Goal: Task Accomplishment & Management: Manage account settings

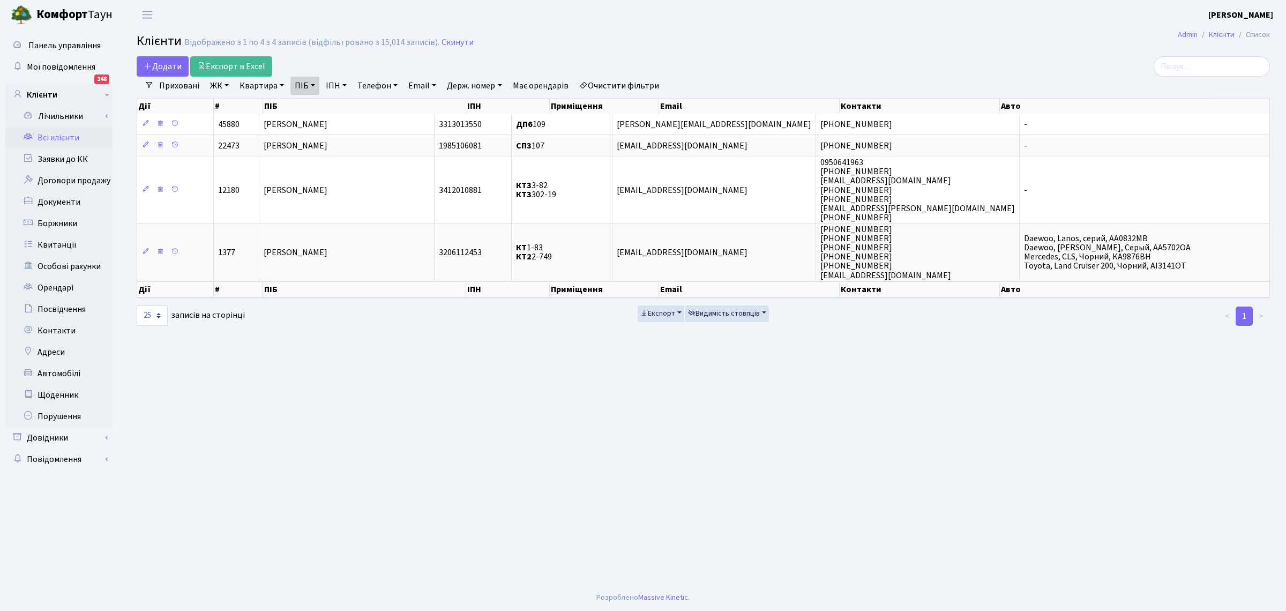
select select "25"
click at [300, 471] on main "Admin Клієнти Список Клієнти Відображено з 1 по 4 з 4 записів (відфільтровано з…" at bounding box center [704, 306] width 1166 height 555
click at [55, 127] on link "Всі клієнти" at bounding box center [58, 137] width 107 height 21
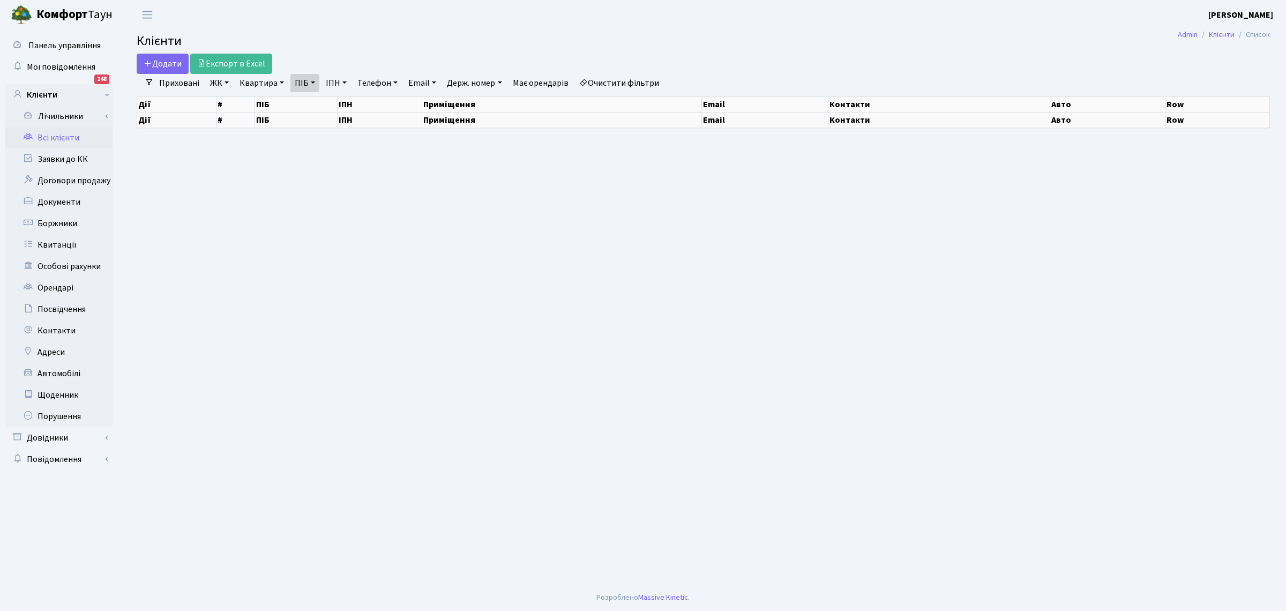
select select "25"
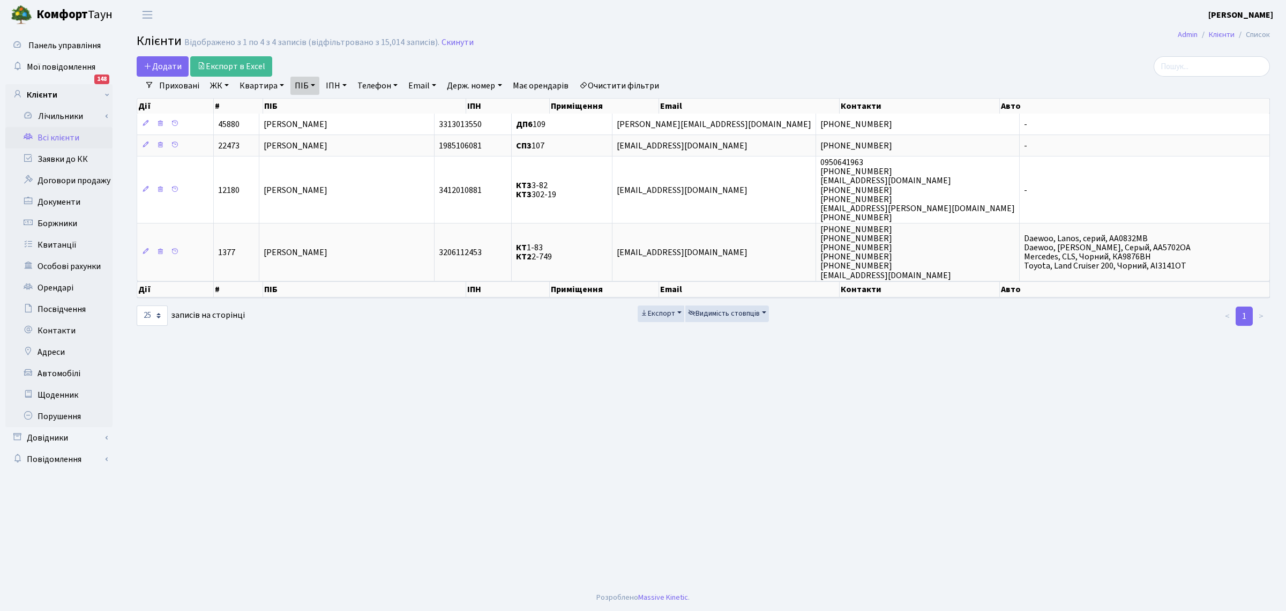
click at [405, 441] on main "Admin Клієнти Список Клієнти Відображено з 1 по 4 з 4 записів (відфільтровано з…" at bounding box center [704, 306] width 1166 height 555
click at [449, 35] on h2 "Клієнти Відображено з 1 по 4 з 4 записів (відфільтровано з 15,014 записів). Ски…" at bounding box center [704, 43] width 1134 height 18
click at [302, 85] on link "ПІБ" at bounding box center [305, 86] width 29 height 18
click at [442, 42] on link "Скинути" at bounding box center [458, 43] width 32 height 10
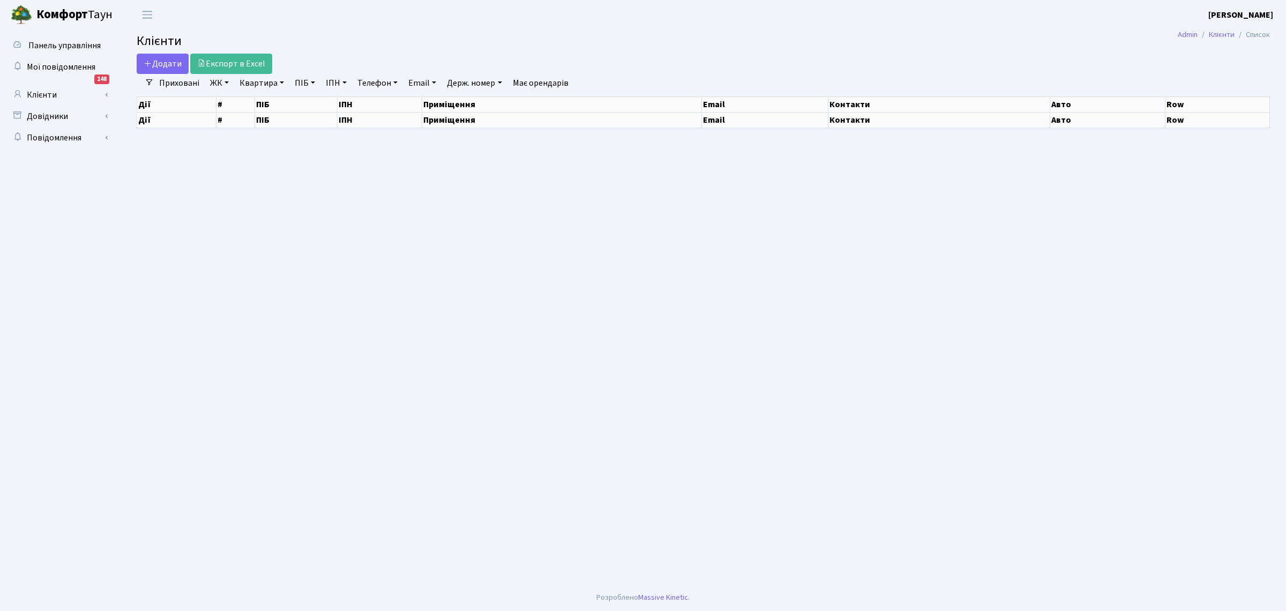
click at [253, 84] on link "Квартира" at bounding box center [261, 83] width 53 height 18
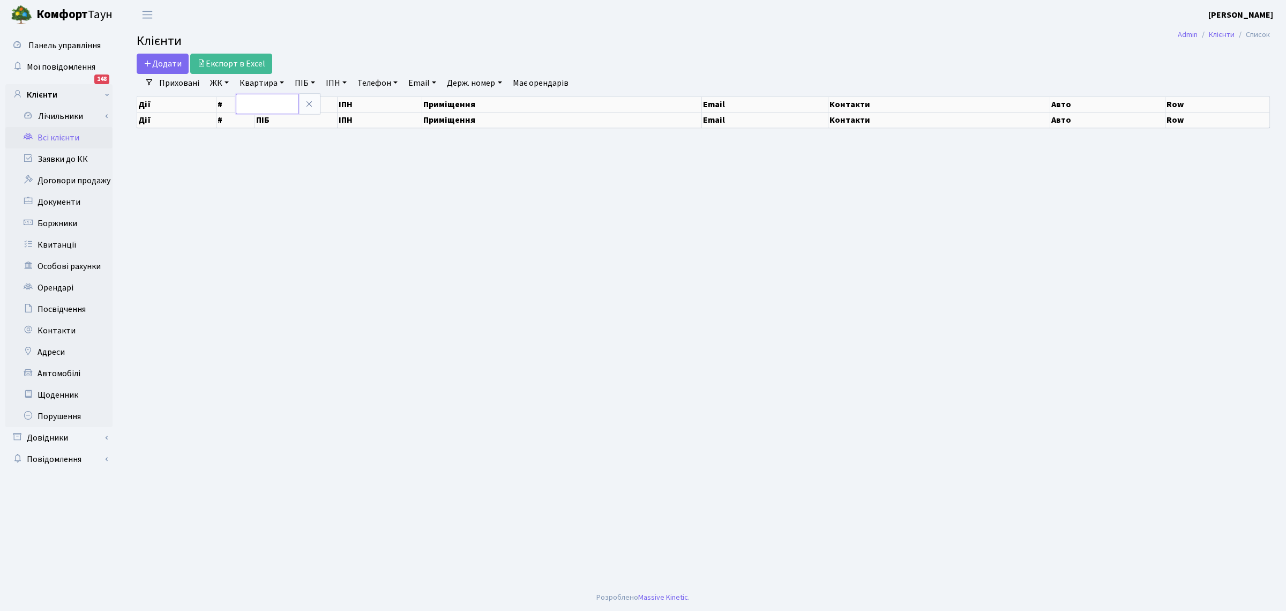
click at [256, 105] on input "text" at bounding box center [267, 104] width 63 height 20
select select "25"
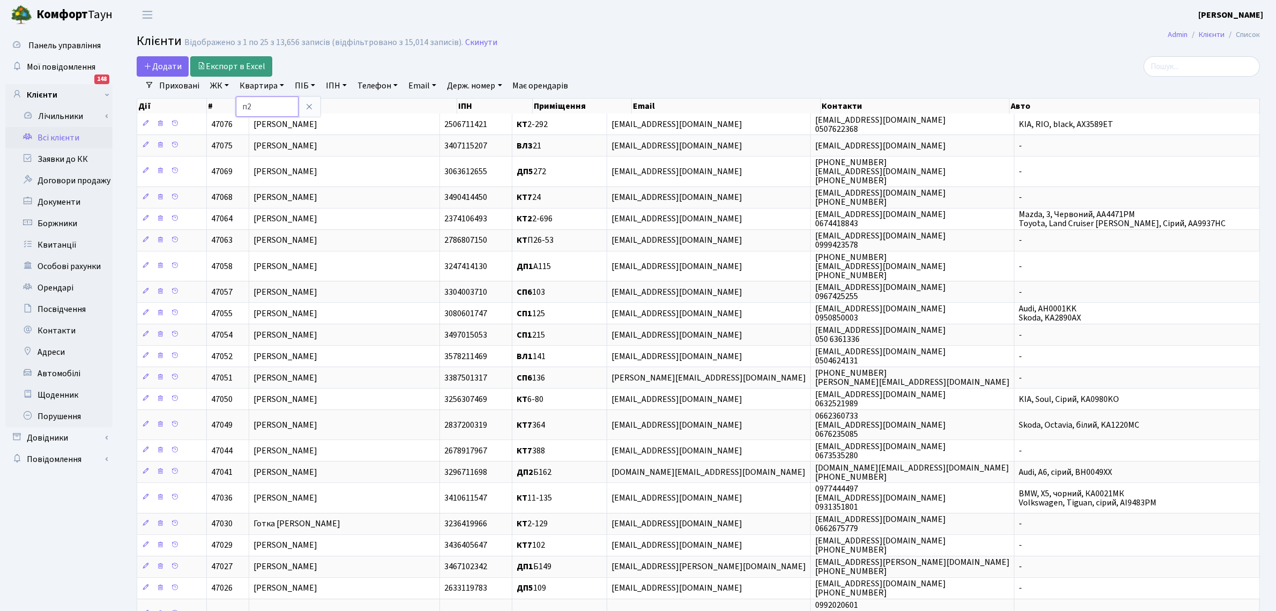
type input "п"
type input "П27-17"
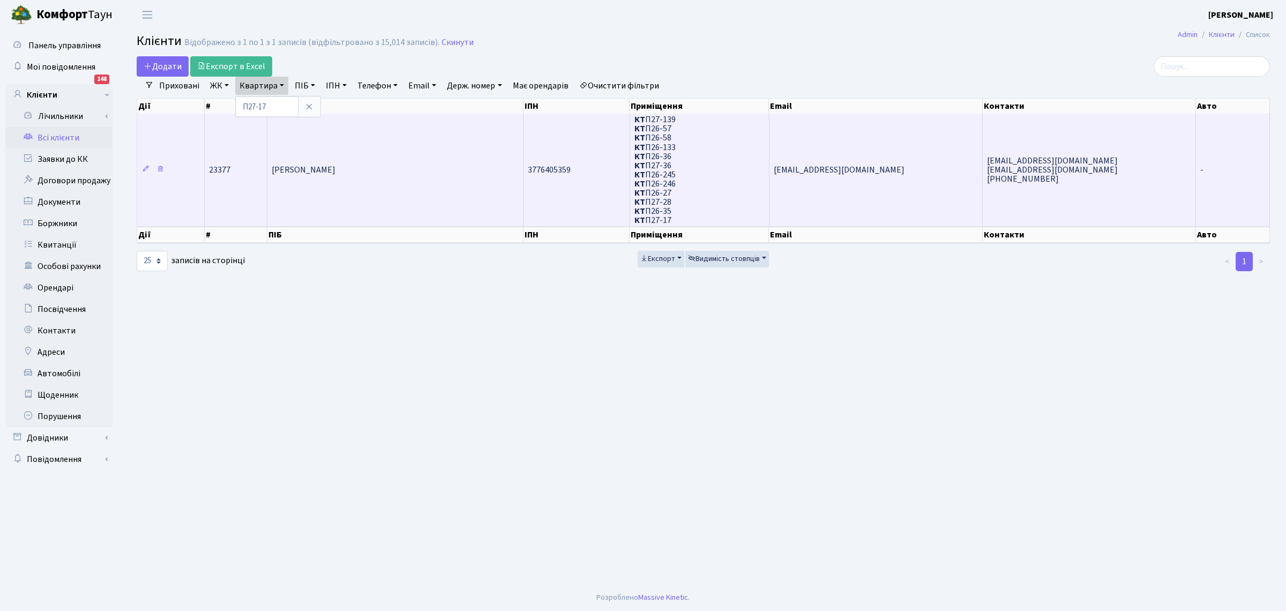
click at [365, 176] on td "Капітоненко Нікіта Сергійович" at bounding box center [395, 170] width 256 height 112
click at [336, 164] on span "[PERSON_NAME] [PERSON_NAME]" at bounding box center [304, 170] width 64 height 12
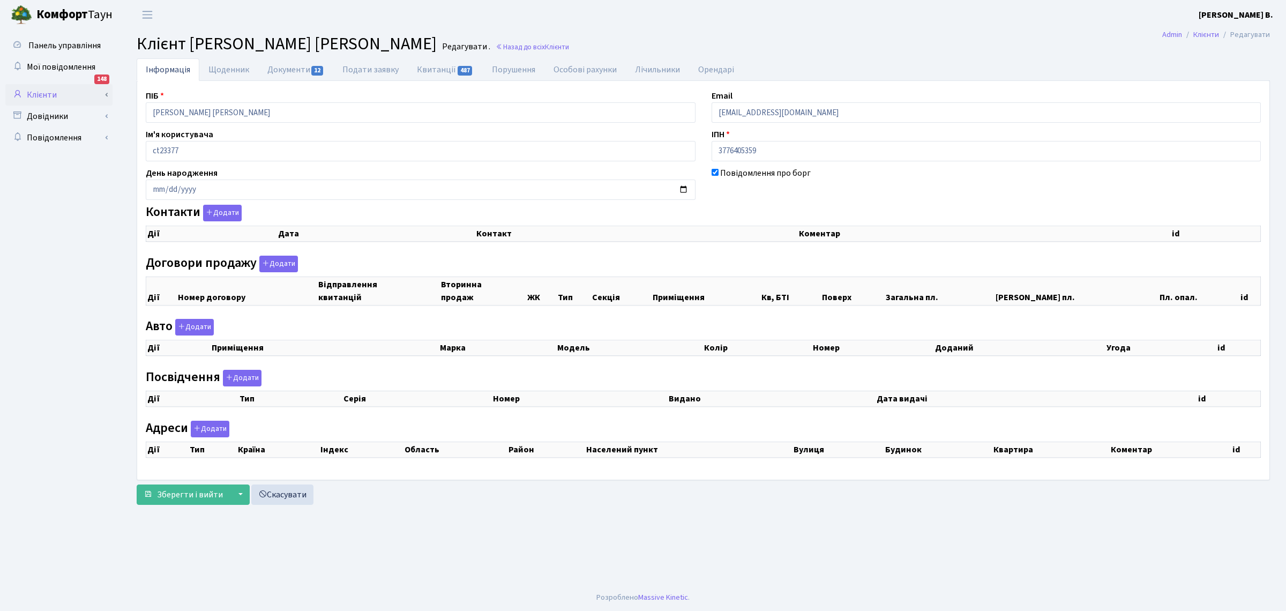
click at [103, 98] on div "Панель управління Мої повідомлення 148 Клієнти Лічильники" at bounding box center [643, 306] width 1286 height 555
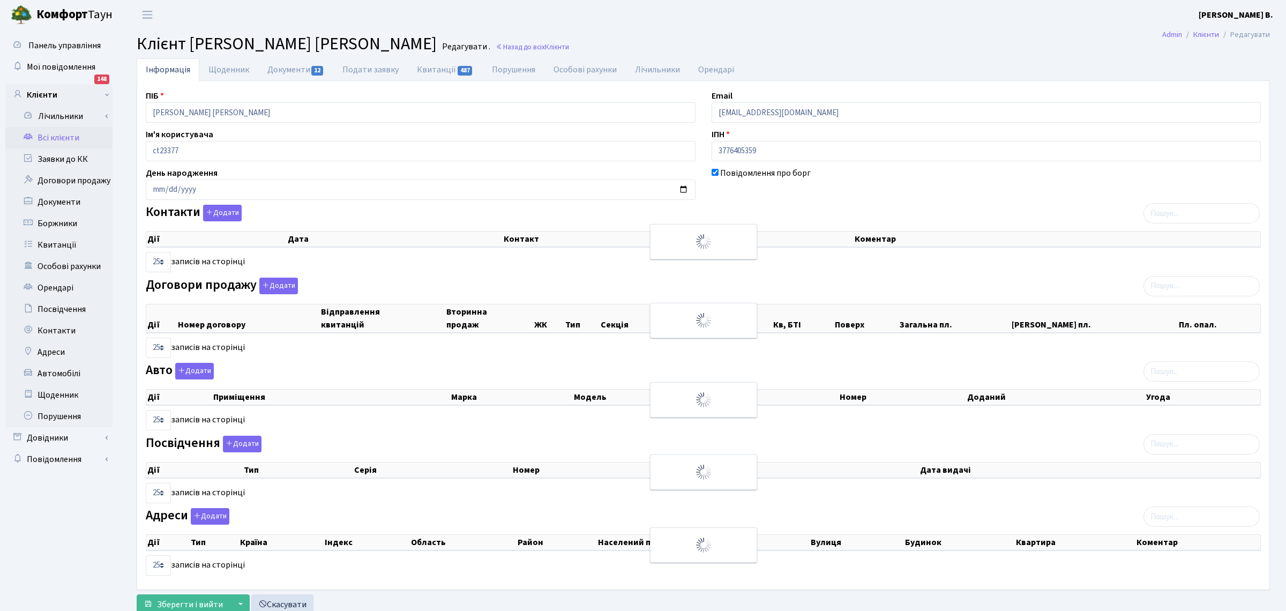
checkbox input "true"
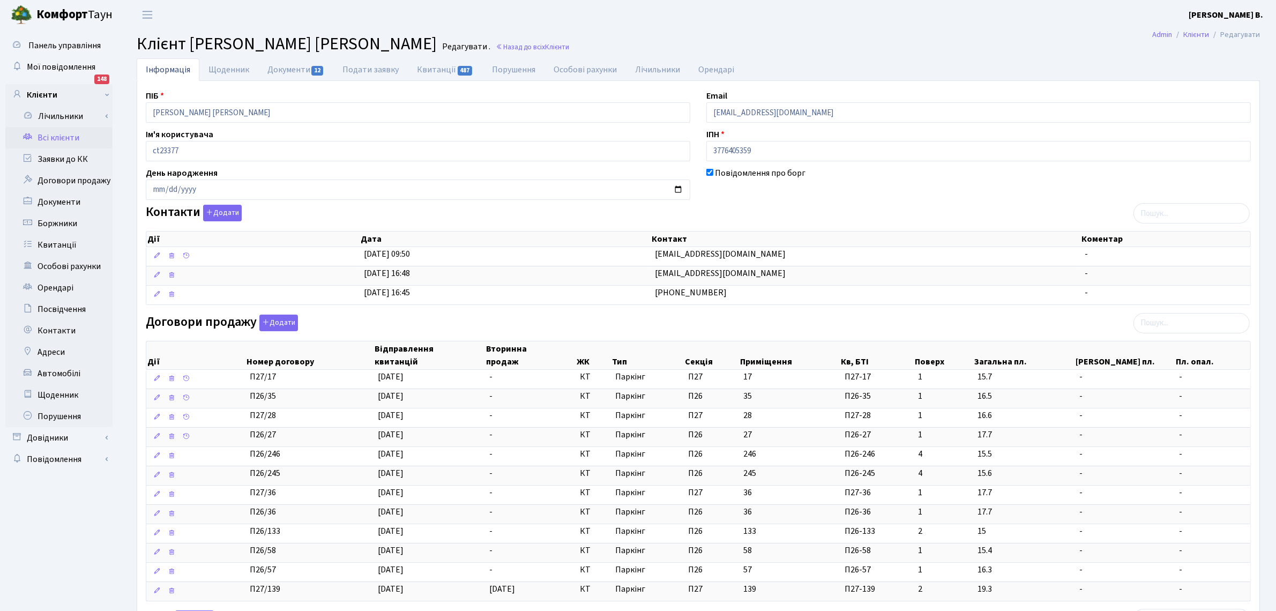
click at [55, 138] on link "Всі клієнти" at bounding box center [58, 137] width 107 height 21
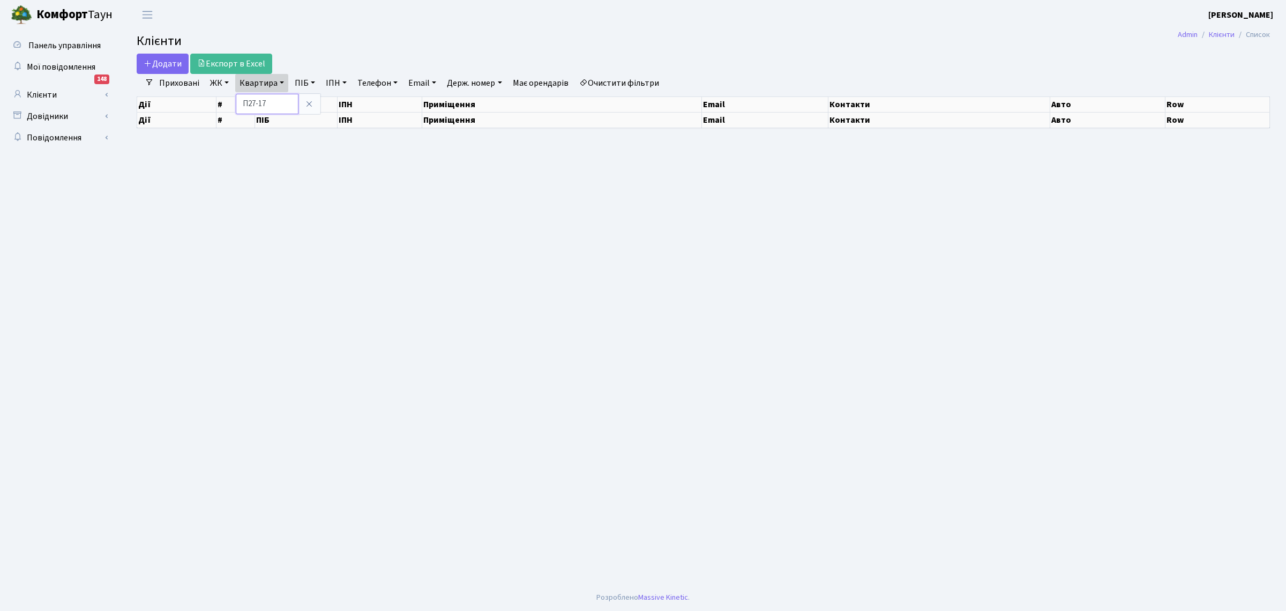
click at [280, 106] on input "П27-17" at bounding box center [267, 104] width 63 height 20
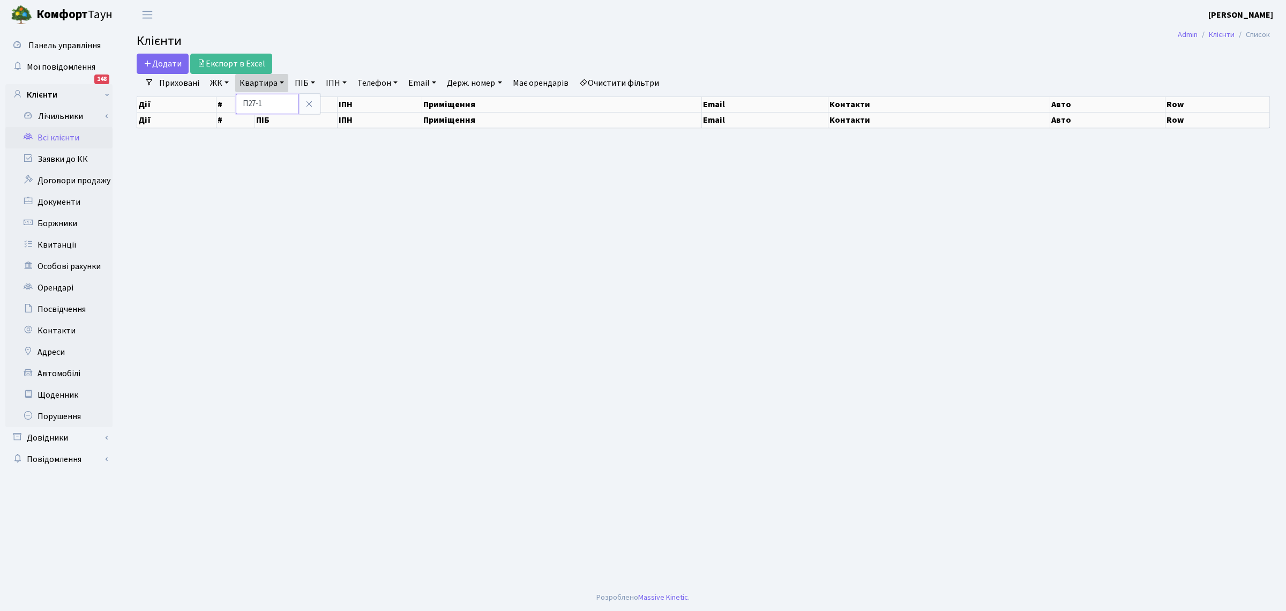
type input "П27-"
select select "25"
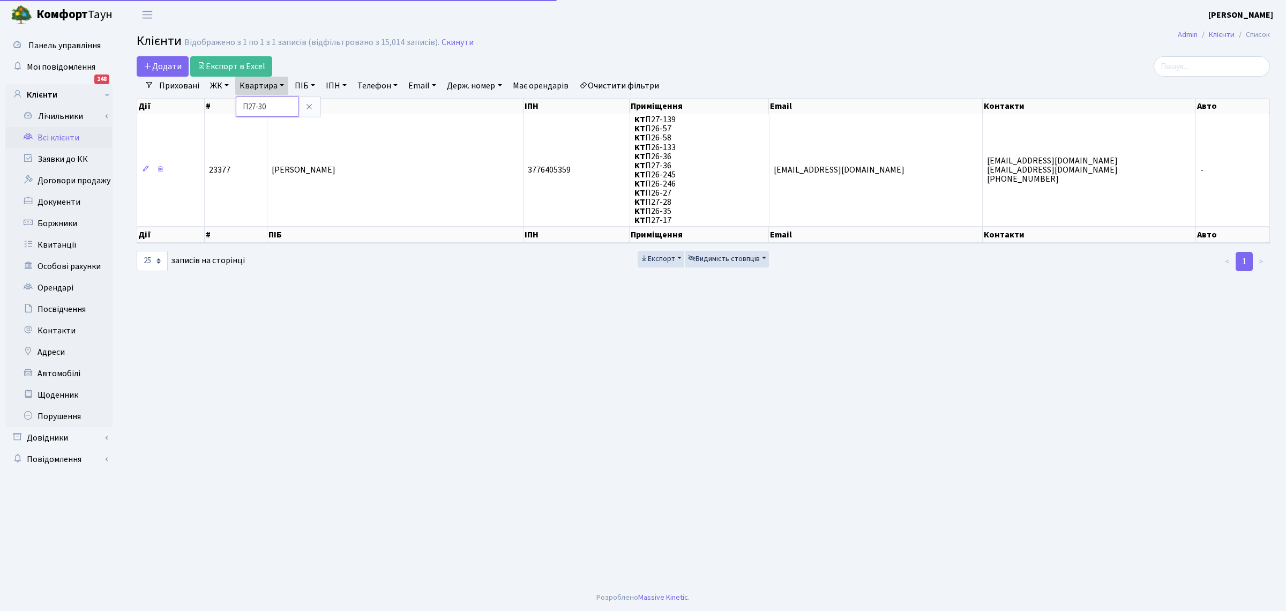
type input "П27-30"
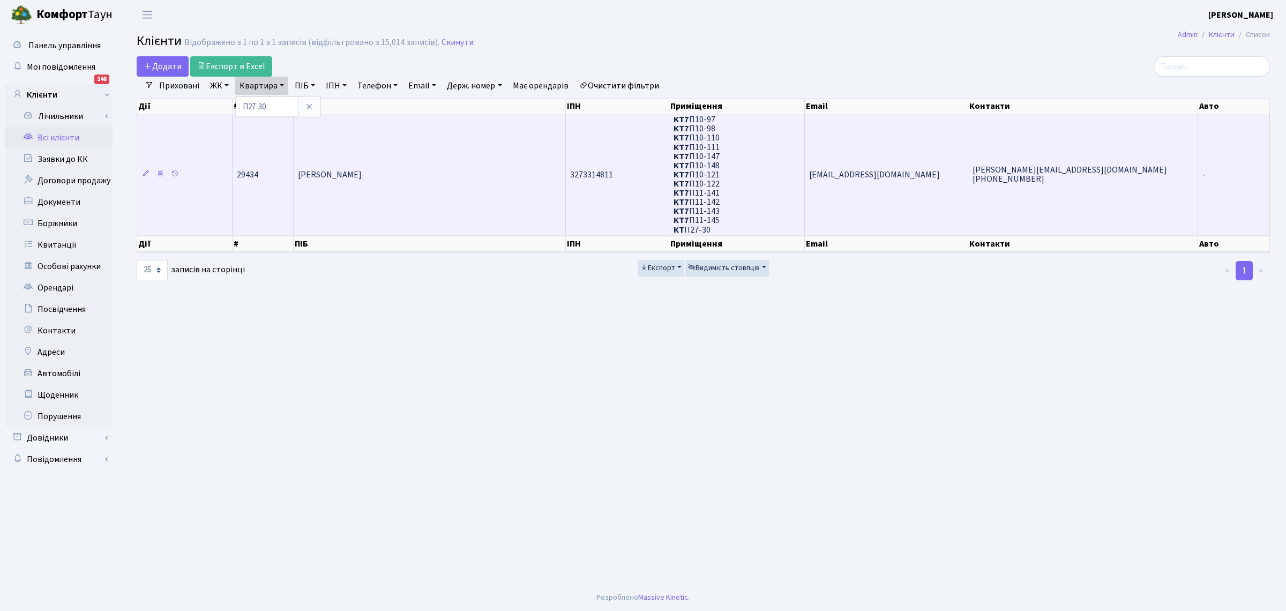
click at [362, 178] on span "[PERSON_NAME]" at bounding box center [330, 175] width 64 height 12
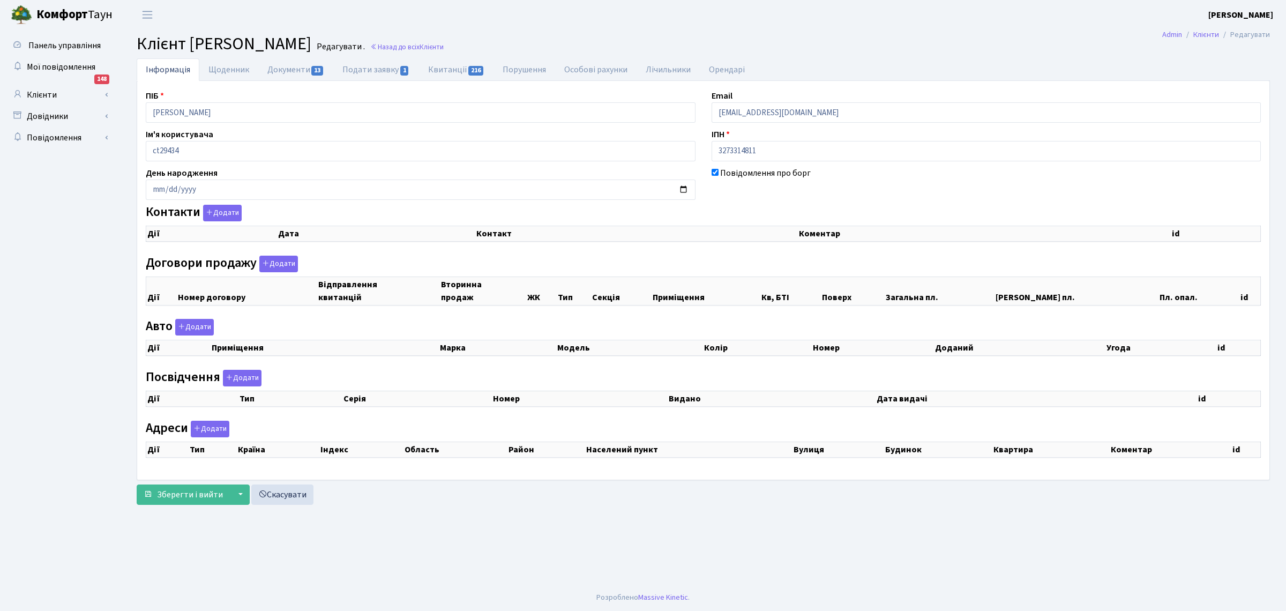
click at [127, 92] on div "Інформація Щоденник Документи 13 Подати заявку 1 Квитанції 216 Порушення Особов…" at bounding box center [704, 283] width 1166 height 451
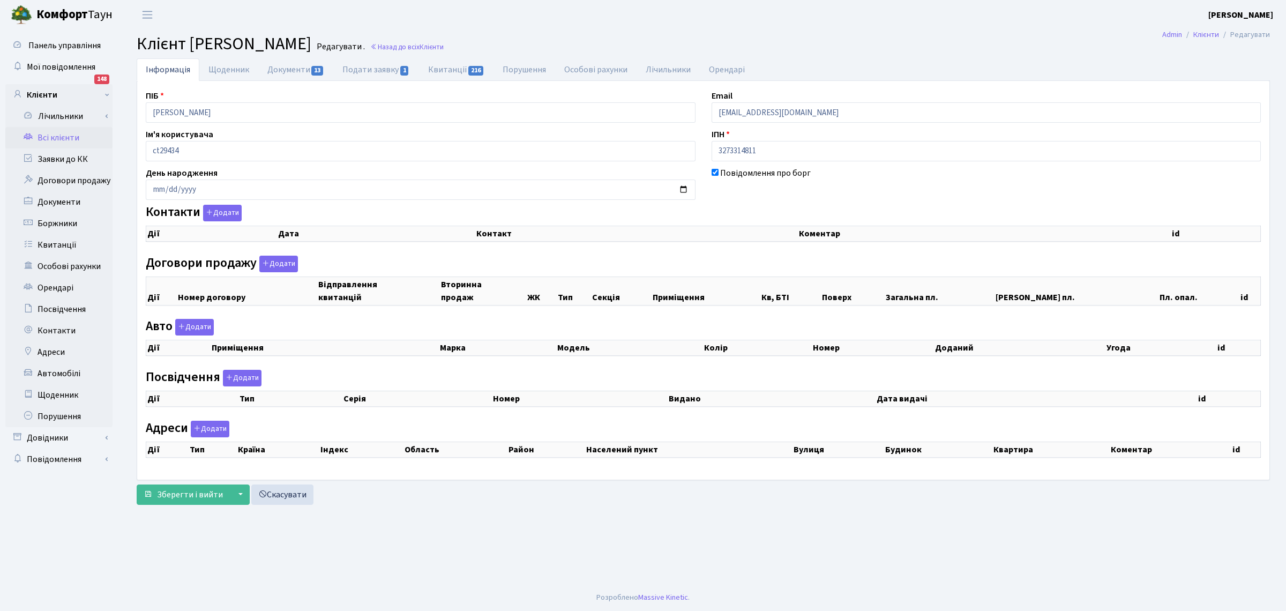
select select "25"
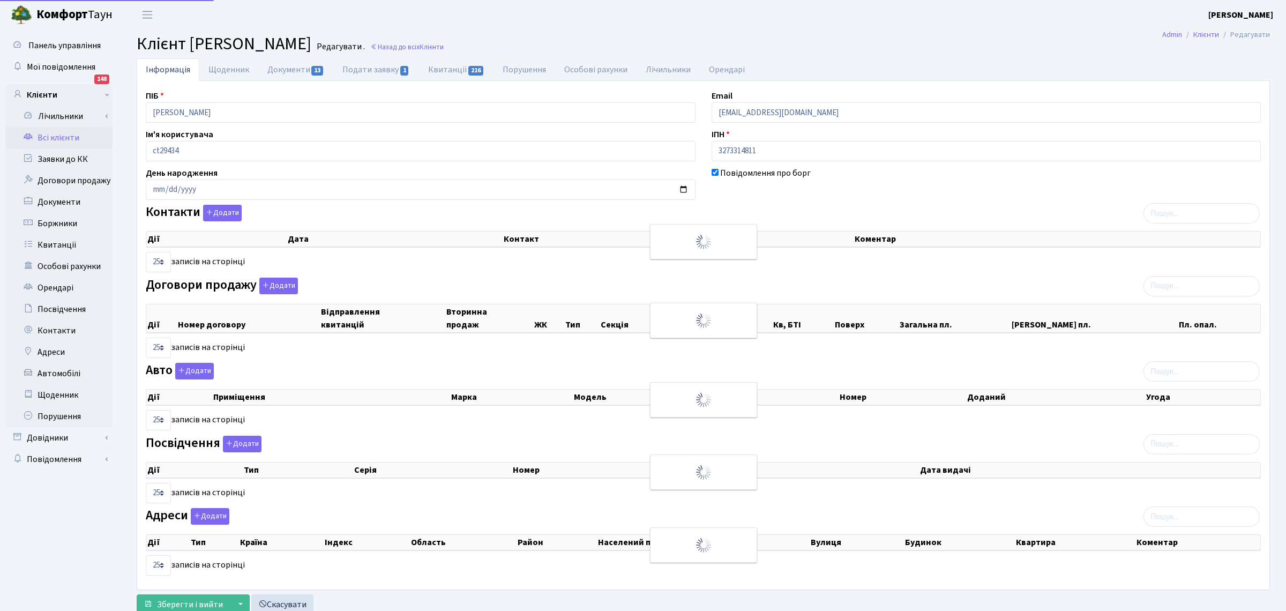
checkbox input "true"
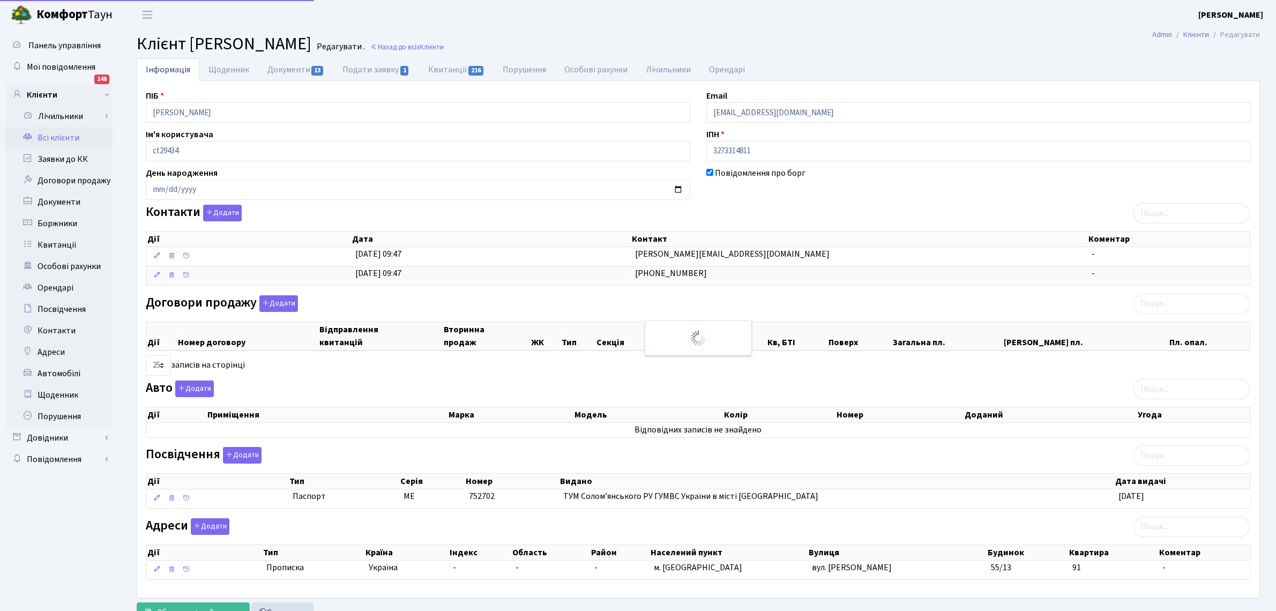
click at [281, 120] on input "Васьковський Вадим Михайлович" at bounding box center [418, 112] width 545 height 20
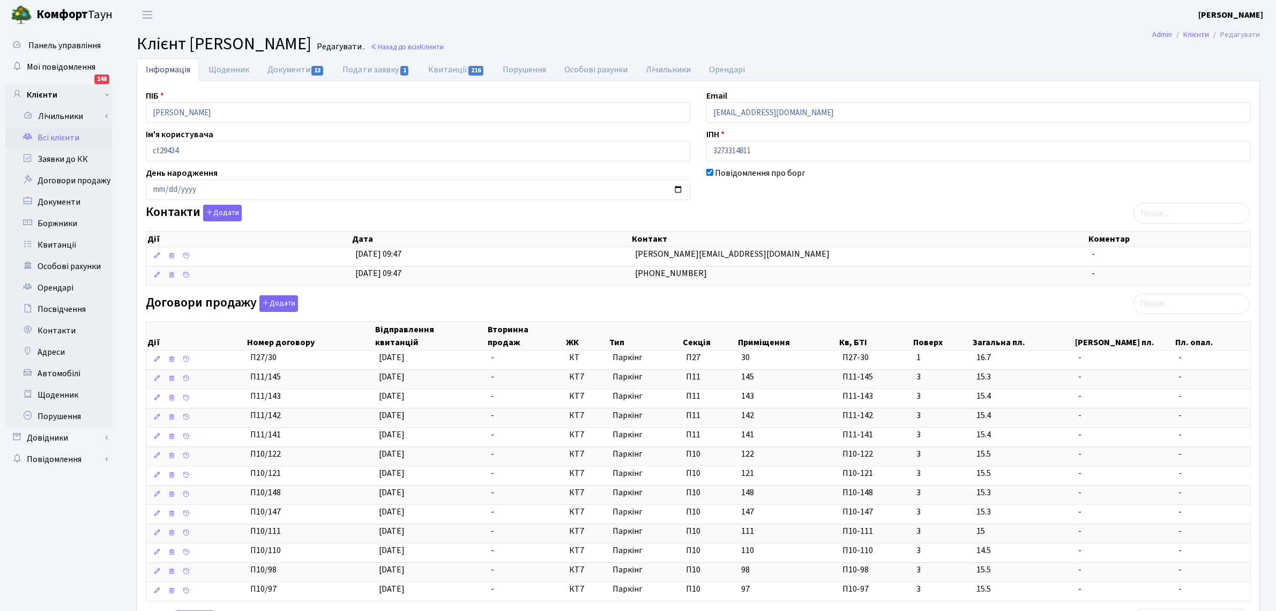
click at [286, 116] on input "Васьковський Вадим Михайлович" at bounding box center [418, 112] width 545 height 20
drag, startPoint x: 286, startPoint y: 115, endPoint x: 84, endPoint y: 87, distance: 204.1
click at [84, 87] on div "Панель управління Мої повідомлення 148 Клієнти Лічильники" at bounding box center [638, 443] width 1276 height 829
click at [57, 140] on link "Всі клієнти" at bounding box center [58, 137] width 107 height 21
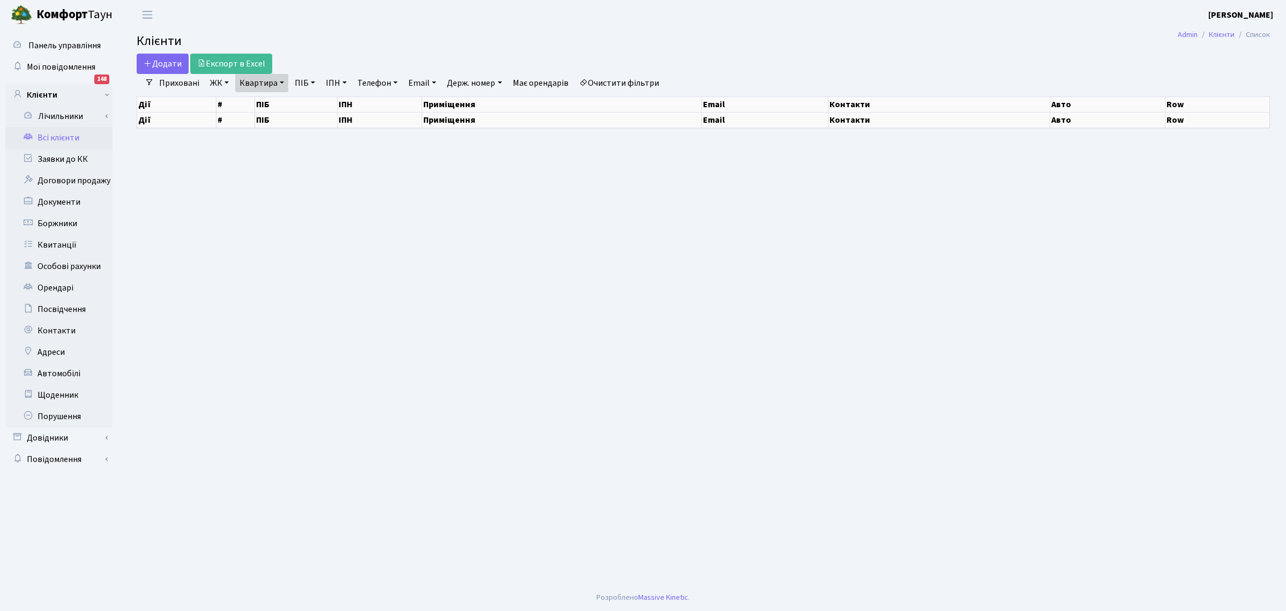
select select "25"
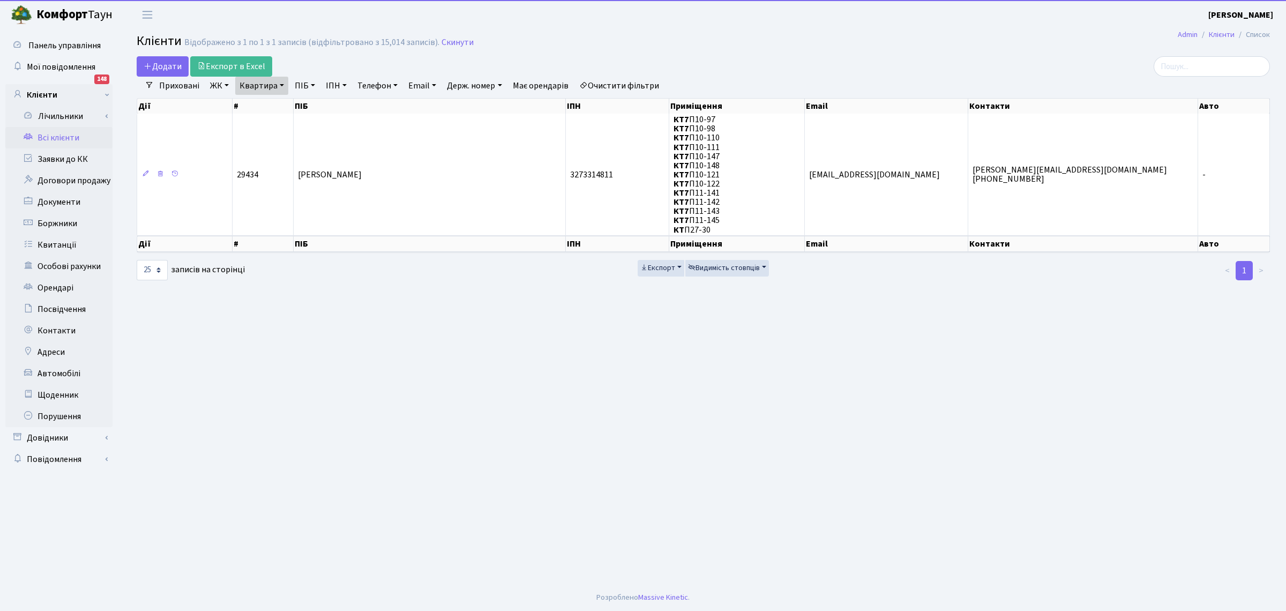
click at [249, 83] on link "Квартира" at bounding box center [261, 86] width 53 height 18
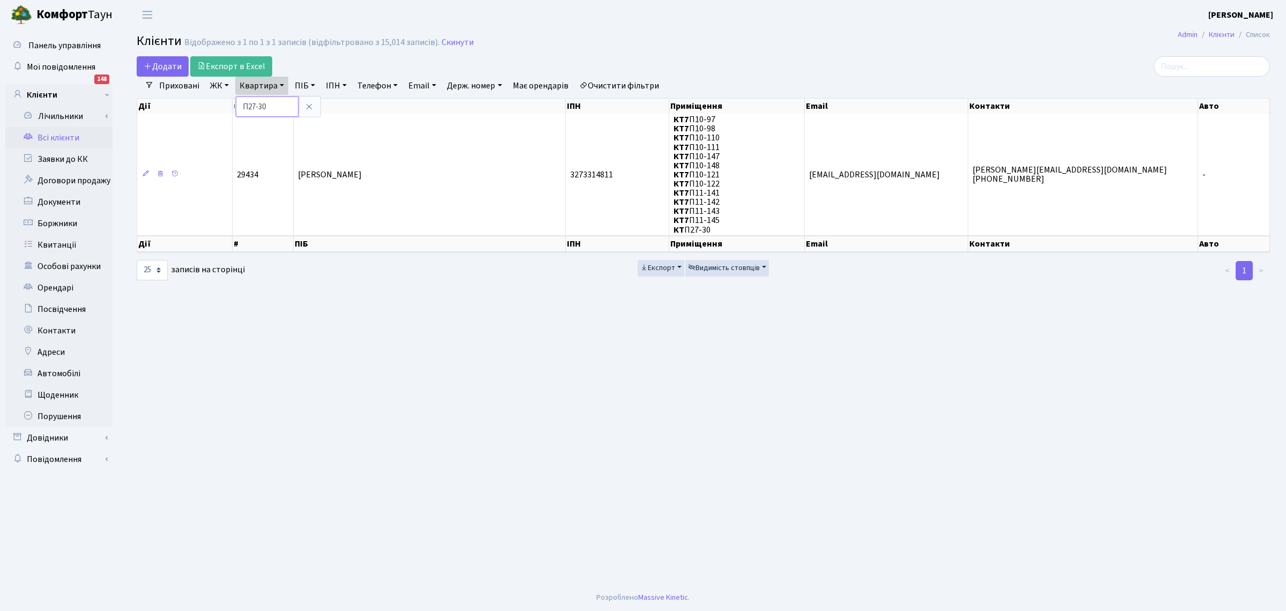
click at [280, 113] on input "П27-30" at bounding box center [267, 106] width 63 height 20
type input "П26-51"
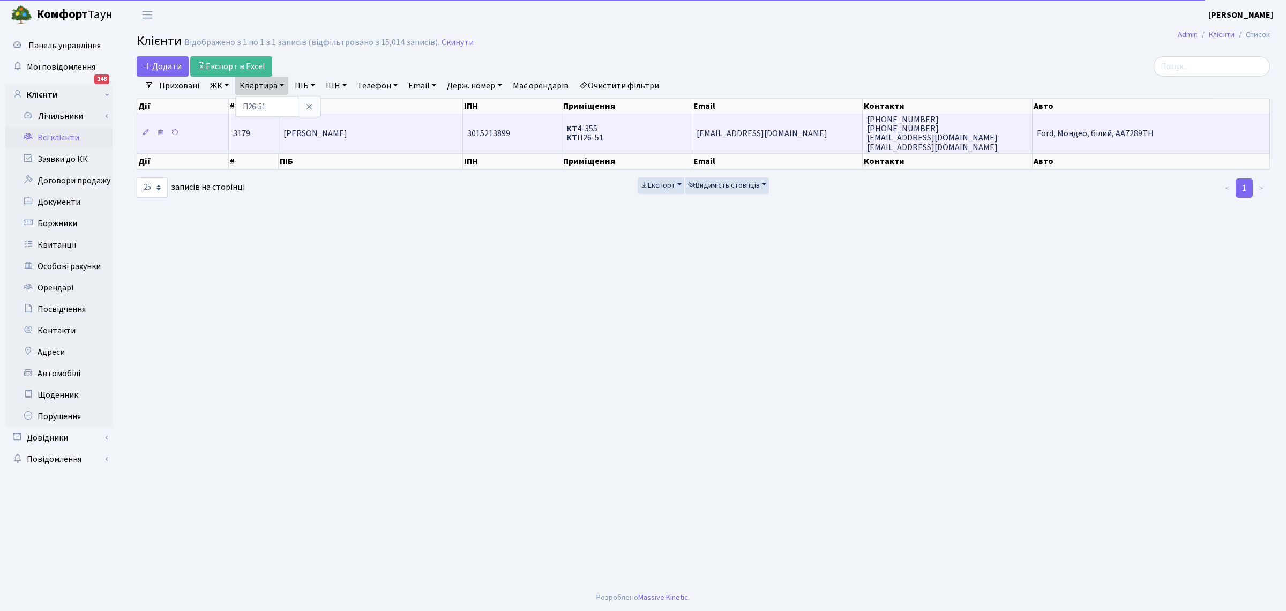
click at [336, 130] on span "[PERSON_NAME]" at bounding box center [316, 134] width 64 height 12
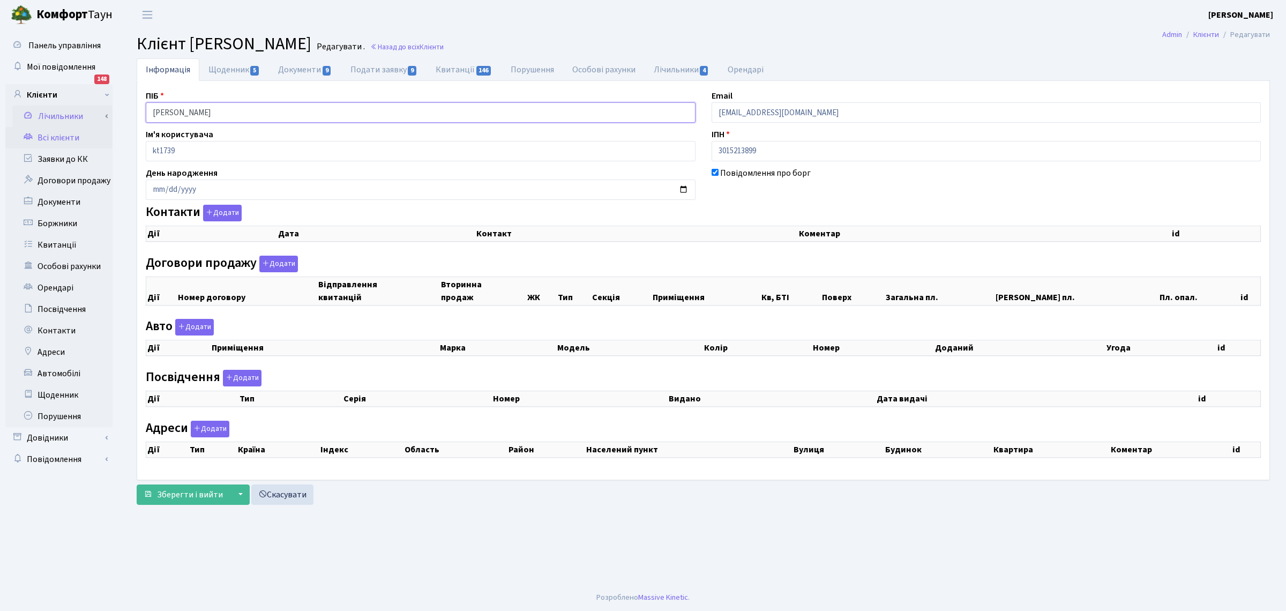
drag, startPoint x: 257, startPoint y: 110, endPoint x: 61, endPoint y: 110, distance: 196.7
click at [61, 110] on div "Панель управління Мої повідомлення 148 Клієнти Лічильники" at bounding box center [643, 306] width 1286 height 555
drag, startPoint x: 458, startPoint y: 274, endPoint x: 445, endPoint y: 264, distance: 17.2
click at [457, 274] on div "Дії Номер договору Відправлення квитанцій Вторинна продаж ЖК Тип" at bounding box center [703, 293] width 1131 height 42
checkbox input "true"
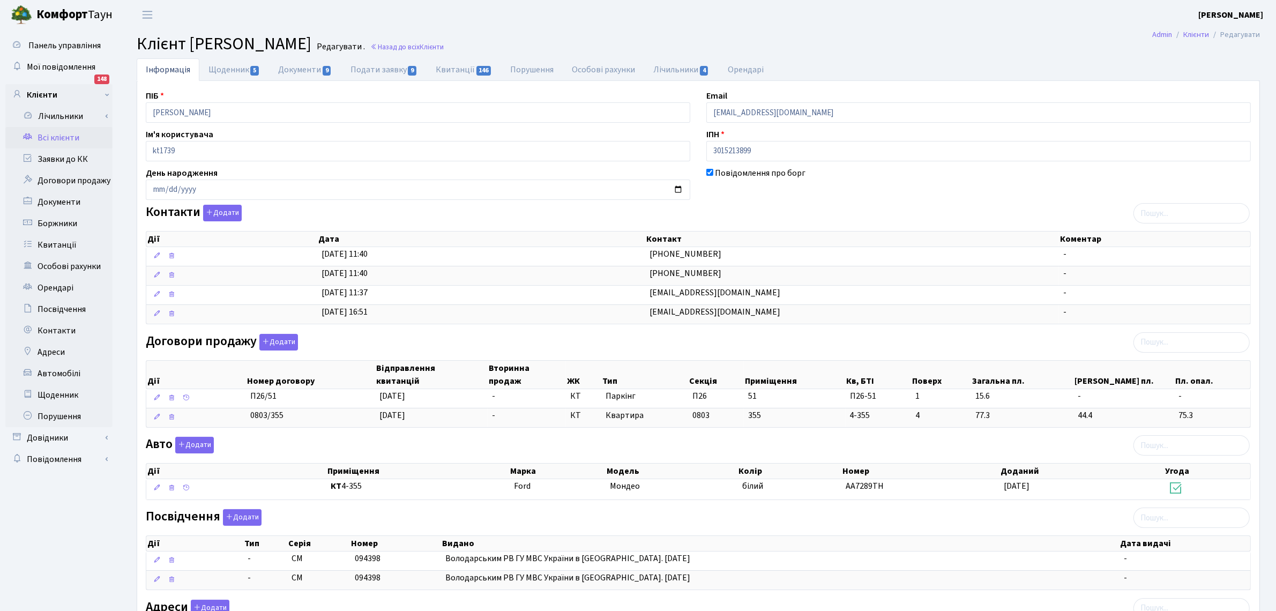
click at [47, 138] on link "Всі клієнти" at bounding box center [58, 137] width 107 height 21
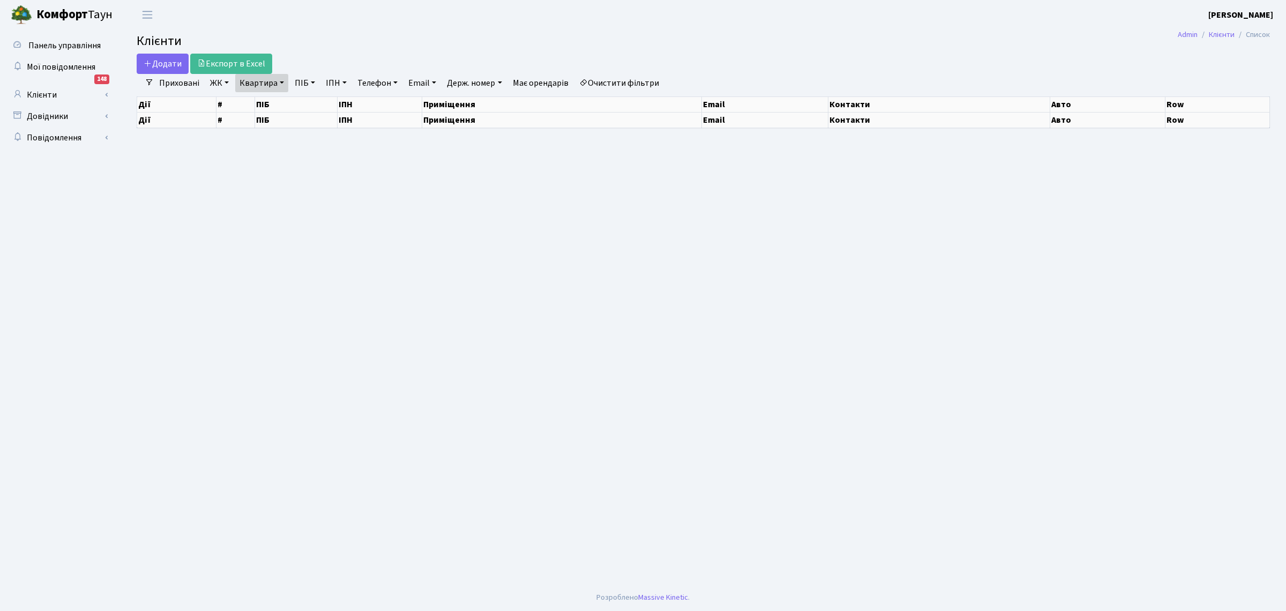
click at [266, 79] on link "Квартира" at bounding box center [261, 83] width 53 height 18
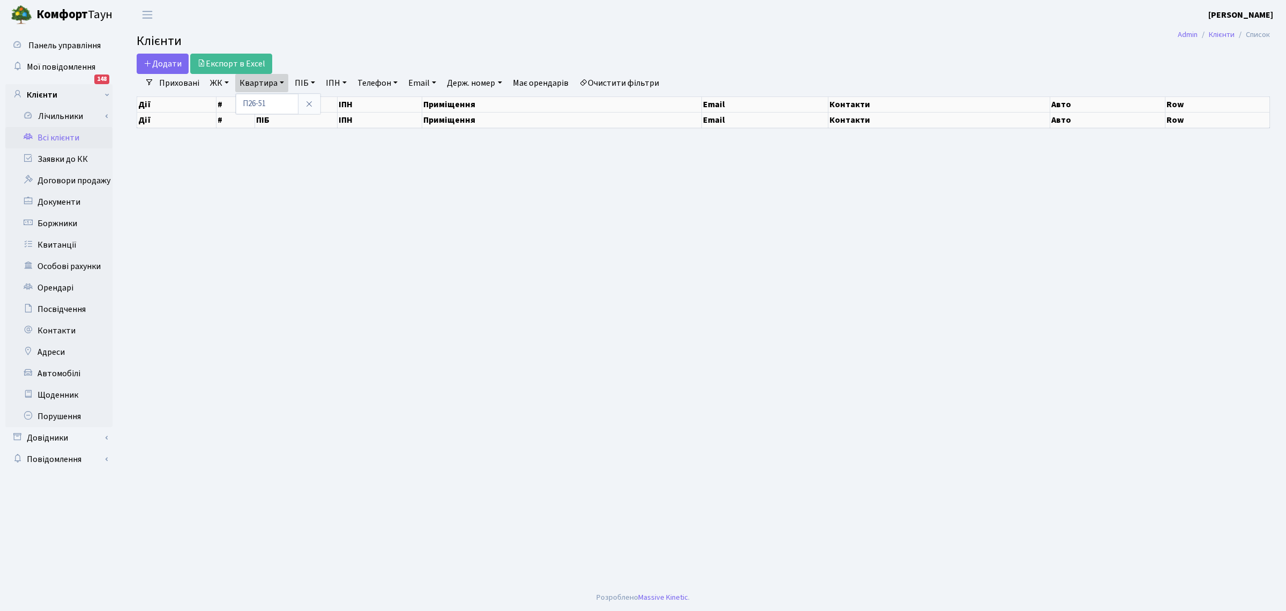
select select "25"
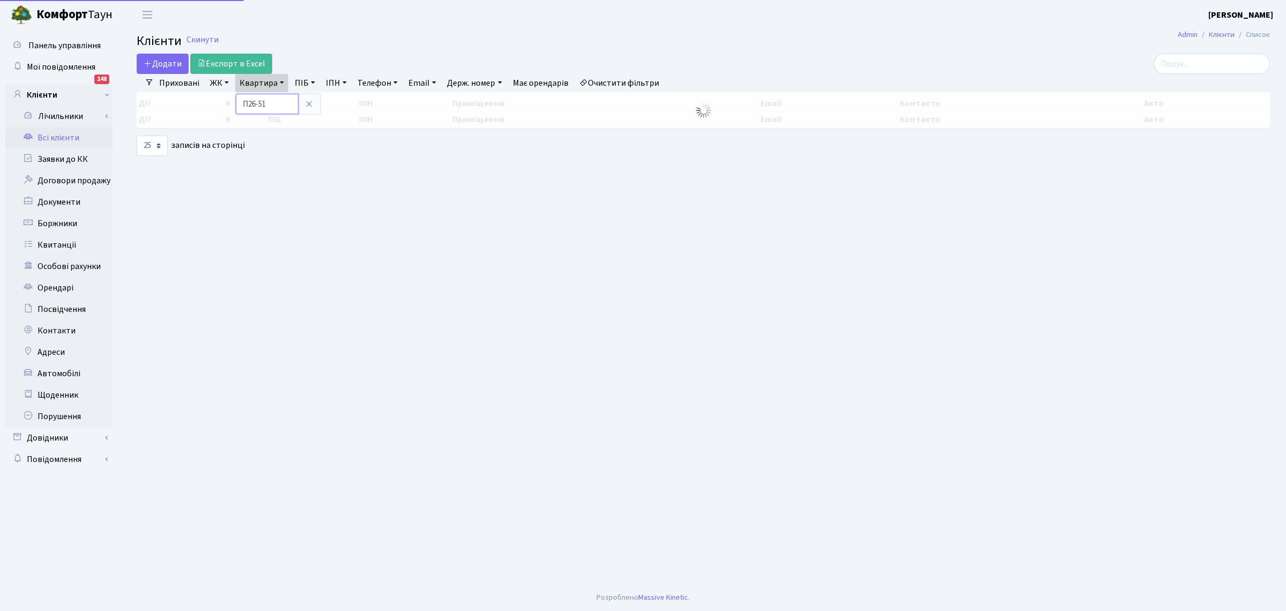
click at [288, 103] on input "П26-51" at bounding box center [267, 104] width 63 height 20
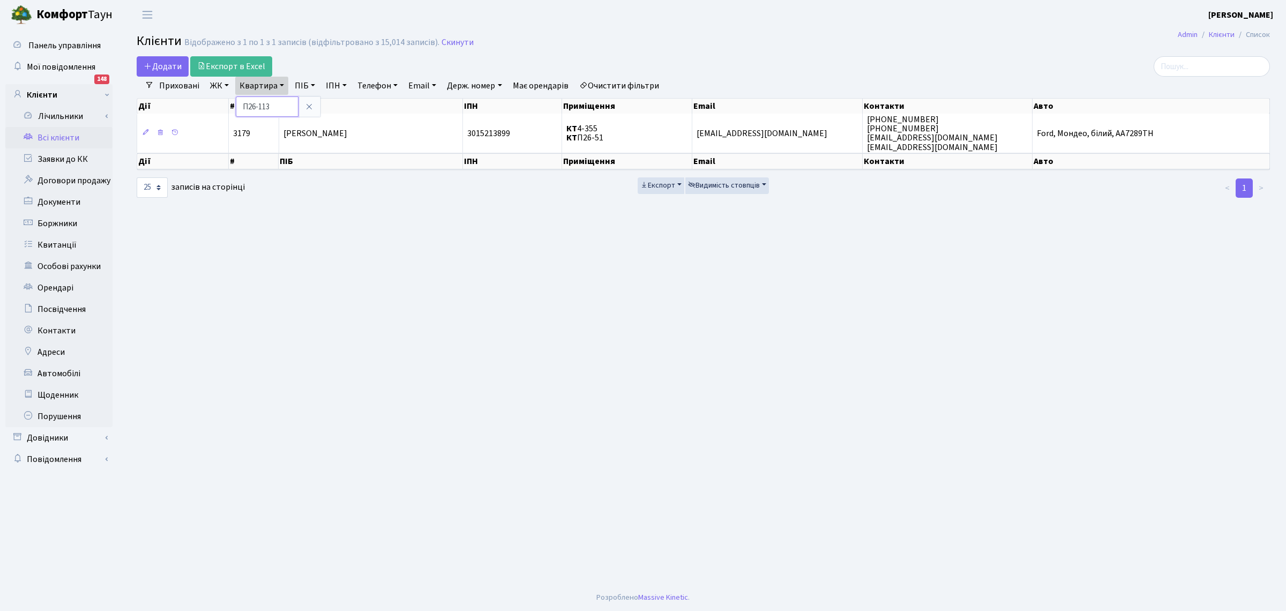
type input "П26-113"
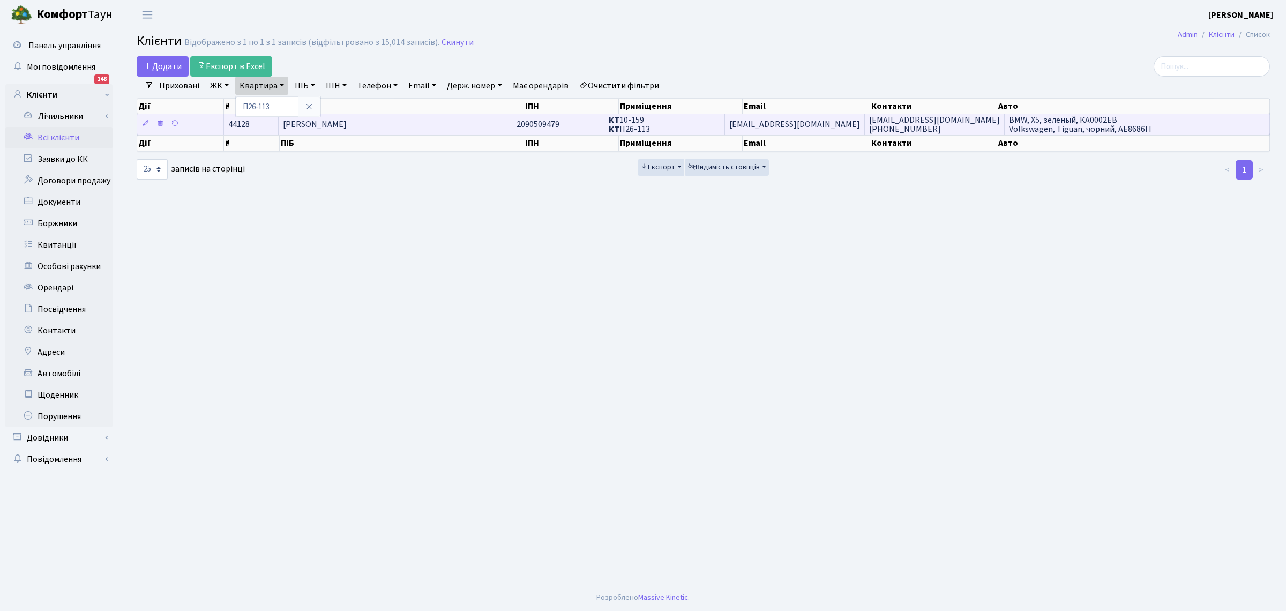
click at [374, 116] on td "Двоєглазов Олександр Павлович" at bounding box center [396, 124] width 234 height 21
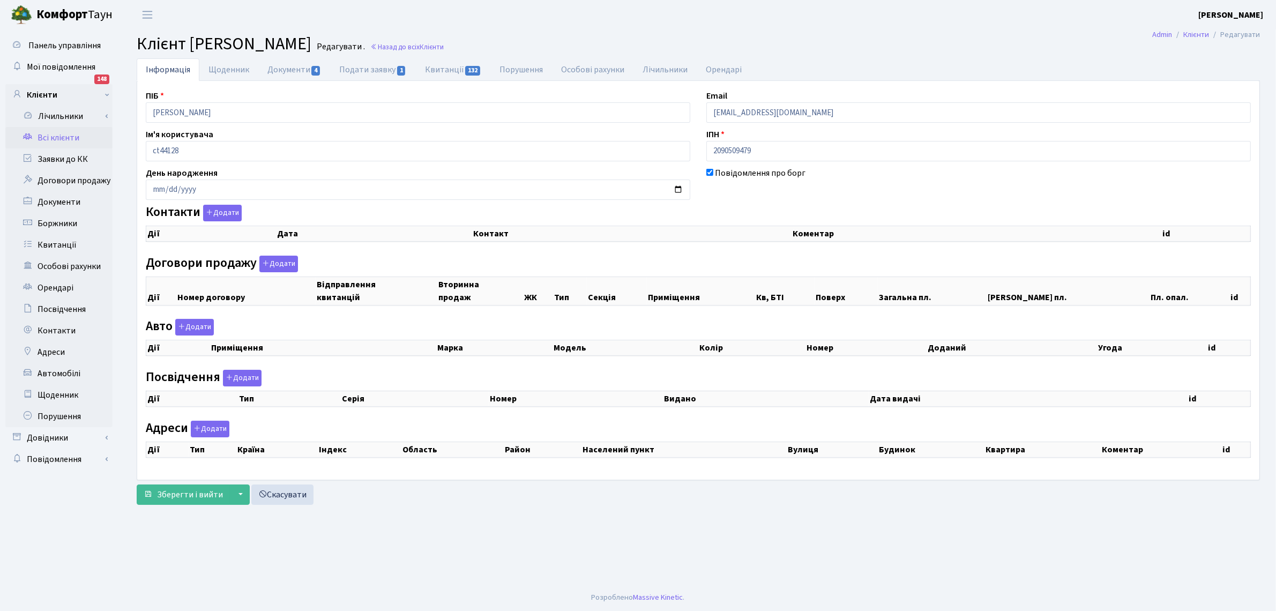
checkbox input "true"
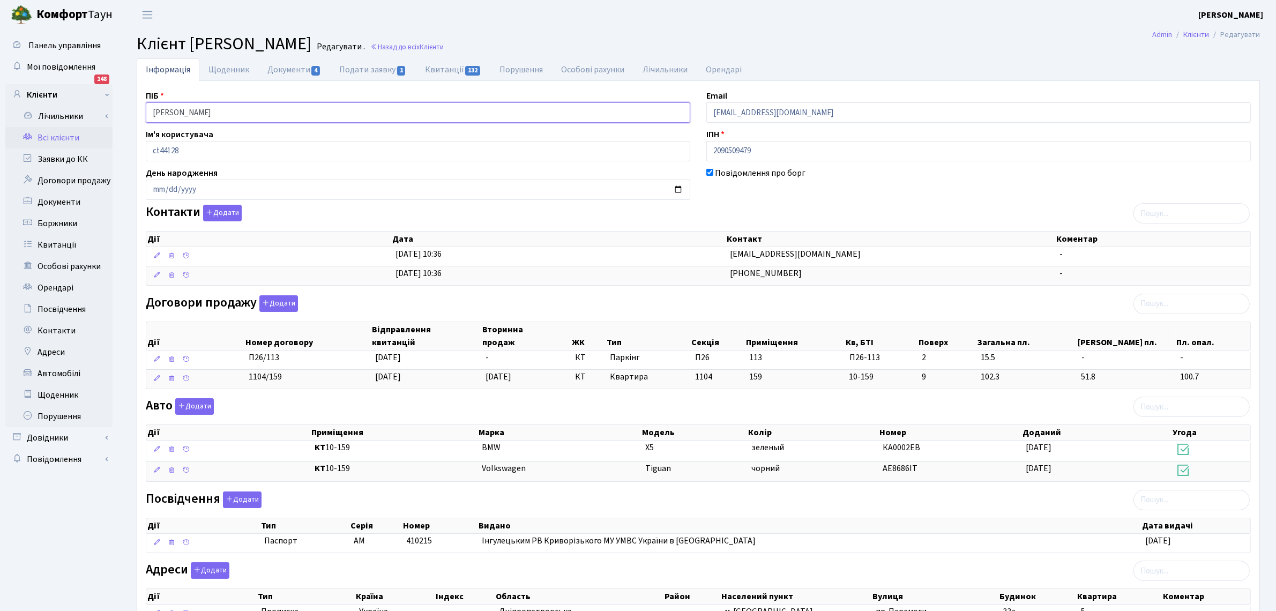
click at [299, 121] on input "[PERSON_NAME]" at bounding box center [418, 112] width 545 height 20
click at [299, 118] on input "Двоєглазов Олександр Павлович" at bounding box center [418, 112] width 545 height 20
drag, startPoint x: 299, startPoint y: 118, endPoint x: 63, endPoint y: 113, distance: 235.9
click at [63, 113] on div "Панель управління Мої повідомлення 148 Клієнти Лічильники" at bounding box center [638, 350] width 1276 height 643
click at [44, 137] on link "Всі клієнти" at bounding box center [58, 137] width 107 height 21
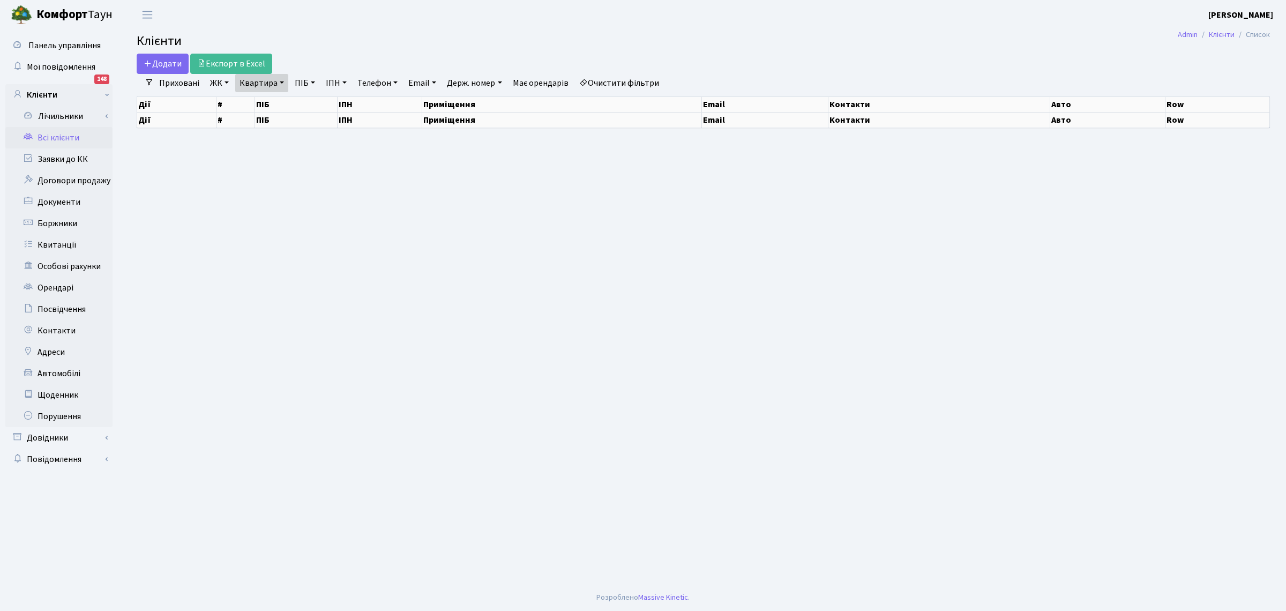
select select "25"
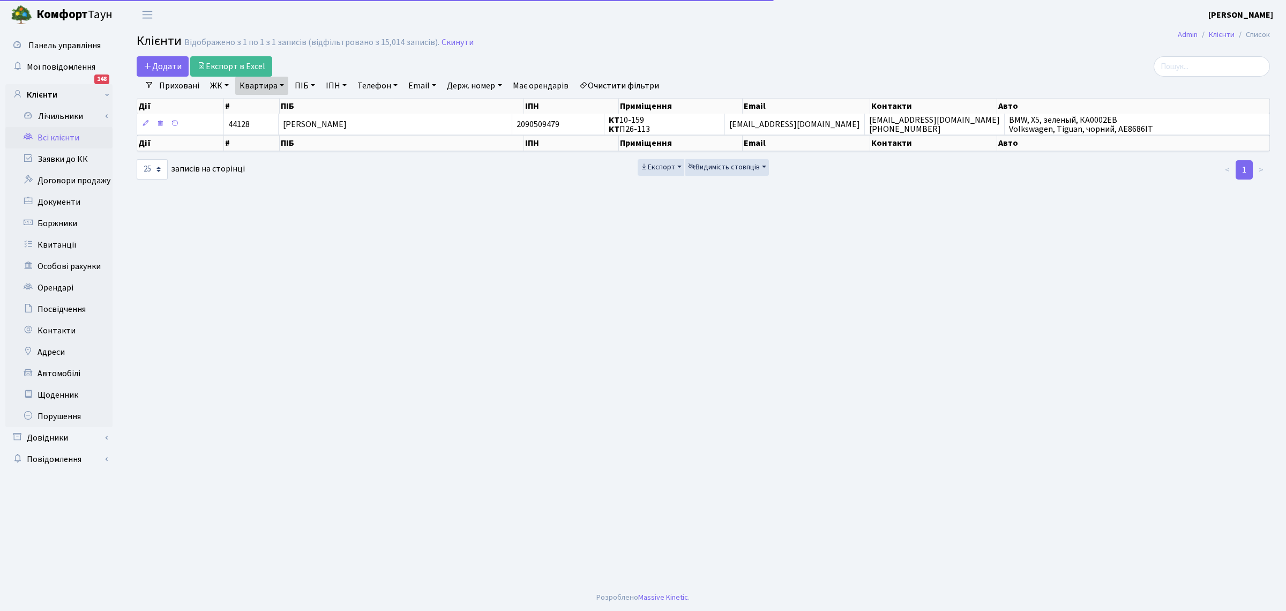
click at [267, 89] on link "Квартира" at bounding box center [261, 86] width 53 height 18
click at [272, 107] on input "П26-113" at bounding box center [267, 106] width 63 height 20
type input "П26-17"
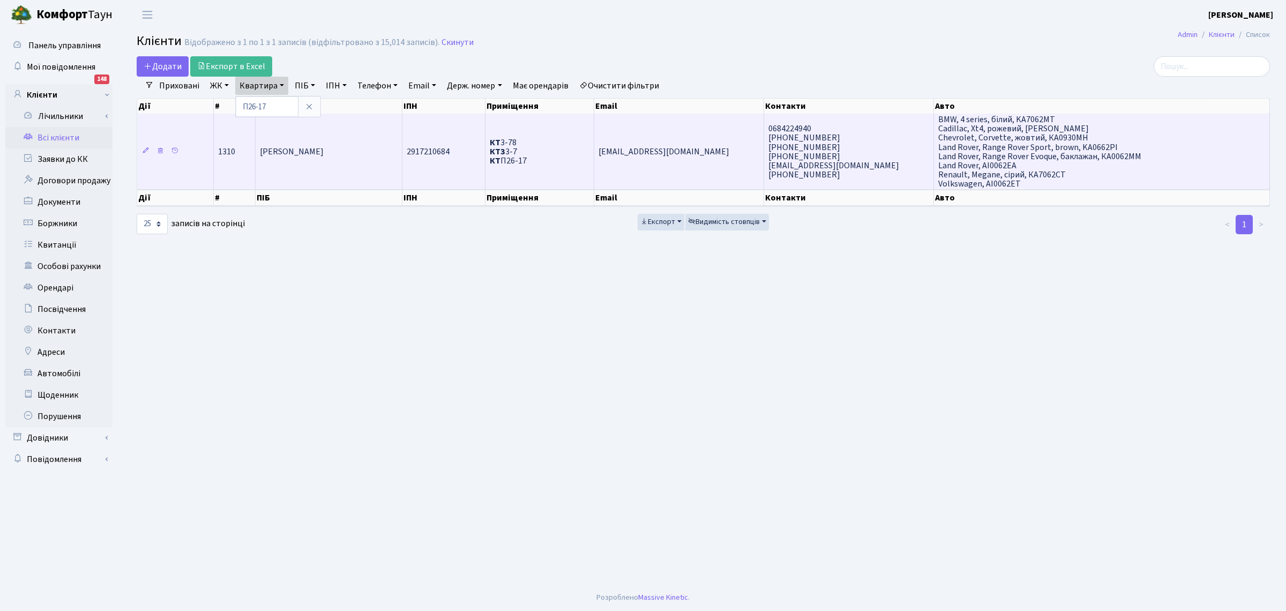
click at [296, 151] on span "Рій Оксана Дмитрівна" at bounding box center [292, 152] width 64 height 12
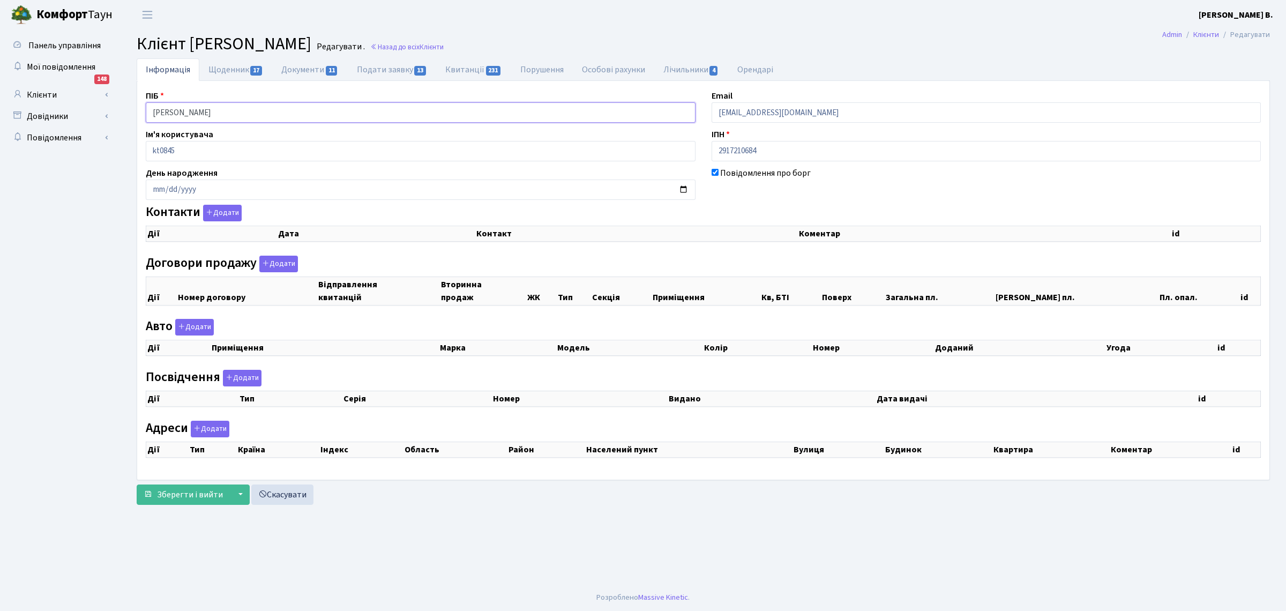
click at [252, 110] on input "Рій Оксана Дмитрівна" at bounding box center [421, 112] width 550 height 20
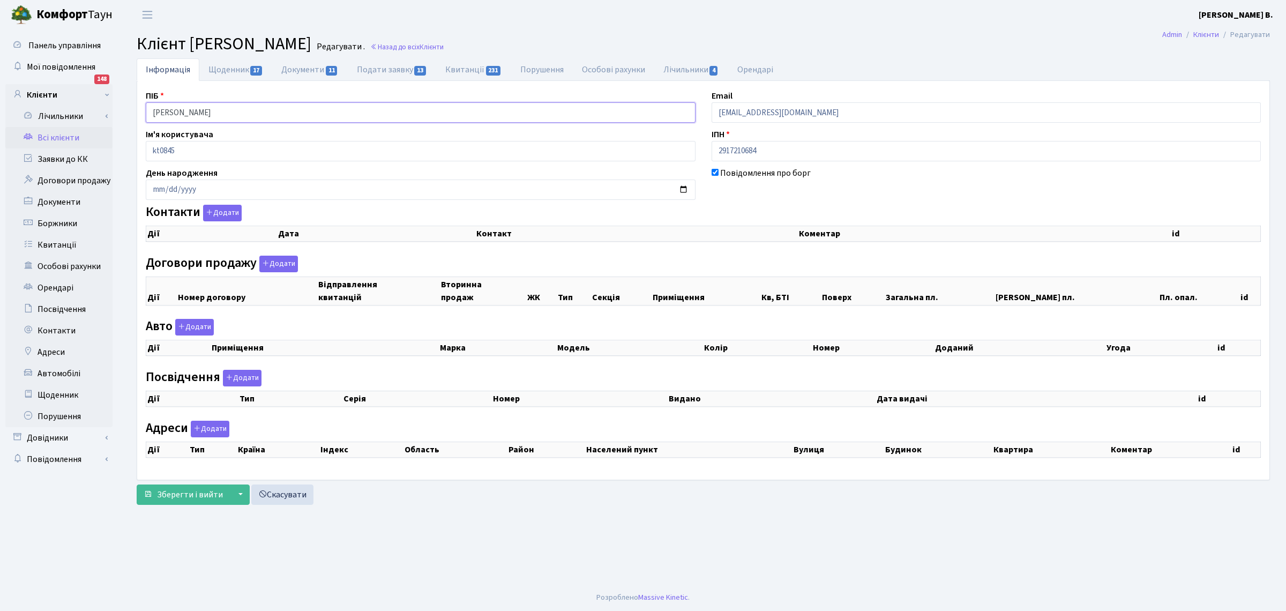
drag, startPoint x: 248, startPoint y: 113, endPoint x: 114, endPoint y: 95, distance: 135.2
click at [114, 95] on div "Панель управління Мої повідомлення 148 Клієнти Лічильники" at bounding box center [643, 306] width 1286 height 555
select select "25"
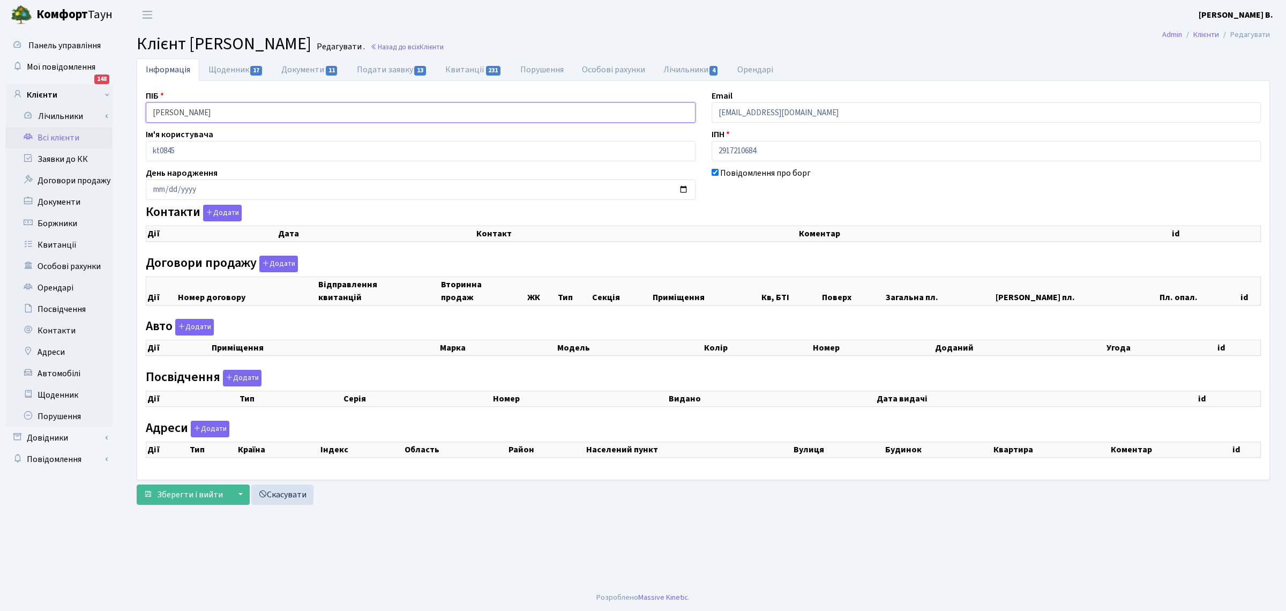
select select "25"
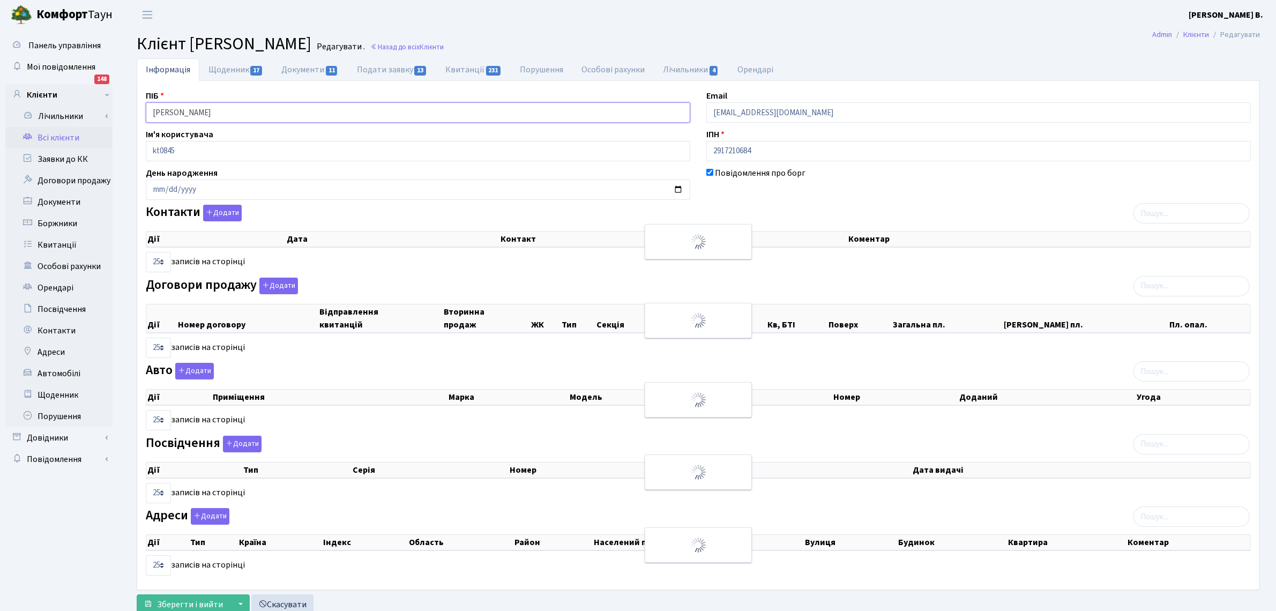
checkbox input "true"
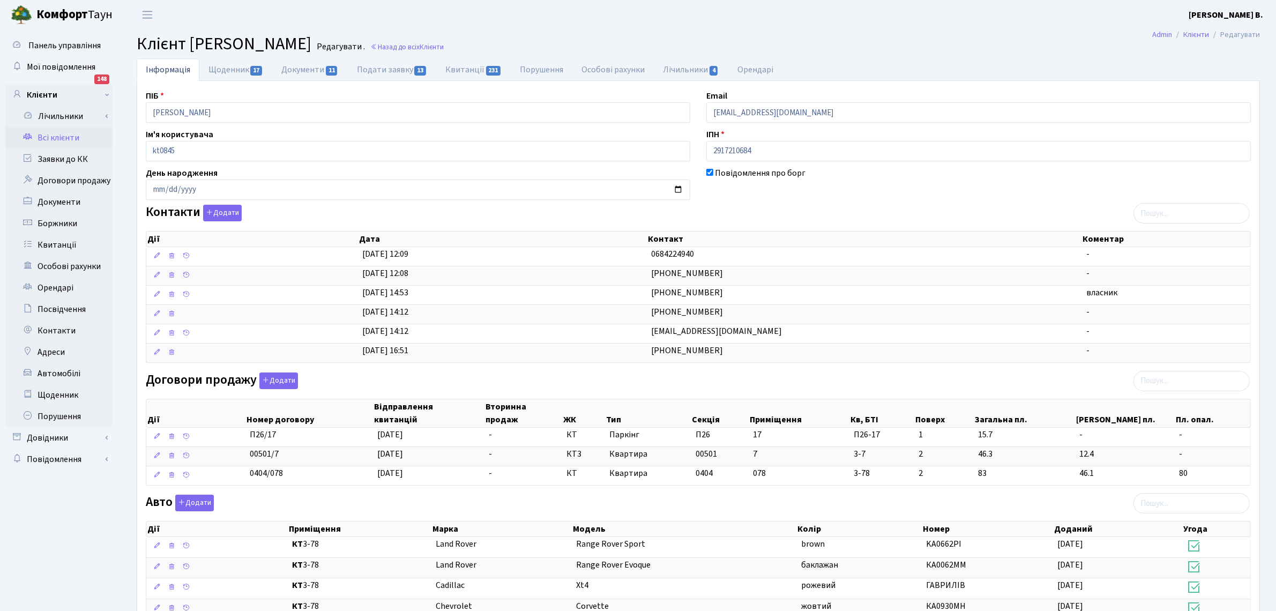
click at [46, 133] on link "Всі клієнти" at bounding box center [58, 137] width 107 height 21
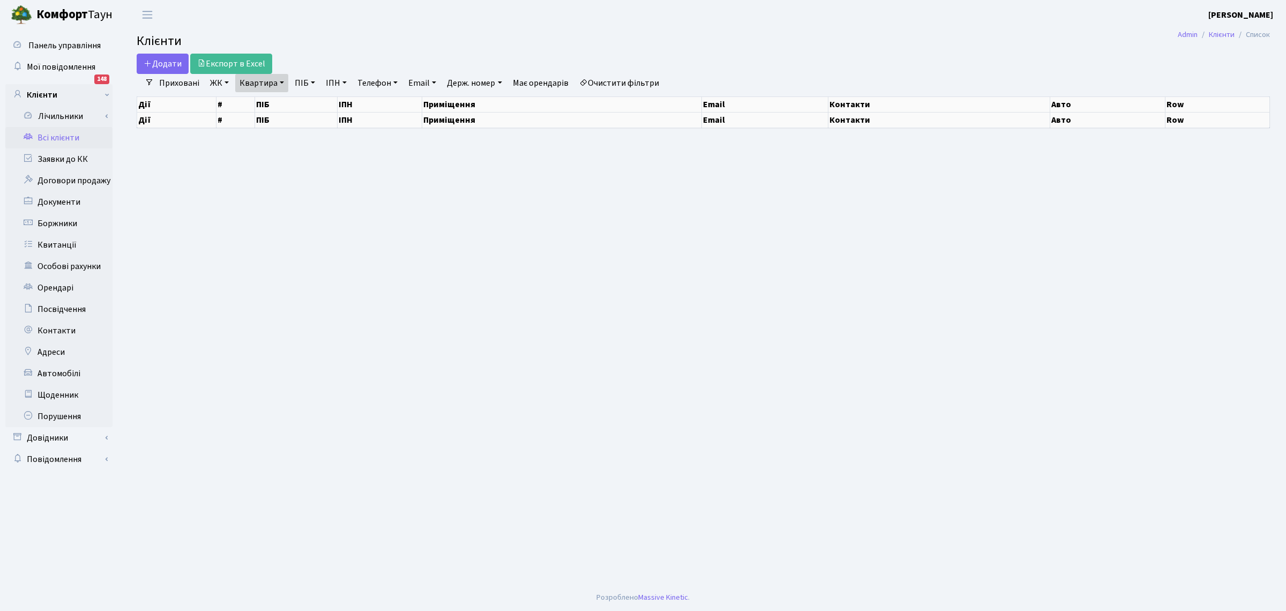
click at [254, 87] on link "Квартира" at bounding box center [261, 83] width 53 height 18
select select "25"
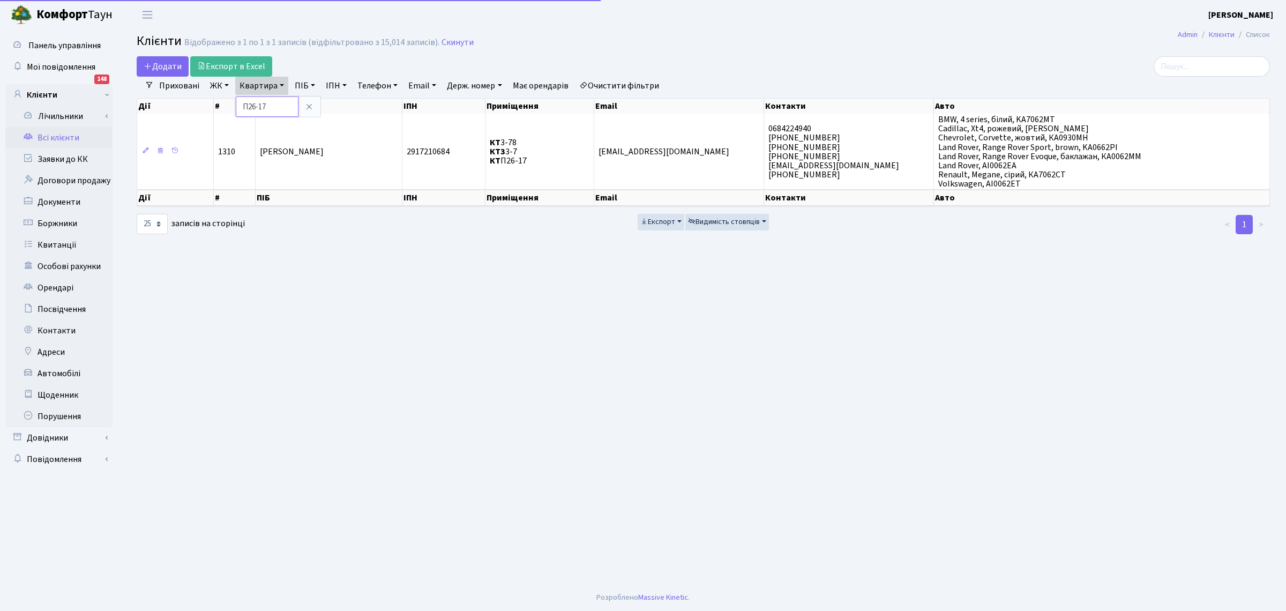
drag, startPoint x: 272, startPoint y: 105, endPoint x: 282, endPoint y: 50, distance: 55.7
click at [272, 105] on input "П26-17" at bounding box center [267, 106] width 63 height 20
type input "П26-53"
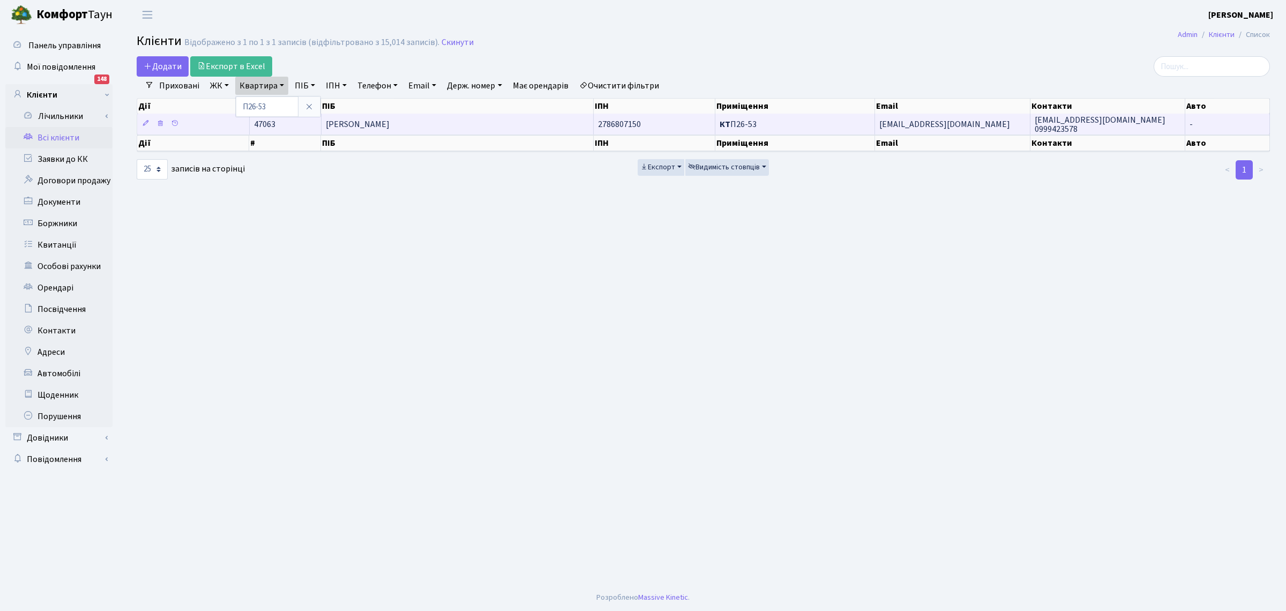
click at [348, 121] on span "[PERSON_NAME]" at bounding box center [358, 124] width 64 height 12
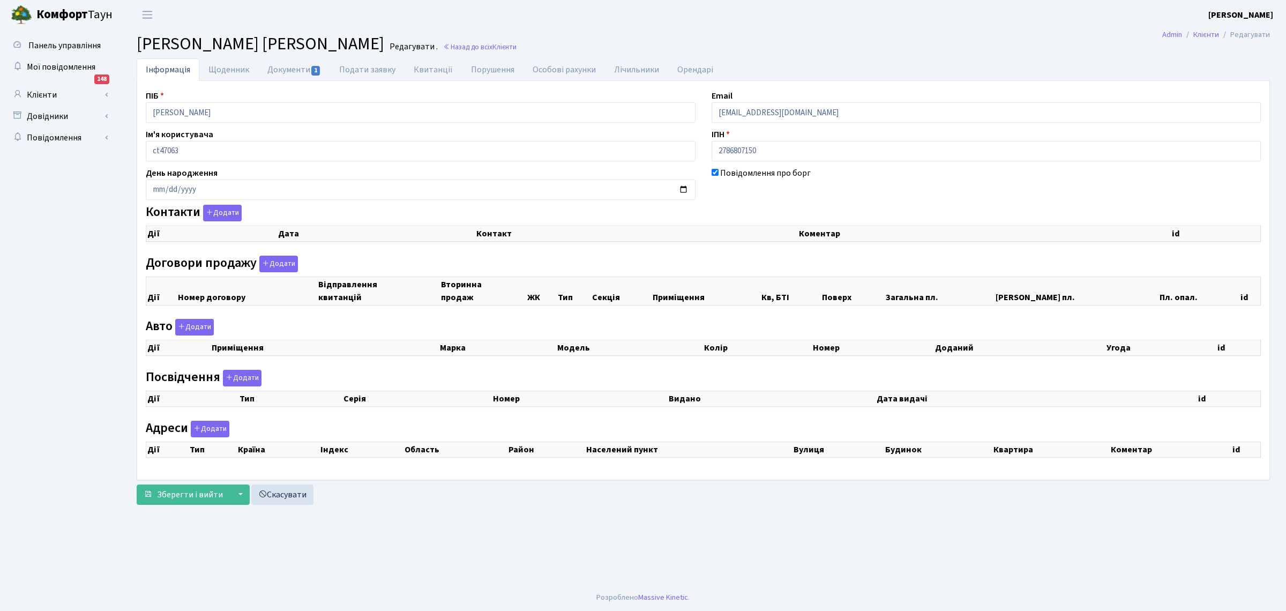
click at [1, 78] on div "Панель управління Мої повідомлення 148 Клієнти Лічильники" at bounding box center [643, 306] width 1286 height 555
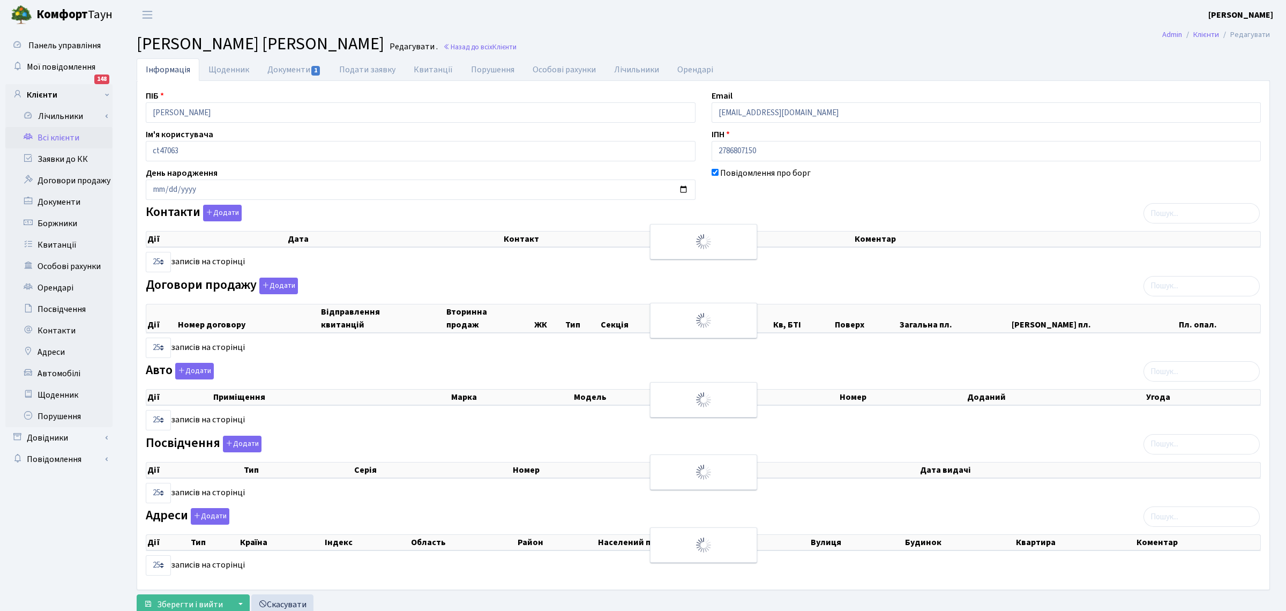
checkbox input "true"
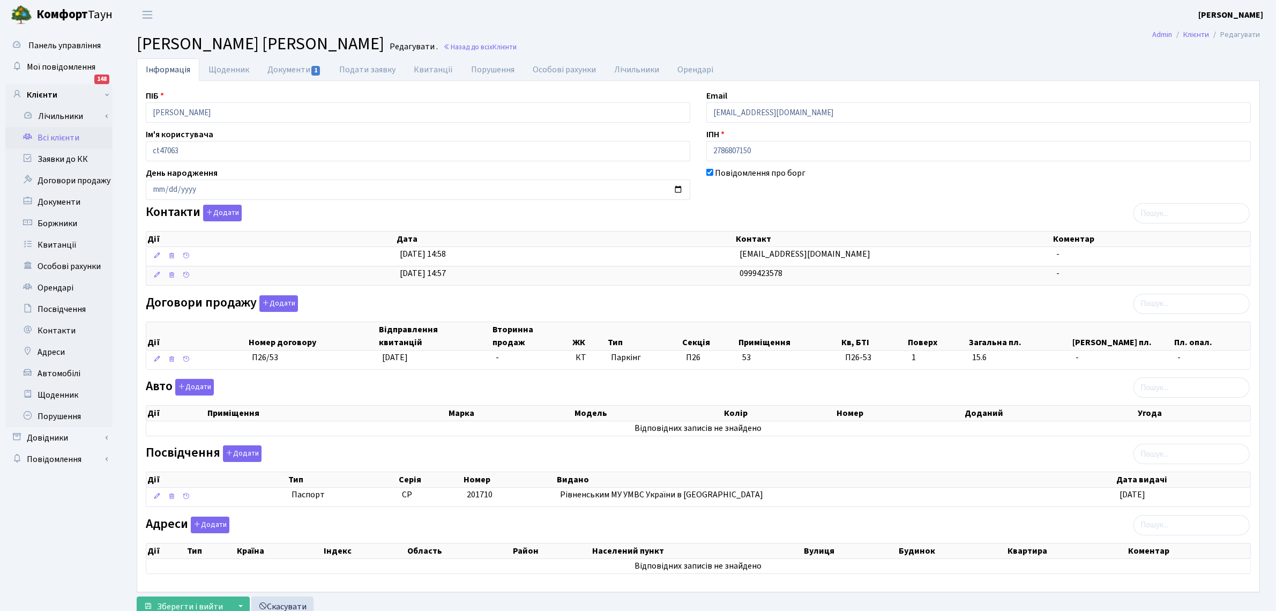
click at [44, 138] on link "Всі клієнти" at bounding box center [58, 137] width 107 height 21
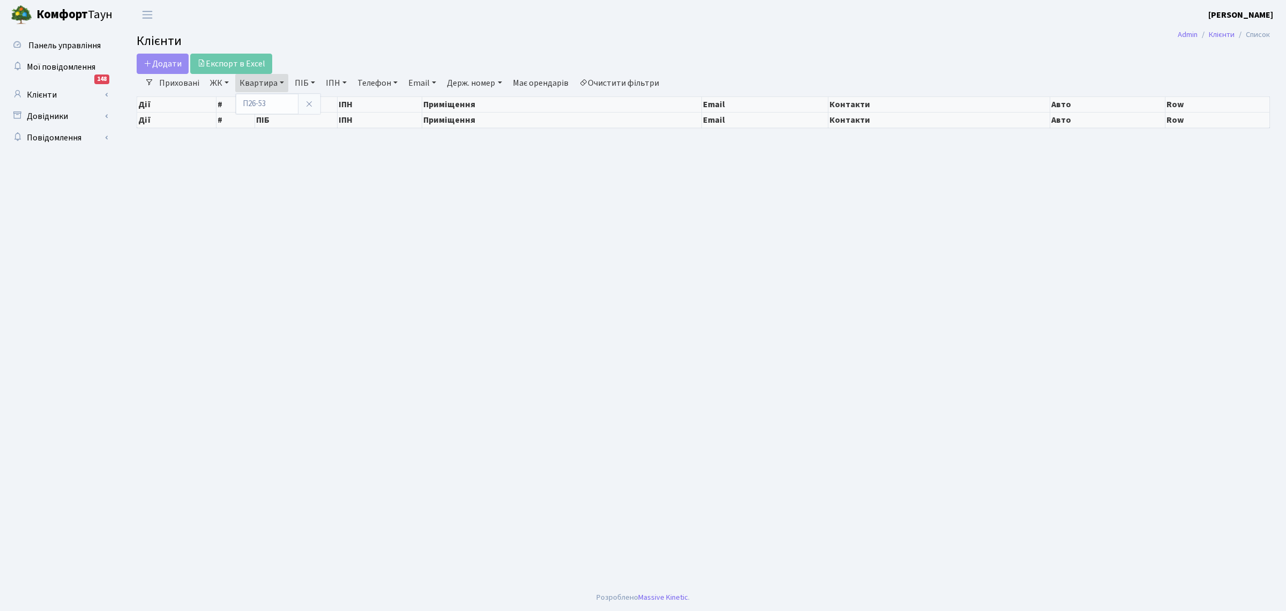
click at [267, 103] on input "П26-53" at bounding box center [267, 104] width 63 height 20
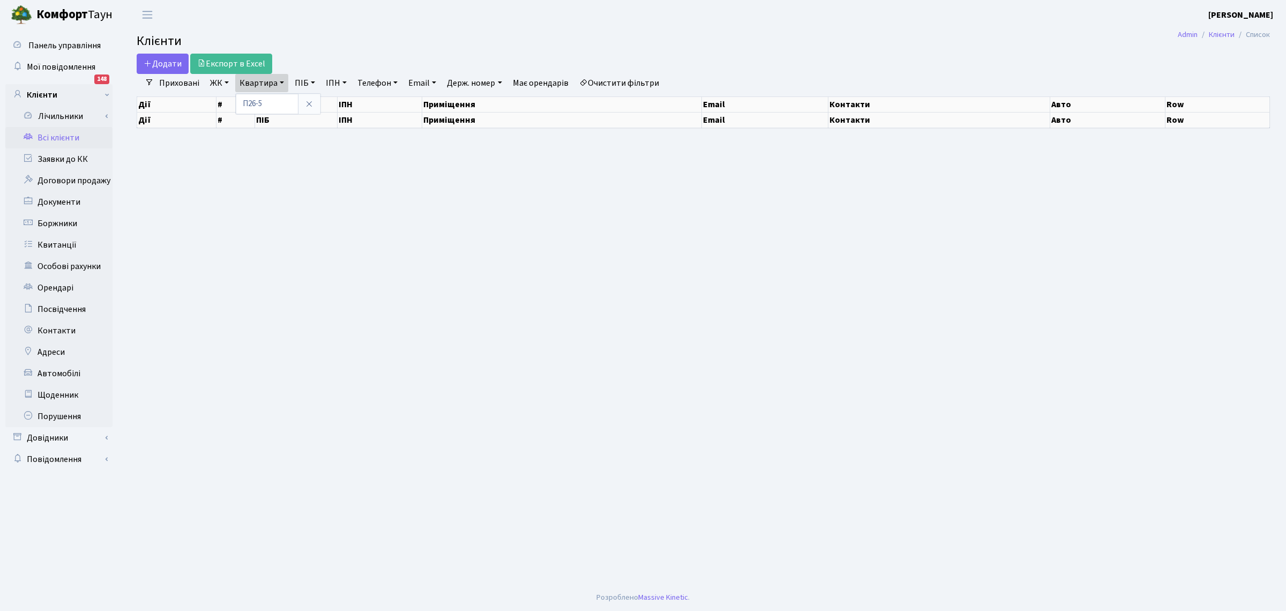
type input "П26-"
select select "25"
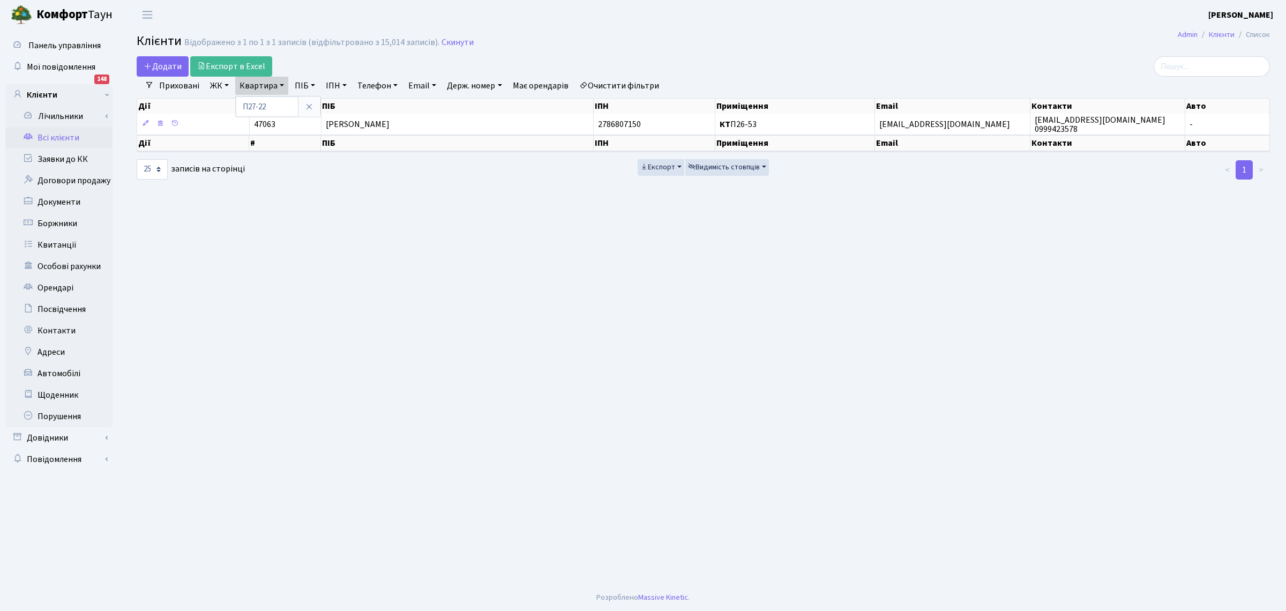
type input "П27-22"
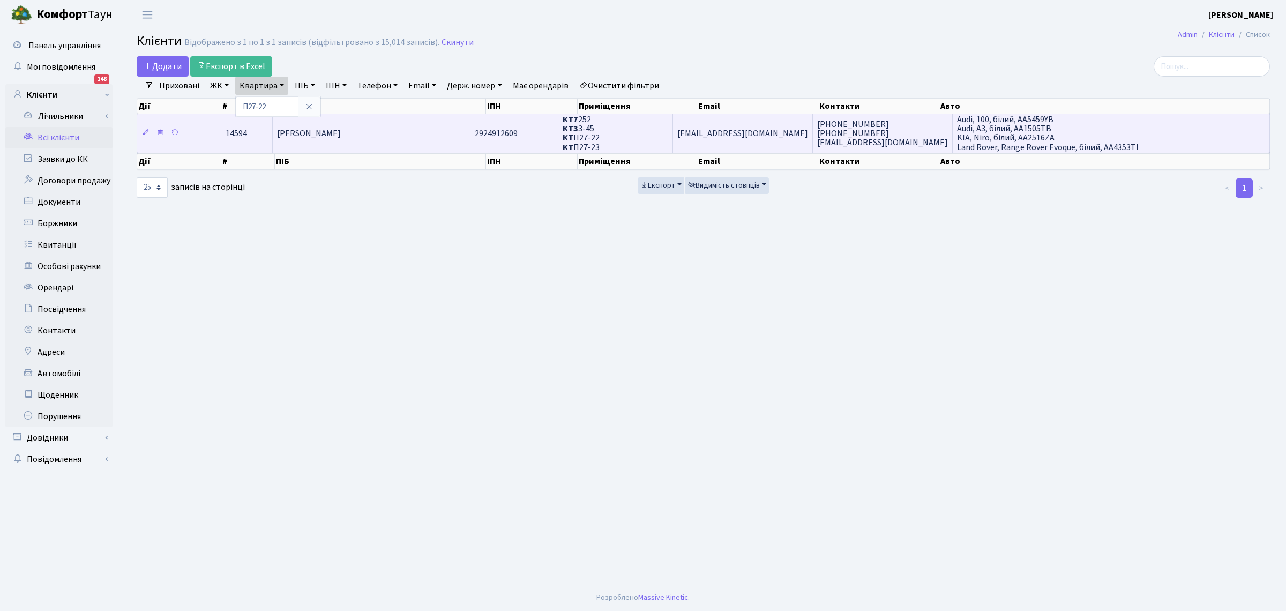
click at [309, 132] on span "[PERSON_NAME]" at bounding box center [309, 134] width 64 height 12
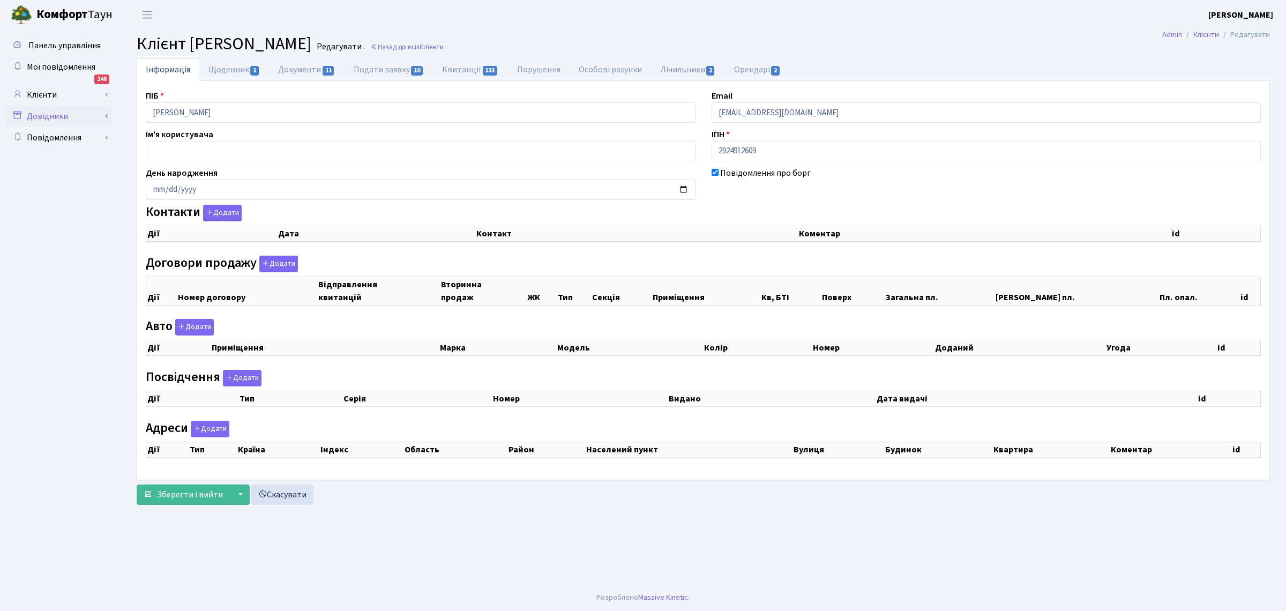
click at [83, 107] on div "Панель управління Мої повідомлення 148 Клієнти Лічильники" at bounding box center [643, 306] width 1286 height 555
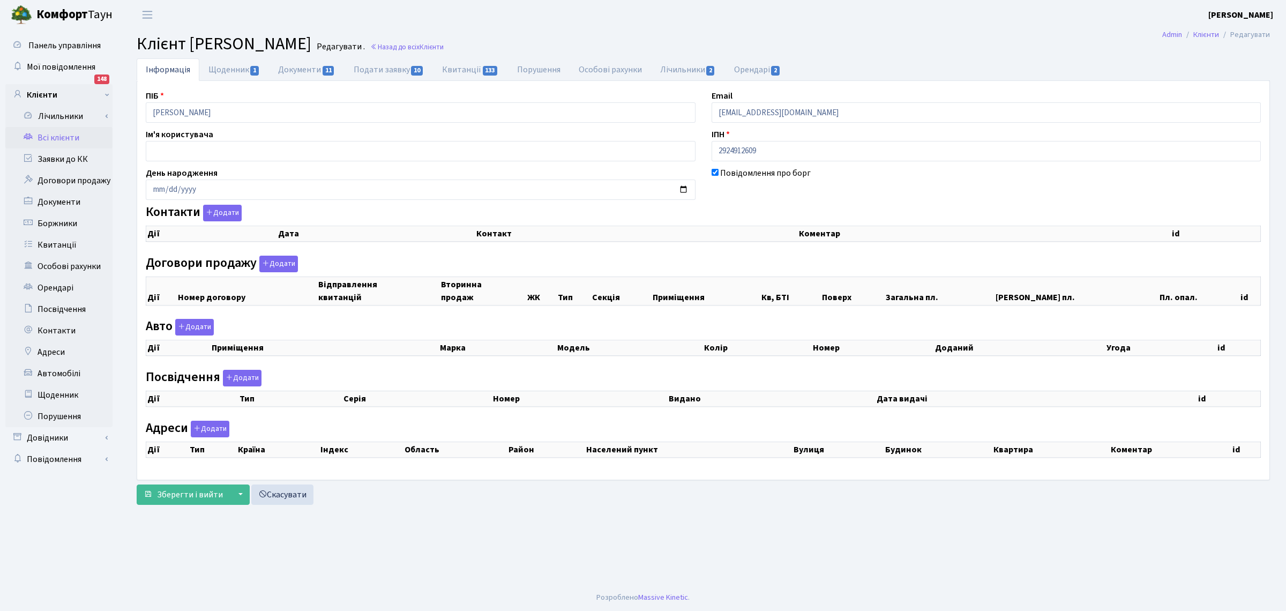
click at [360, 325] on div "Авто Додати Дії Приміщення Марка Модель Колір" at bounding box center [703, 342] width 1131 height 46
select select "25"
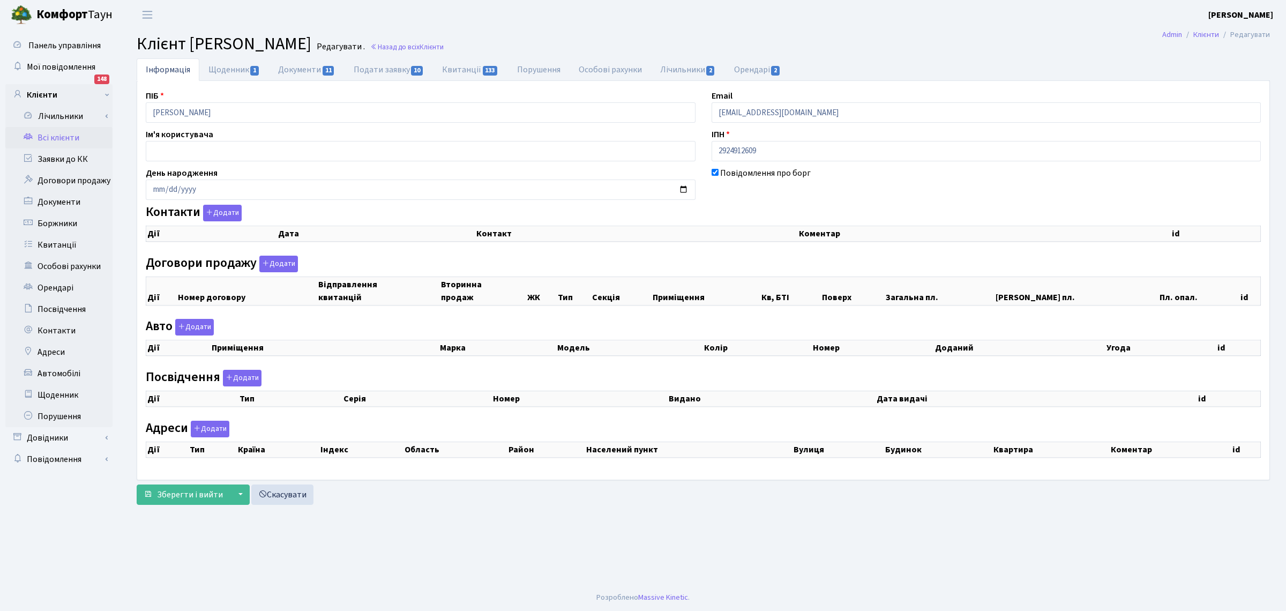
select select "25"
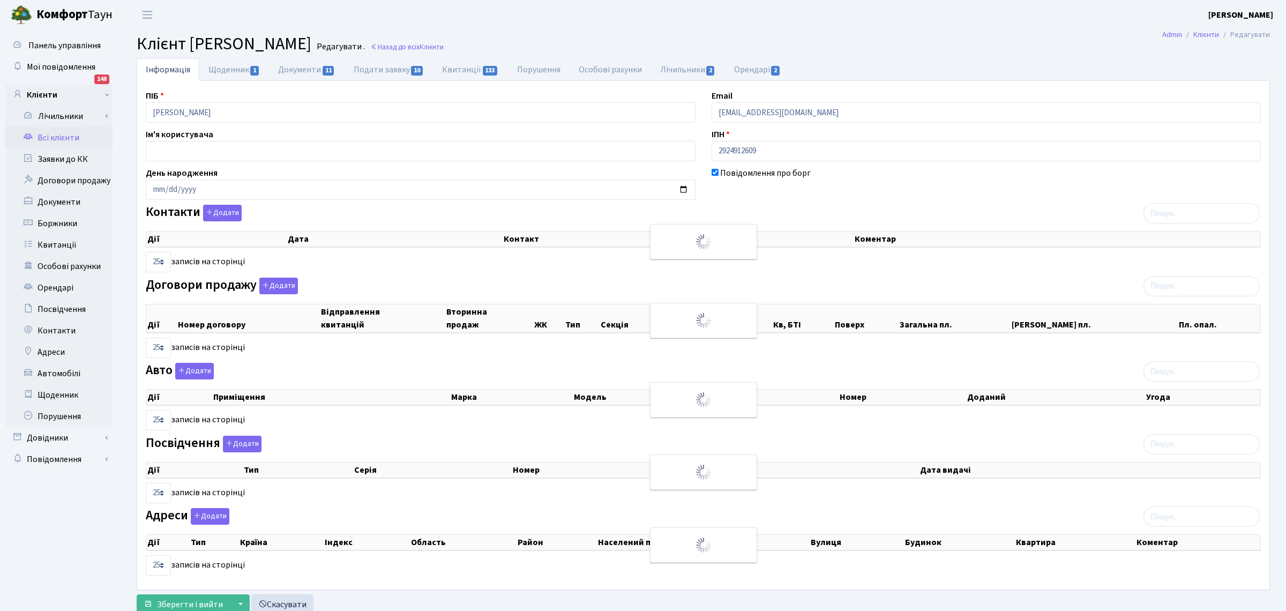
checkbox input "true"
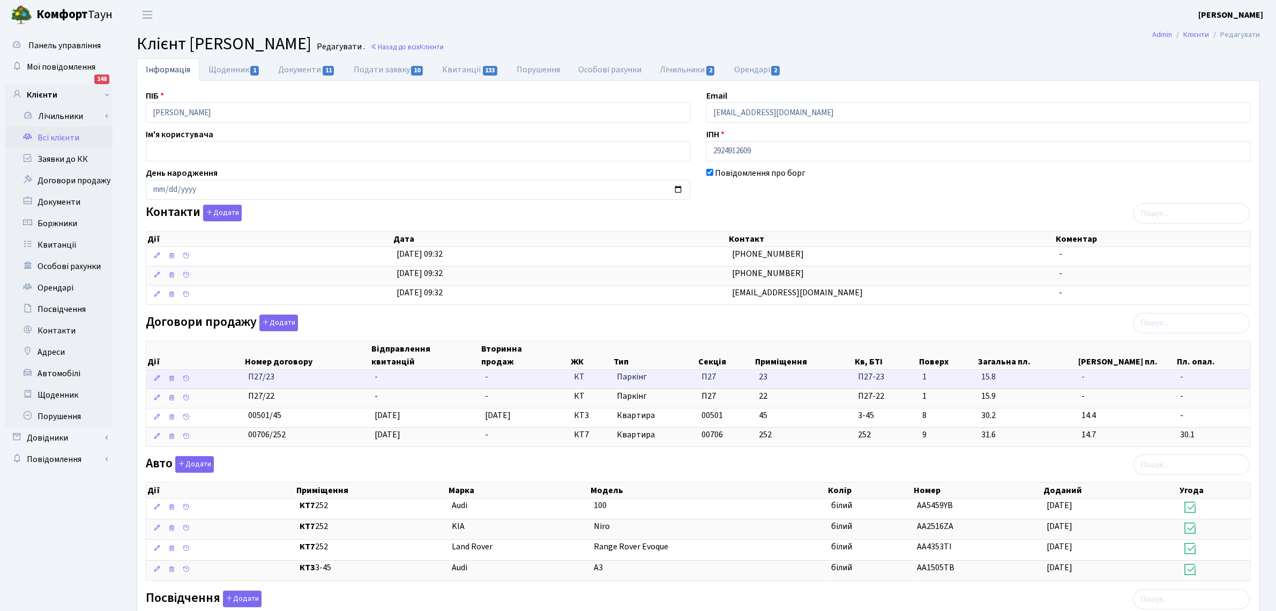
click at [387, 384] on td "-" at bounding box center [425, 379] width 110 height 19
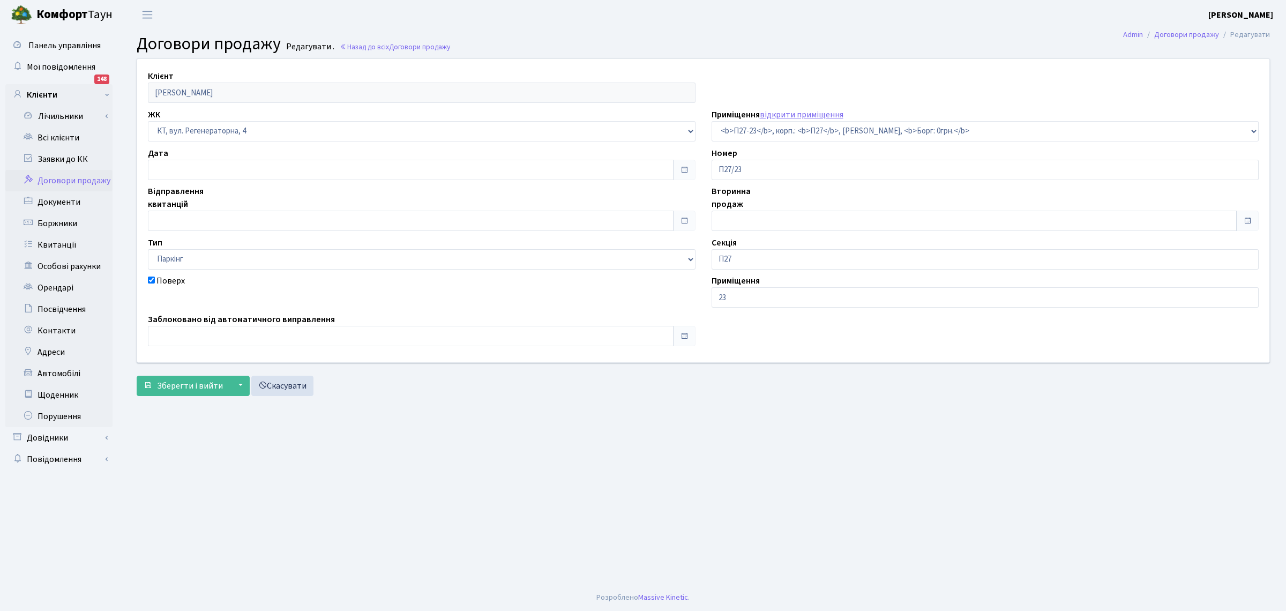
select select "9982"
checkbox input "true"
click at [180, 229] on input "text" at bounding box center [411, 221] width 526 height 20
click at [154, 184] on td "29" at bounding box center [159, 183] width 16 height 16
type input "[DATE]"
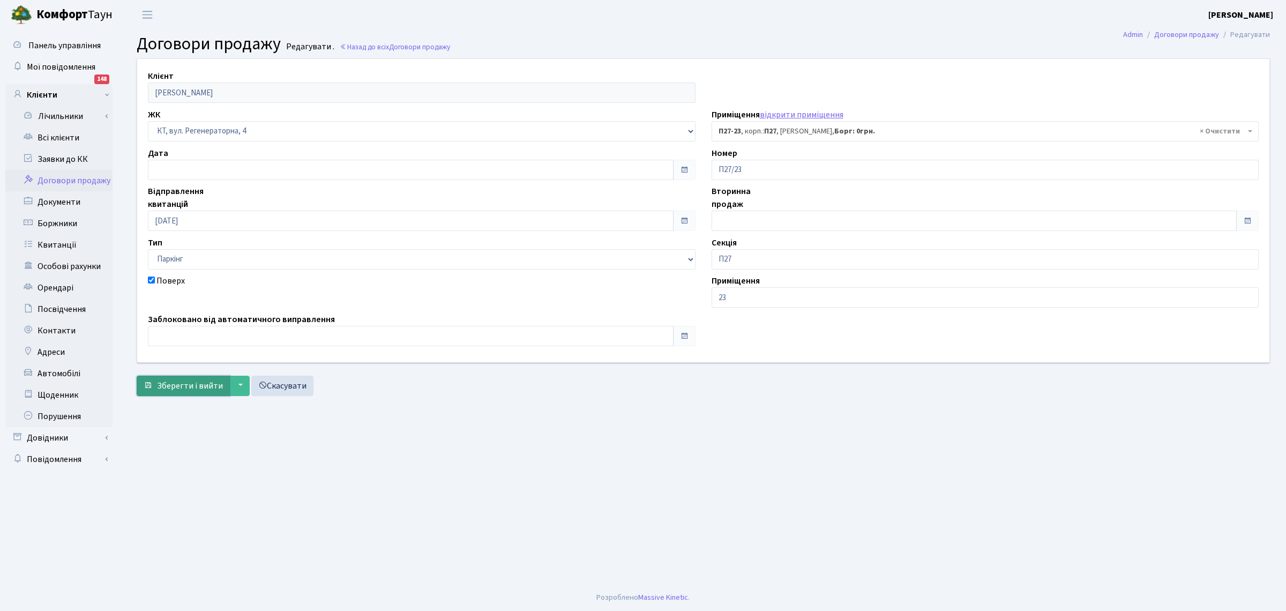
click at [176, 389] on span "Зберегти і вийти" at bounding box center [190, 386] width 66 height 12
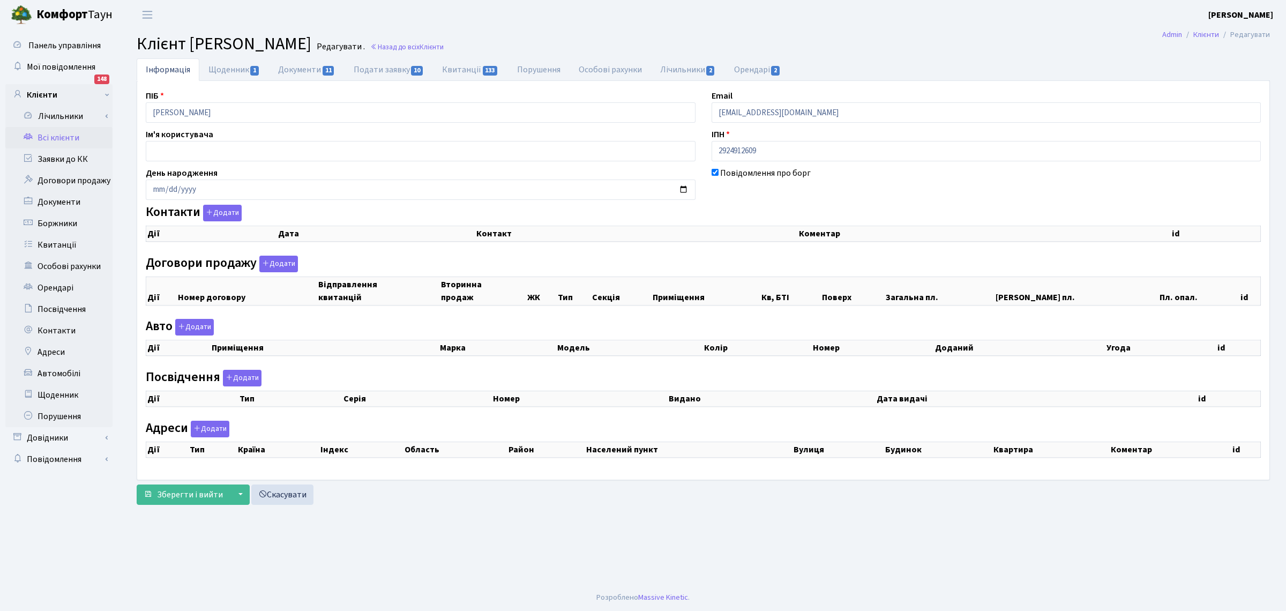
checkbox input "true"
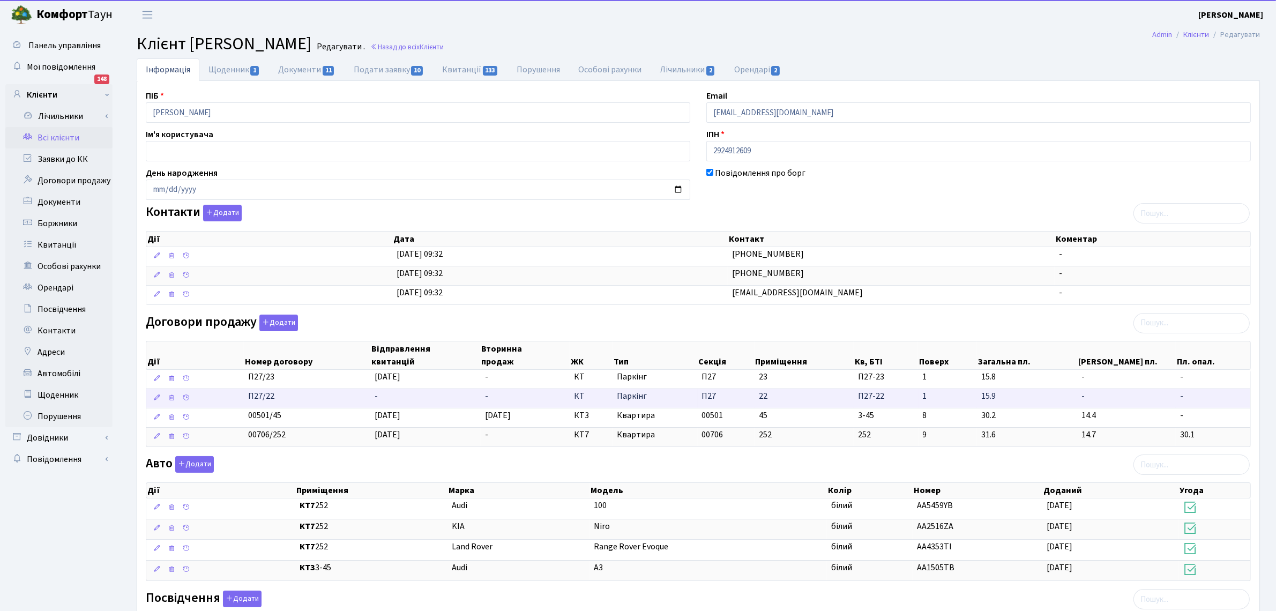
click at [394, 404] on td "-" at bounding box center [425, 398] width 110 height 19
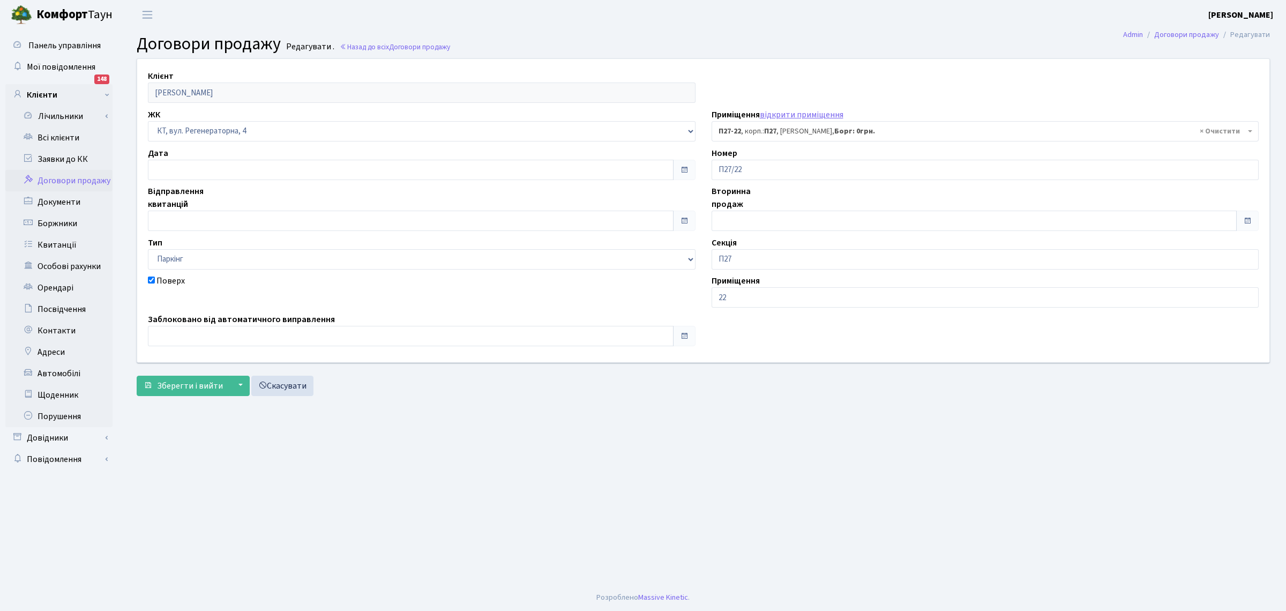
select select "9981"
click at [161, 224] on input "text" at bounding box center [411, 221] width 526 height 20
click at [157, 185] on td "29" at bounding box center [159, 183] width 16 height 16
type input "[DATE]"
click at [168, 377] on button "Зберегти і вийти" at bounding box center [183, 386] width 93 height 20
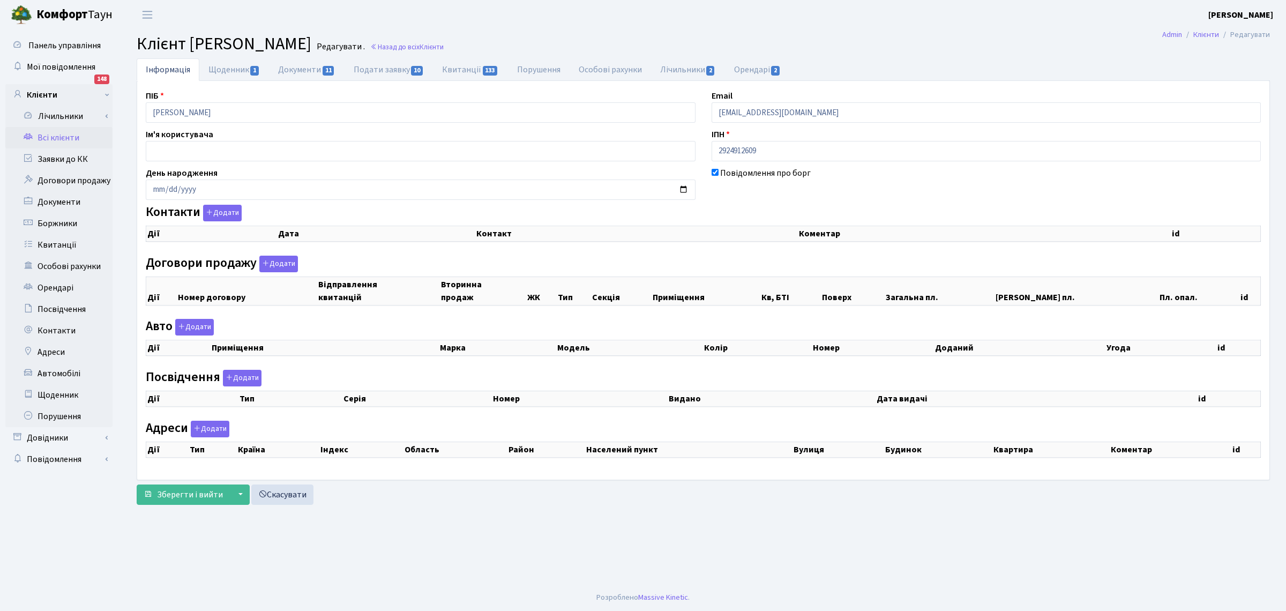
select select "25"
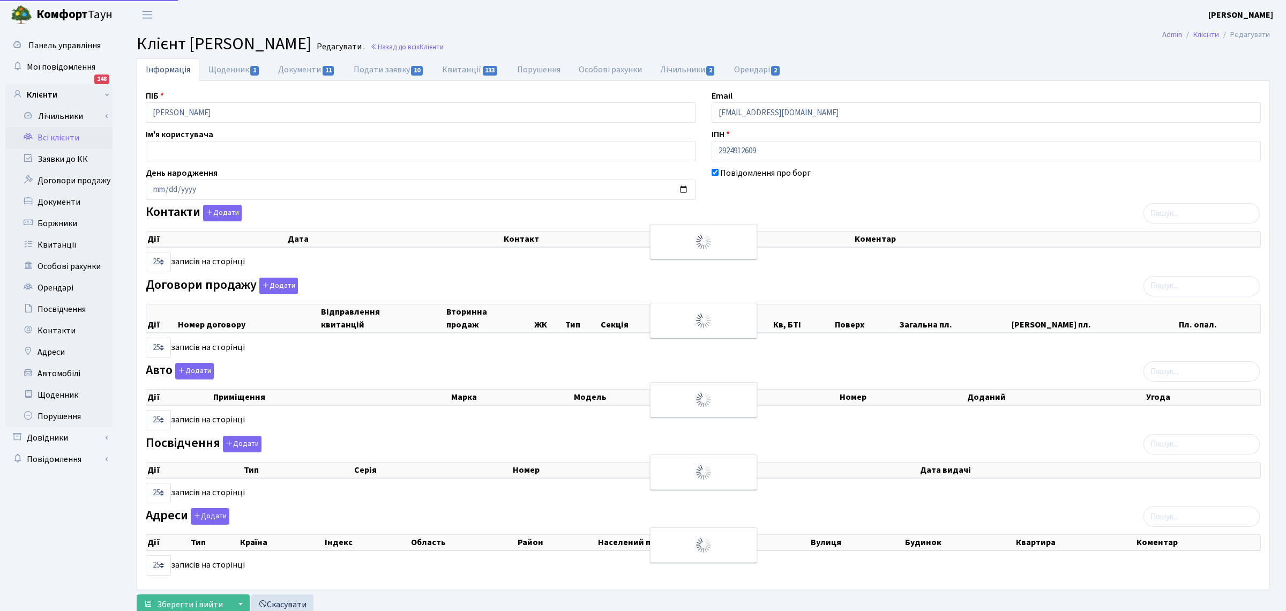
checkbox input "true"
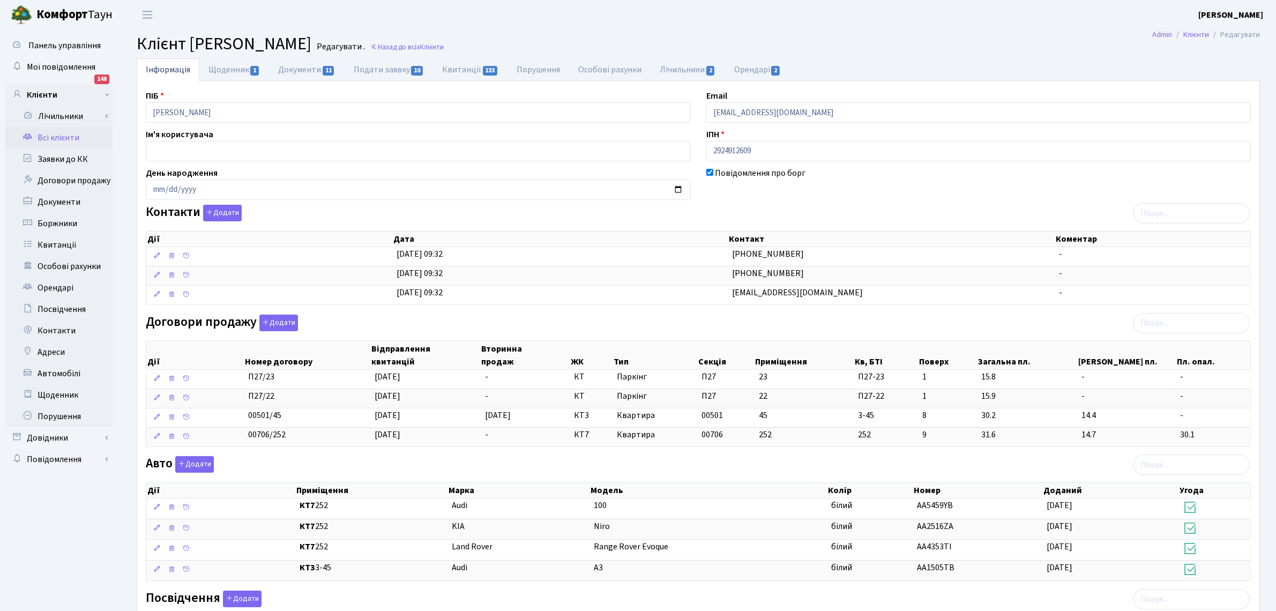
click at [48, 138] on link "Всі клієнти" at bounding box center [58, 137] width 107 height 21
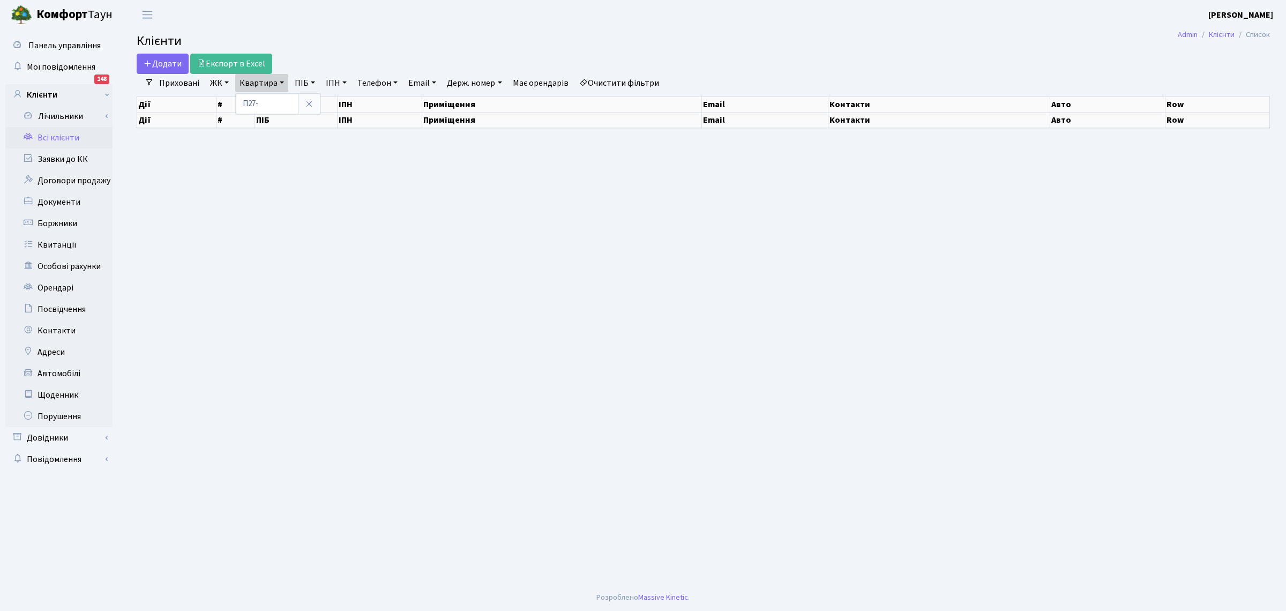
type input "П27"
select select "25"
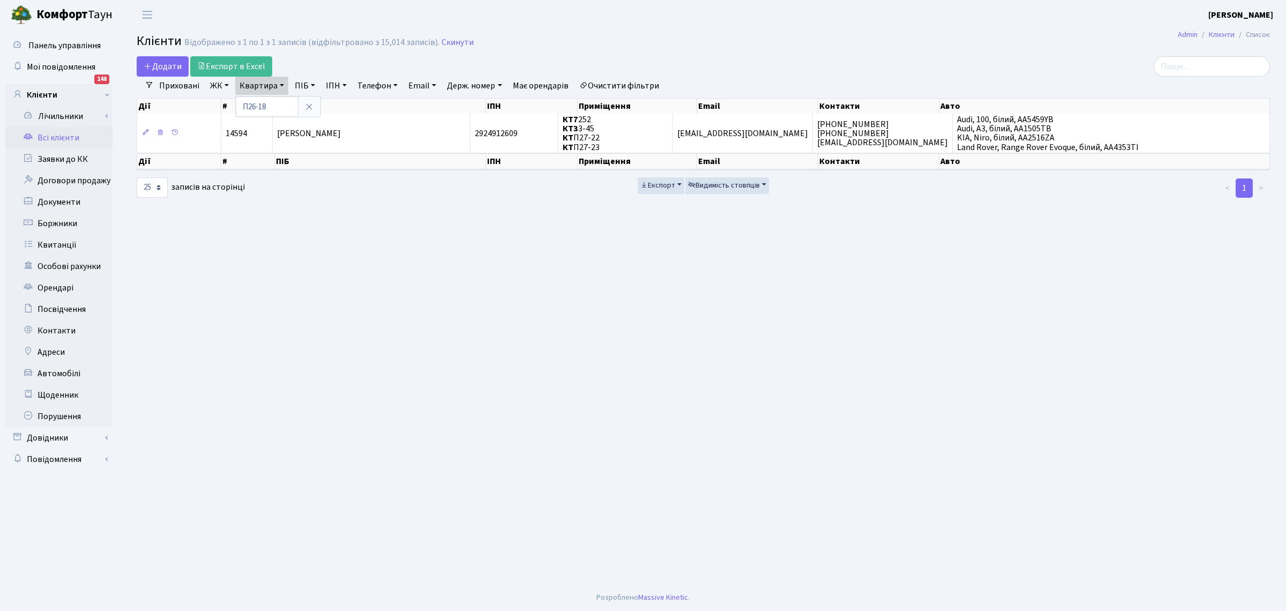
type input "П26-18"
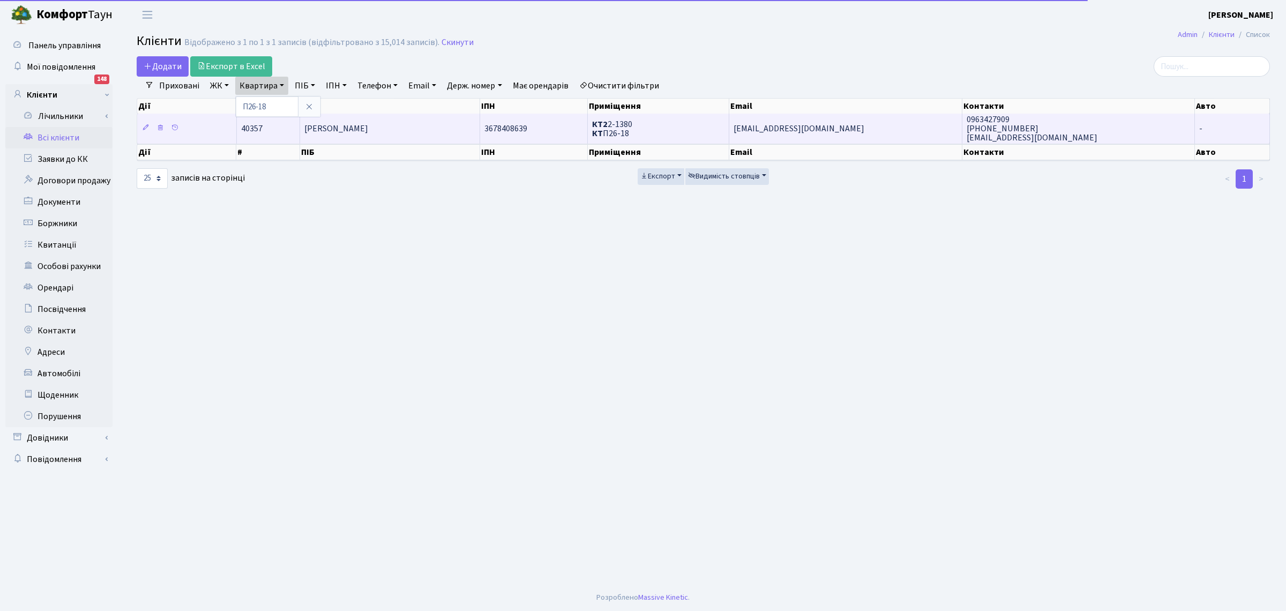
click at [357, 123] on span "[PERSON_NAME]" at bounding box center [336, 129] width 64 height 12
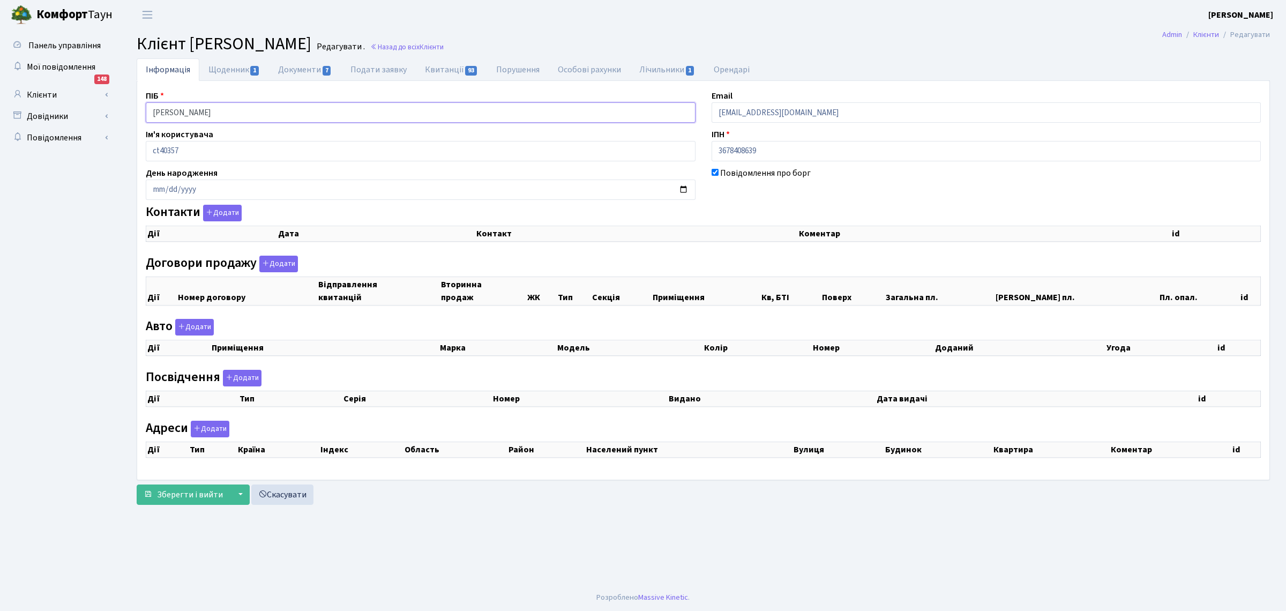
click at [0, 73] on div "Панель управління Мої повідомлення 148 Клієнти Лічильники" at bounding box center [643, 306] width 1286 height 555
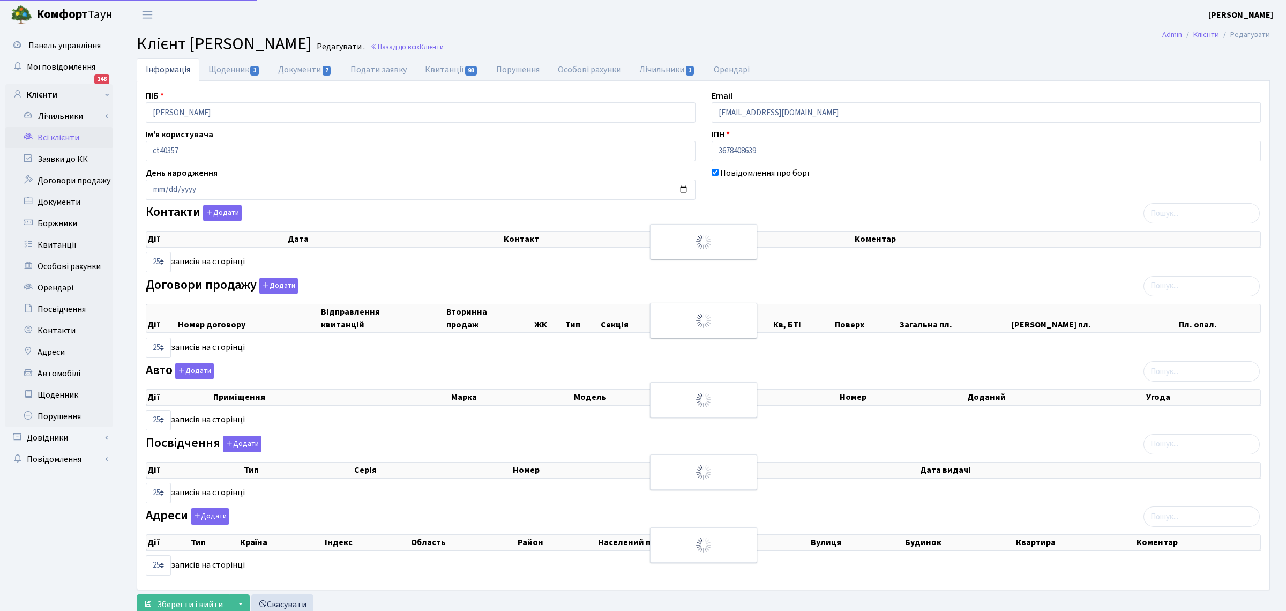
checkbox input "true"
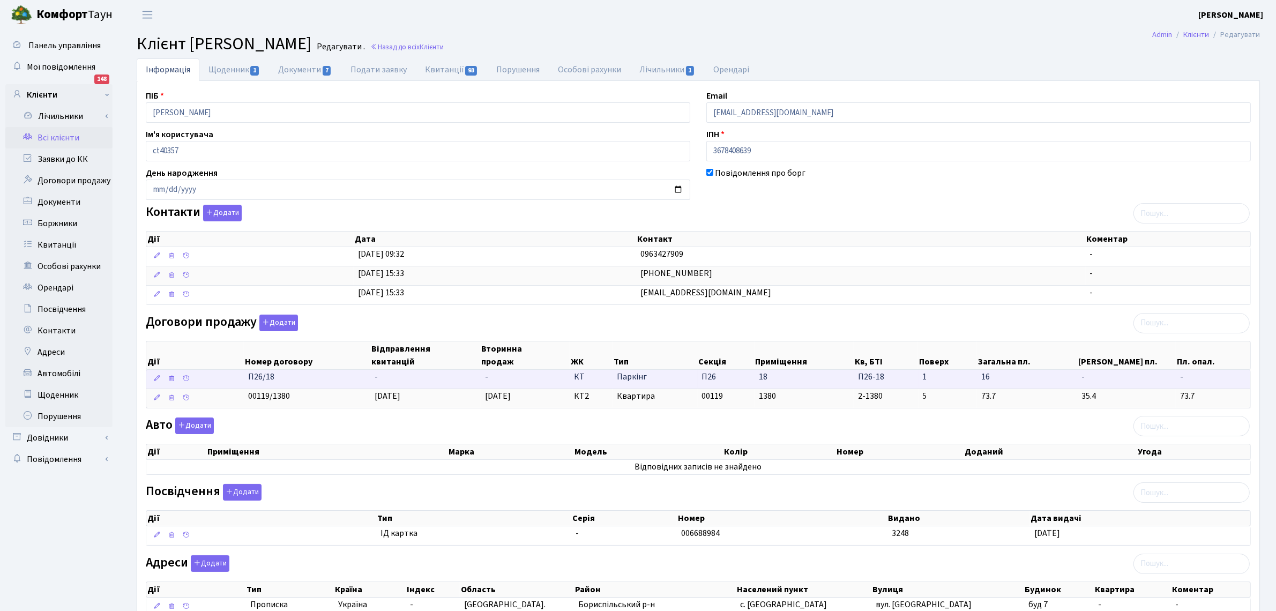
click at [382, 382] on td "-" at bounding box center [425, 379] width 110 height 19
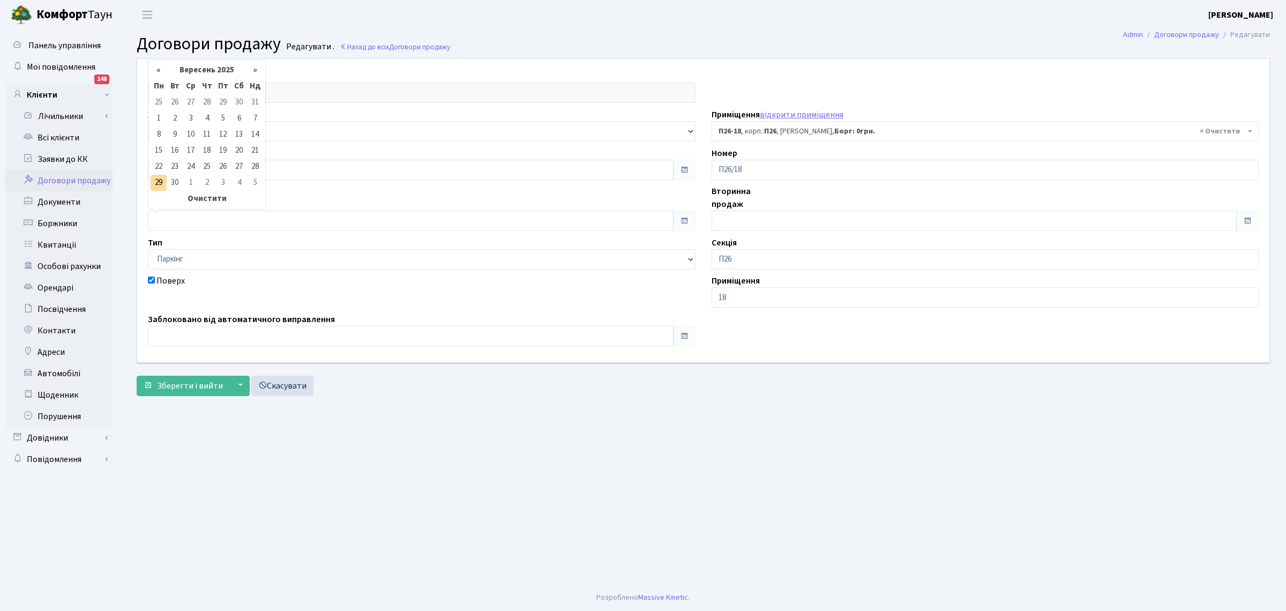
select select "8279"
click at [161, 180] on td "29" at bounding box center [159, 183] width 16 height 16
type input "[DATE]"
click at [187, 366] on form "Клієнт Рій Вадим Юрійович ЖК - ТХ, вул. Ділова, 1/2 КТ, вул. Регенераторна, 4 К…" at bounding box center [704, 226] width 1134 height 337
click at [177, 384] on span "Зберегти і вийти" at bounding box center [190, 386] width 66 height 12
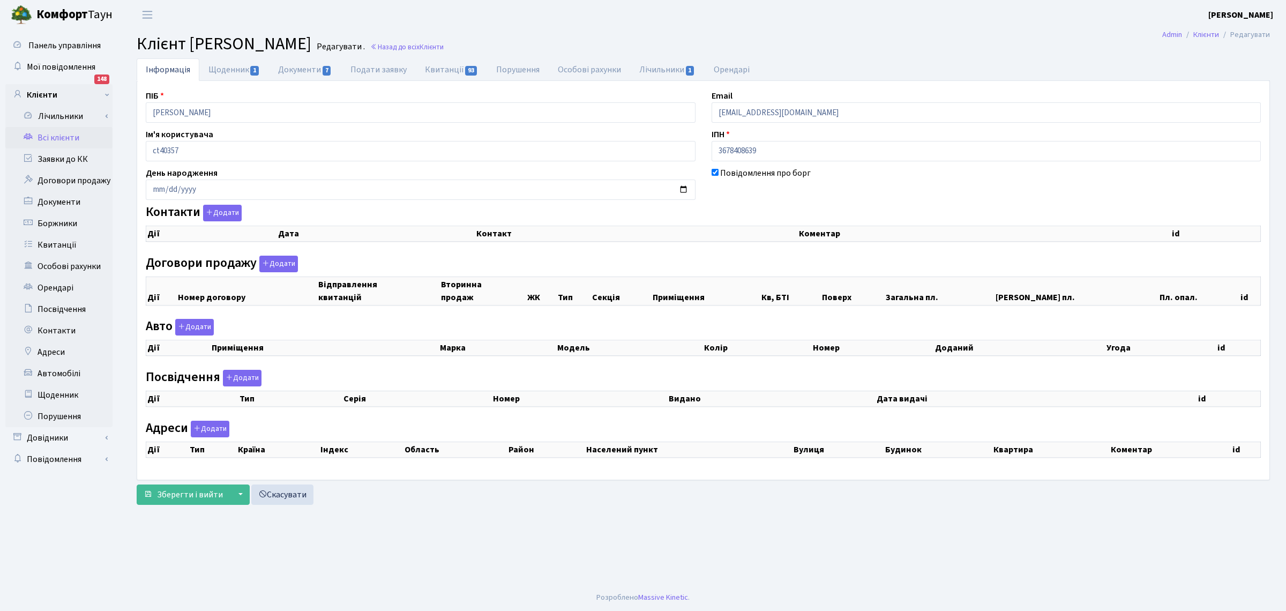
checkbox input "true"
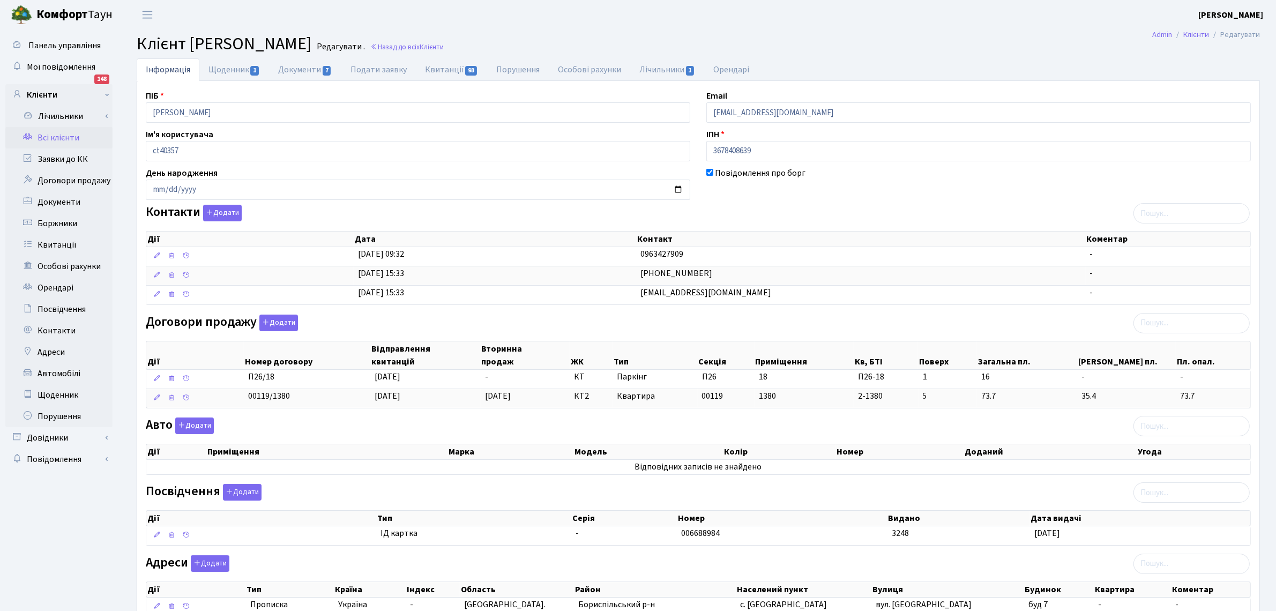
click at [46, 137] on link "Всі клієнти" at bounding box center [58, 137] width 107 height 21
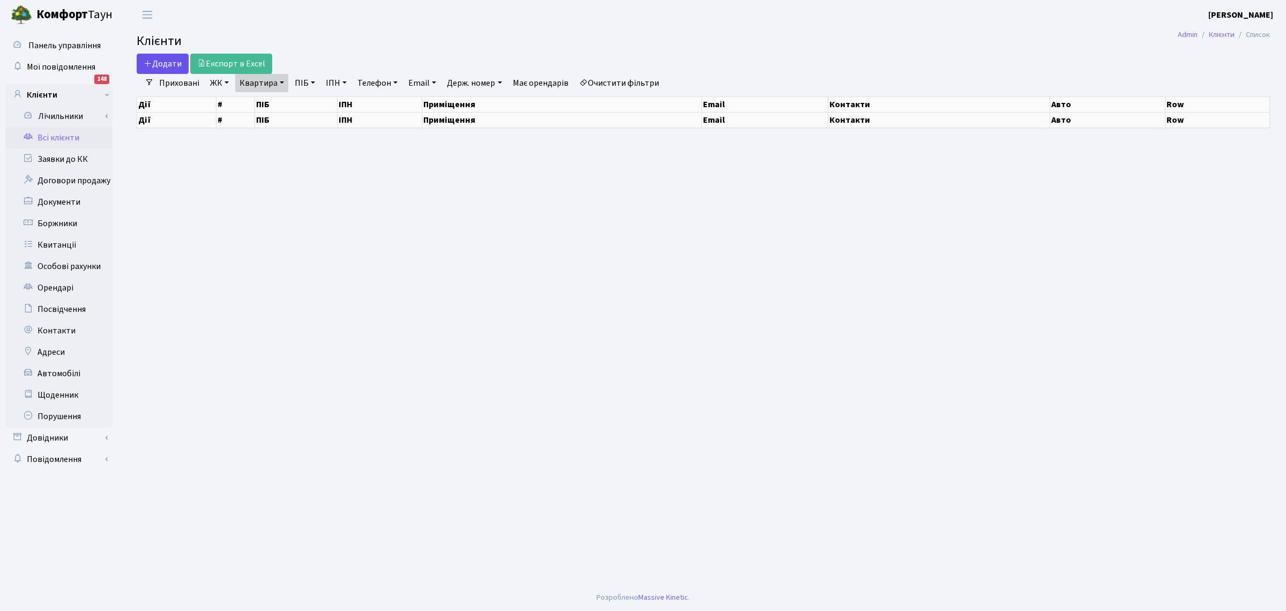
select select "25"
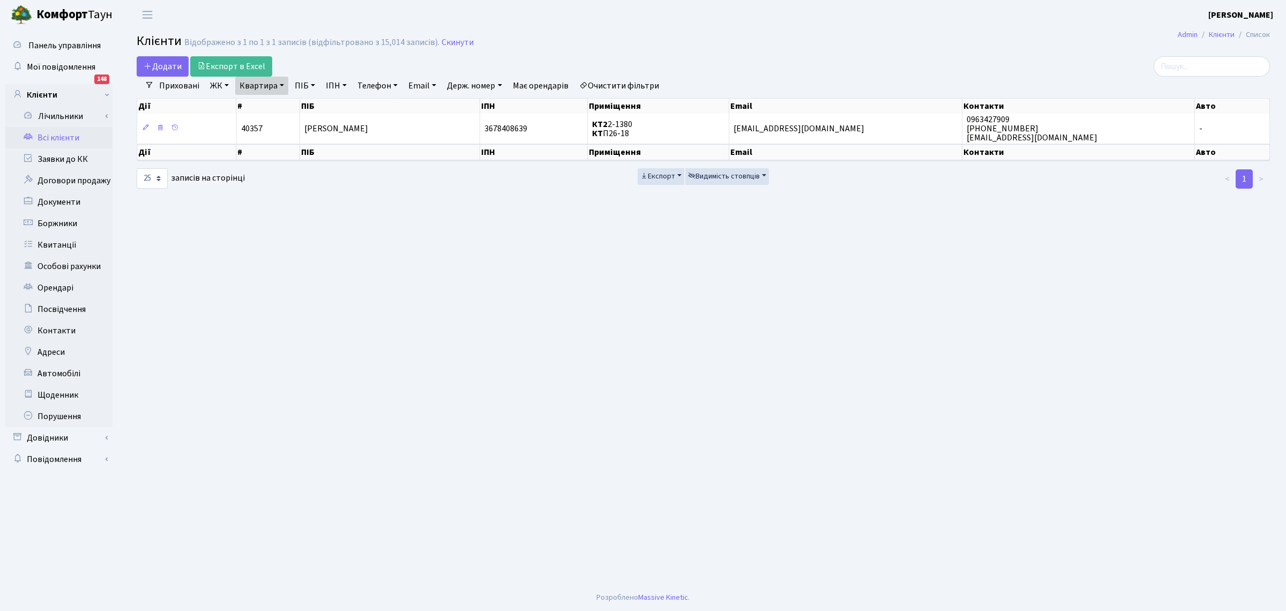
click at [298, 85] on link "ПІБ" at bounding box center [305, 86] width 29 height 18
type input "сАМУС"
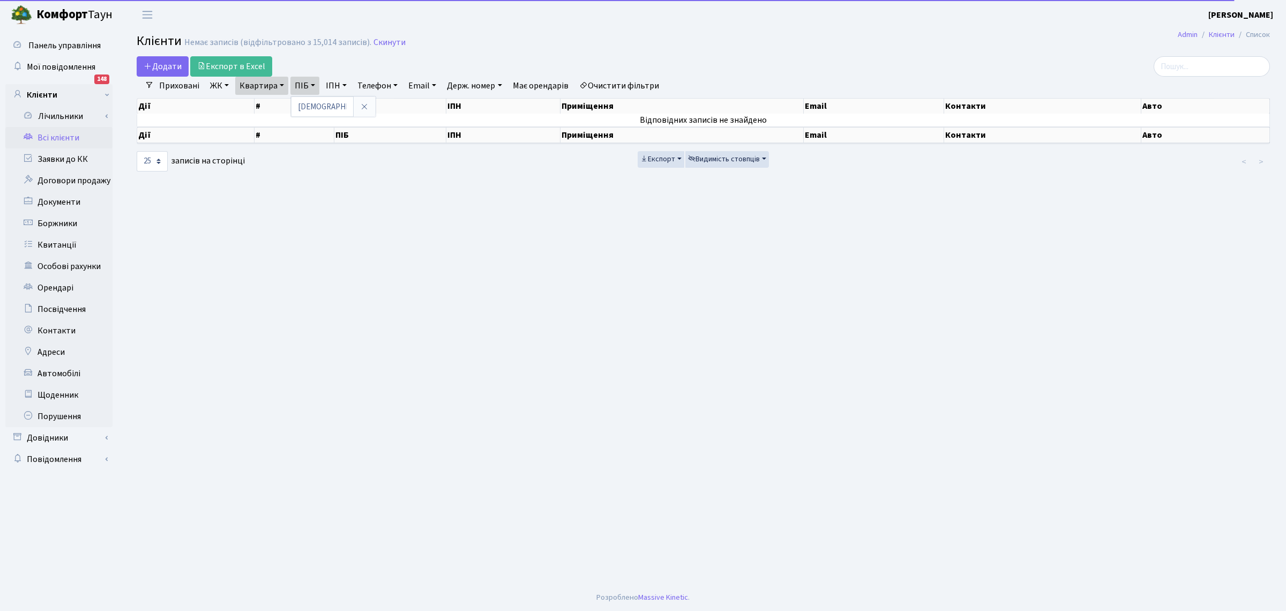
click at [626, 83] on link "Очистити фільтри" at bounding box center [619, 86] width 88 height 18
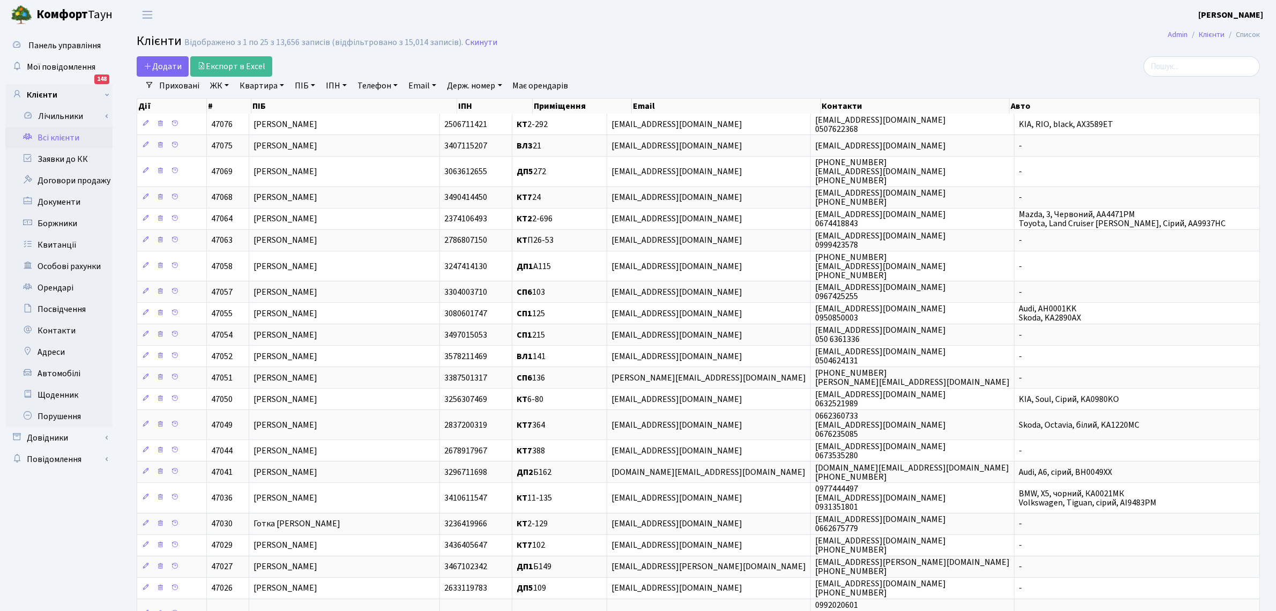
click at [298, 85] on link "ПІБ" at bounding box center [305, 86] width 29 height 18
type input "[PERSON_NAME]"
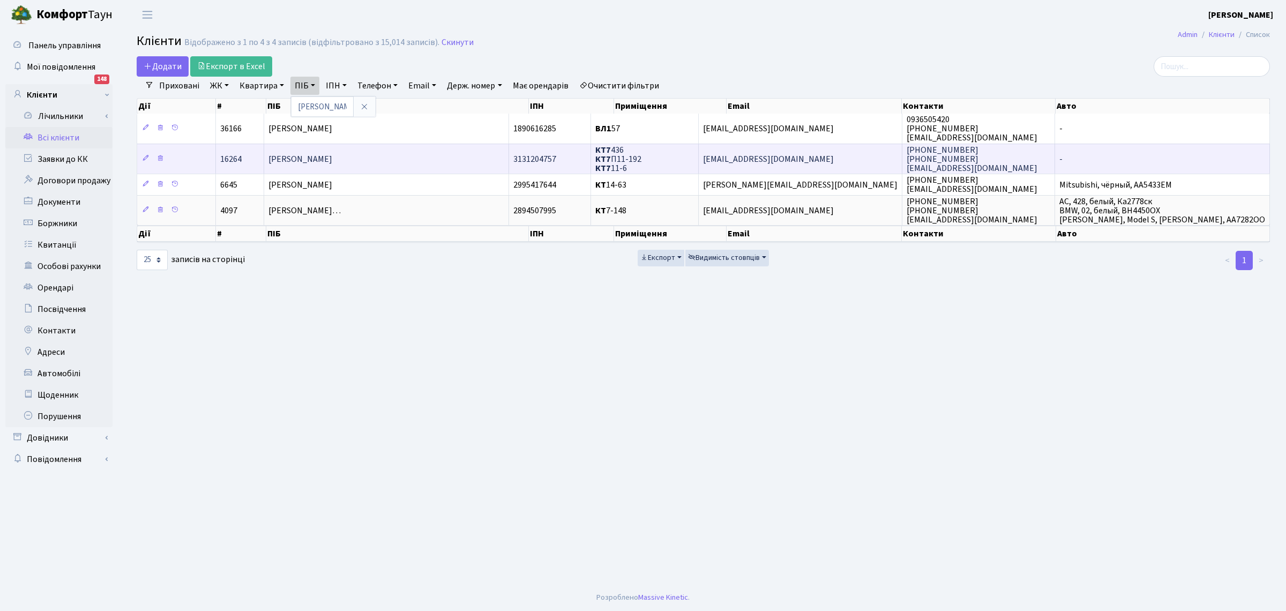
click at [332, 162] on span "[PERSON_NAME]" at bounding box center [301, 159] width 64 height 12
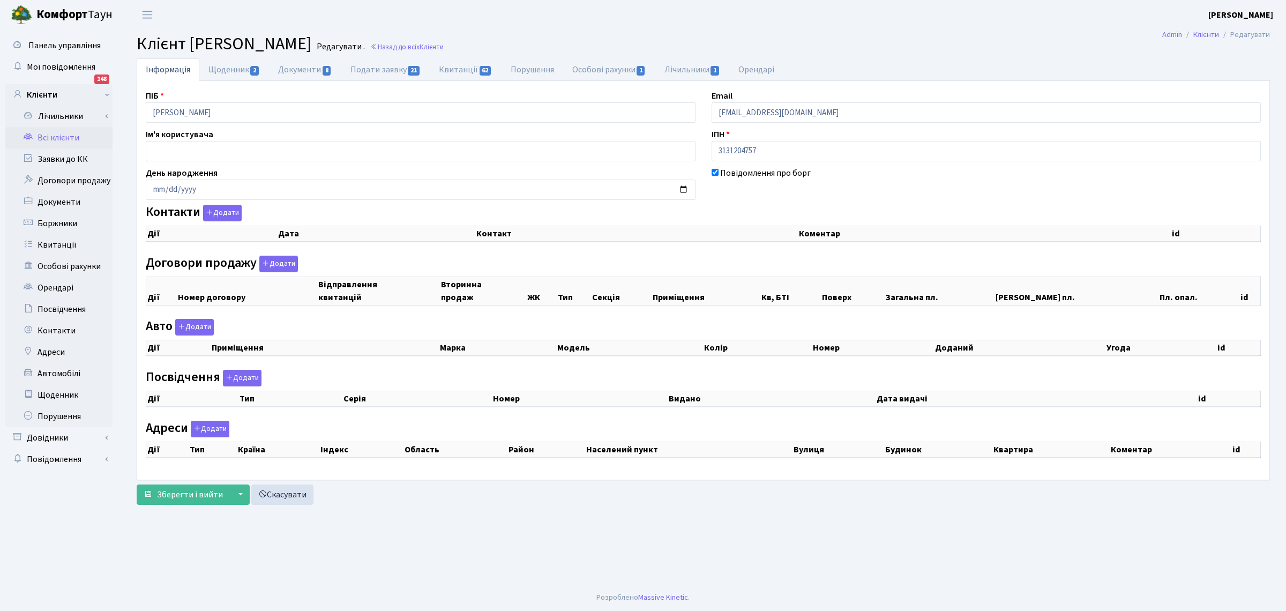
checkbox input "true"
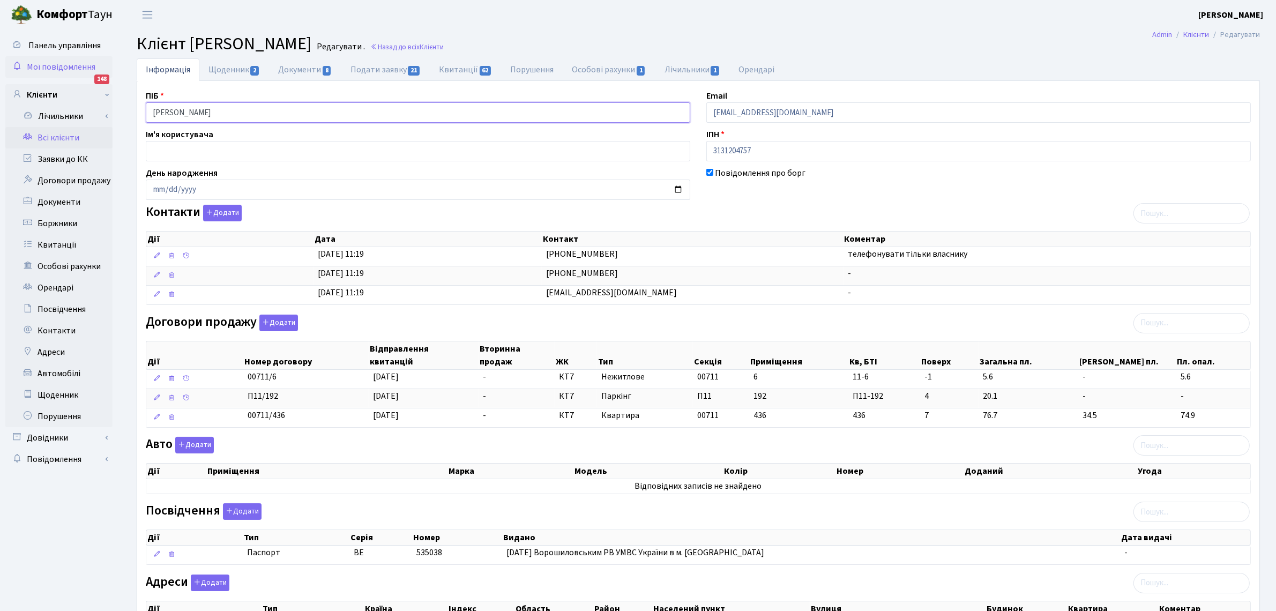
drag, startPoint x: 274, startPoint y: 118, endPoint x: 106, endPoint y: 1, distance: 204.9
click at [88, 73] on div "Панель управління Мої повідомлення 148 Клієнти Лічильники" at bounding box center [638, 366] width 1276 height 674
click at [50, 140] on link "Всі клієнти" at bounding box center [58, 137] width 107 height 21
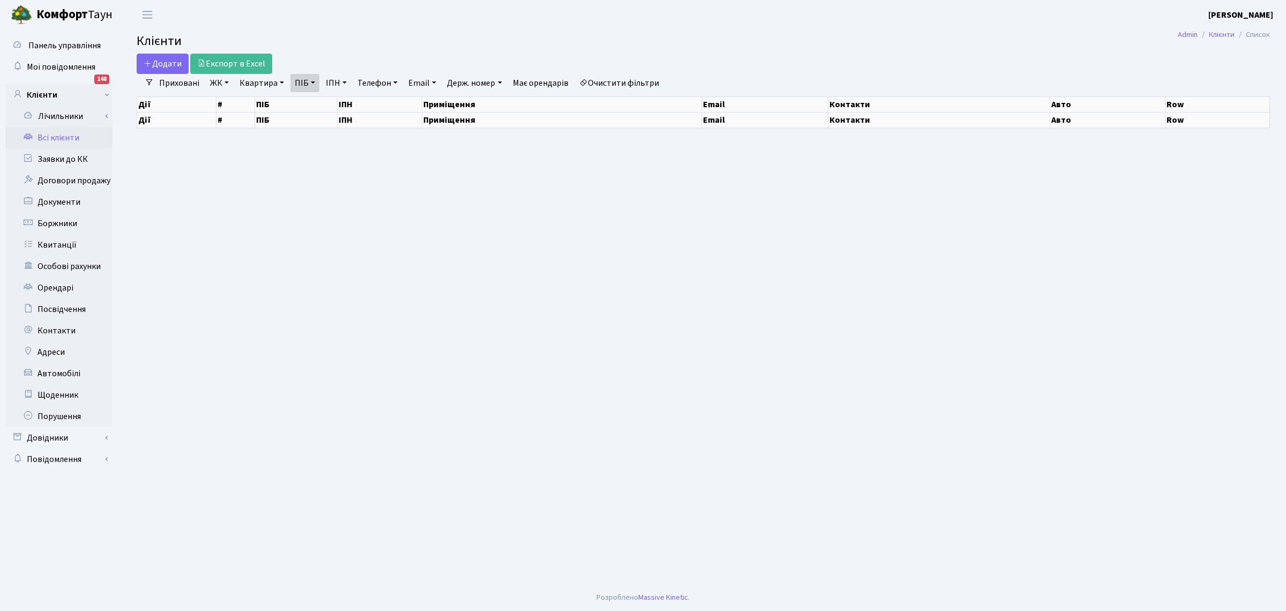
select select "25"
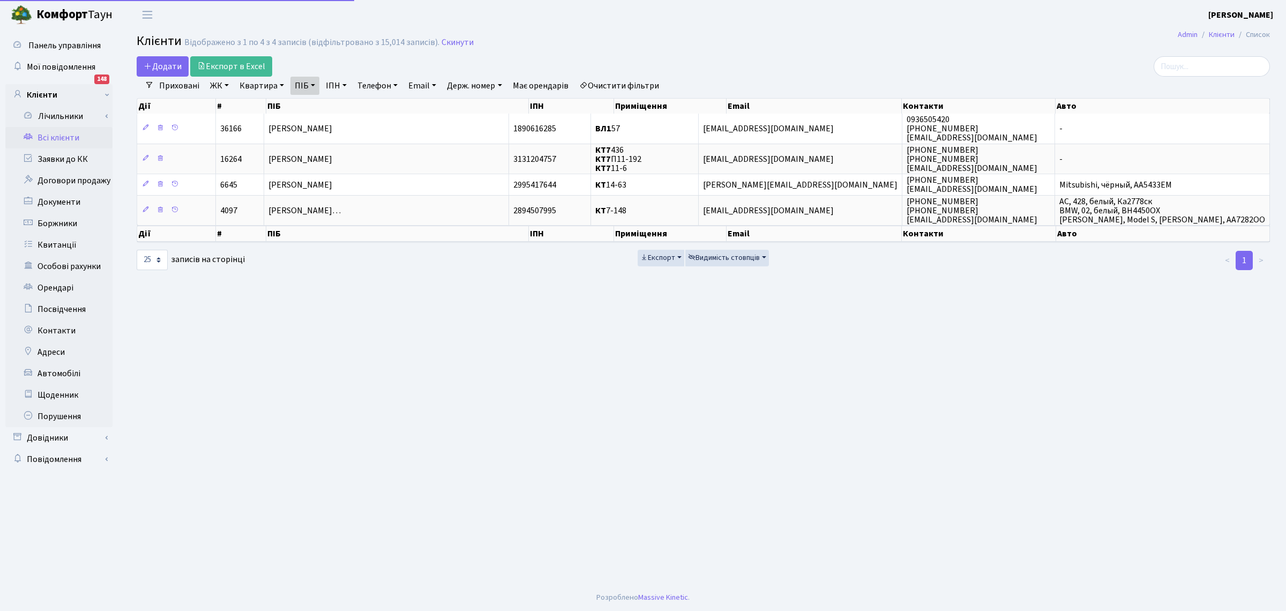
click at [638, 82] on link "Очистити фільтри" at bounding box center [619, 86] width 88 height 18
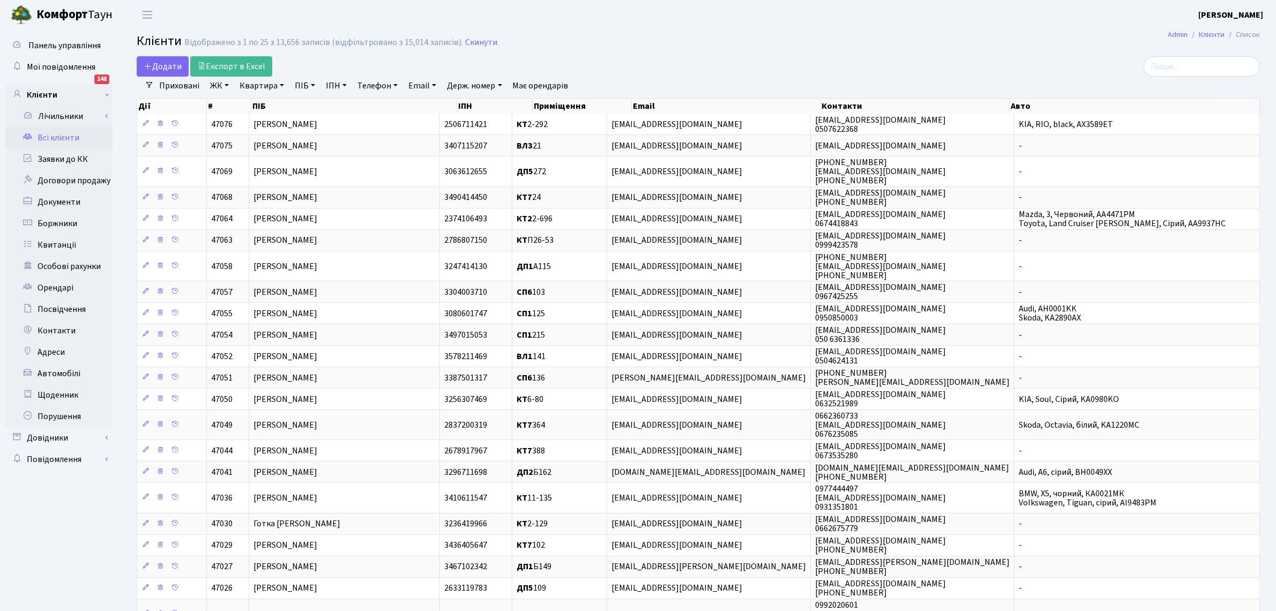
click at [258, 82] on link "Квартира" at bounding box center [261, 86] width 53 height 18
type input "11-6"
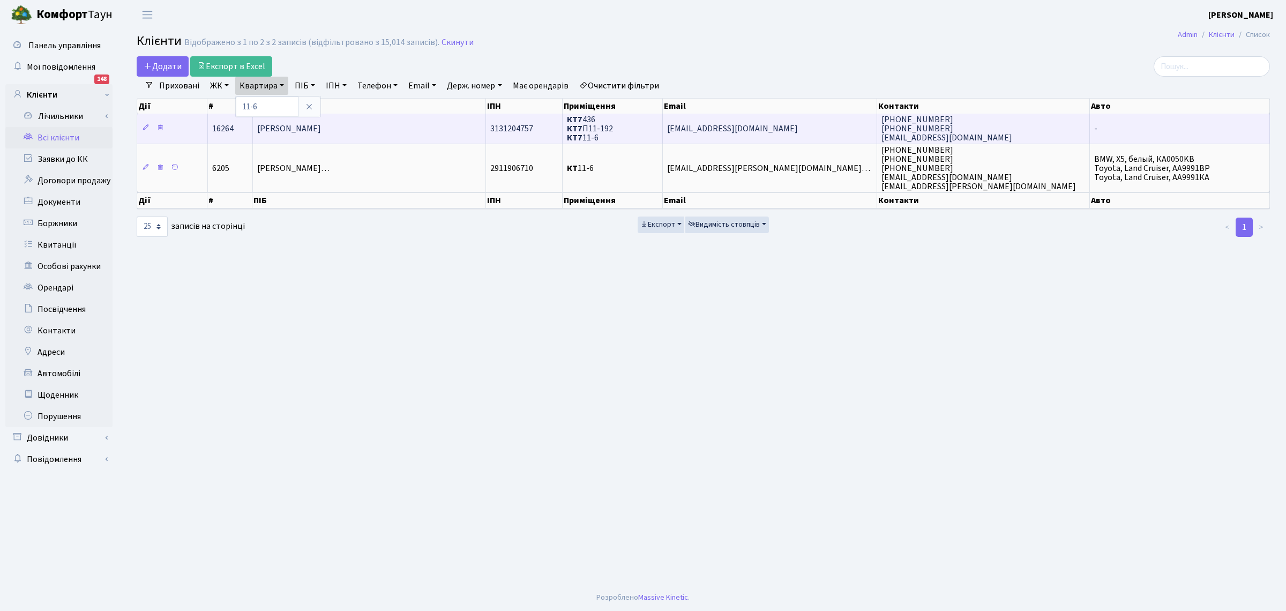
click at [311, 130] on span "Самуся Володимир Сергійович" at bounding box center [289, 129] width 64 height 12
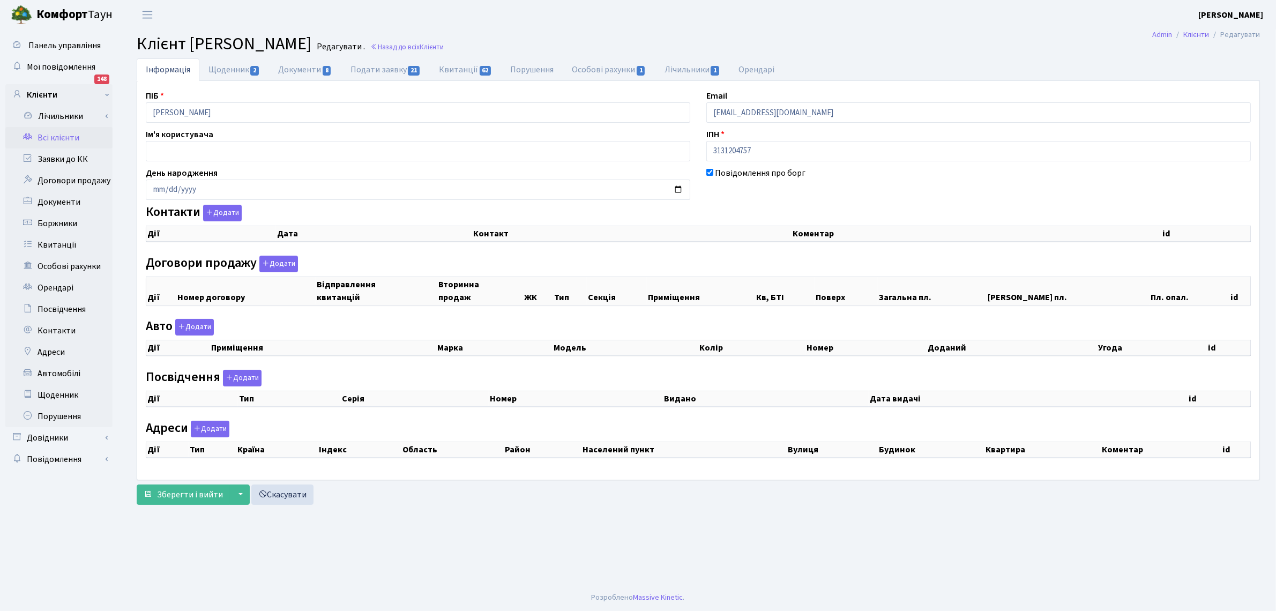
checkbox input "true"
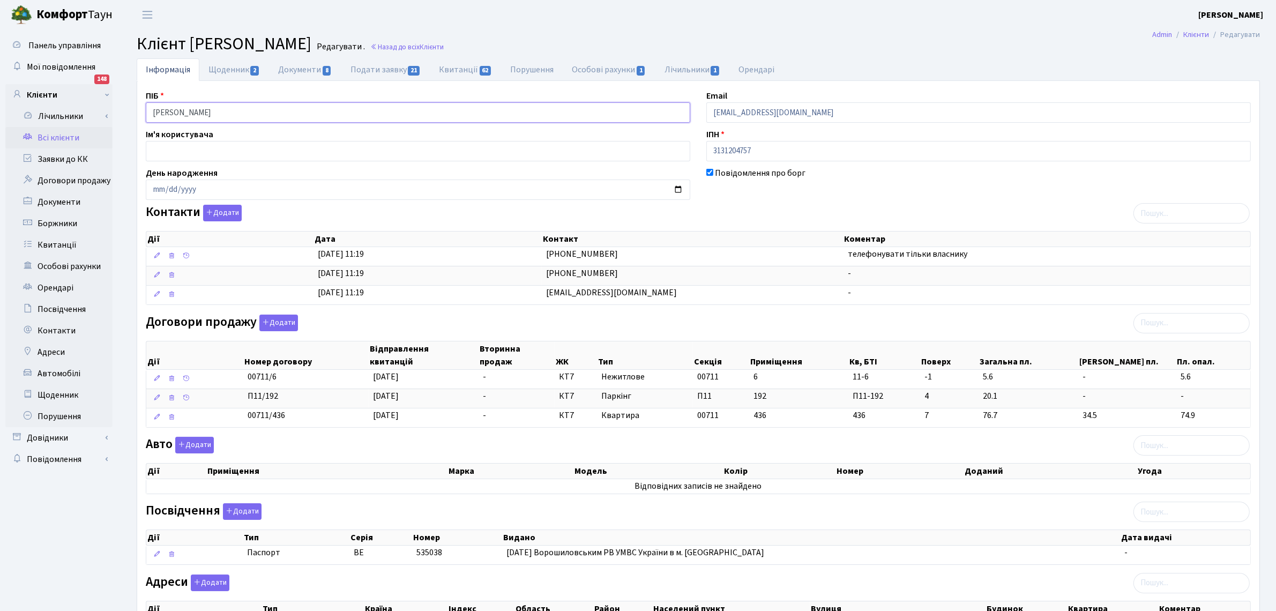
drag, startPoint x: 283, startPoint y: 113, endPoint x: 0, endPoint y: 81, distance: 284.8
click at [0, 81] on div "Панель управління Мої повідомлення 148 Клієнти Лічильники" at bounding box center [638, 366] width 1276 height 674
click at [49, 137] on link "Всі клієнти" at bounding box center [58, 137] width 107 height 21
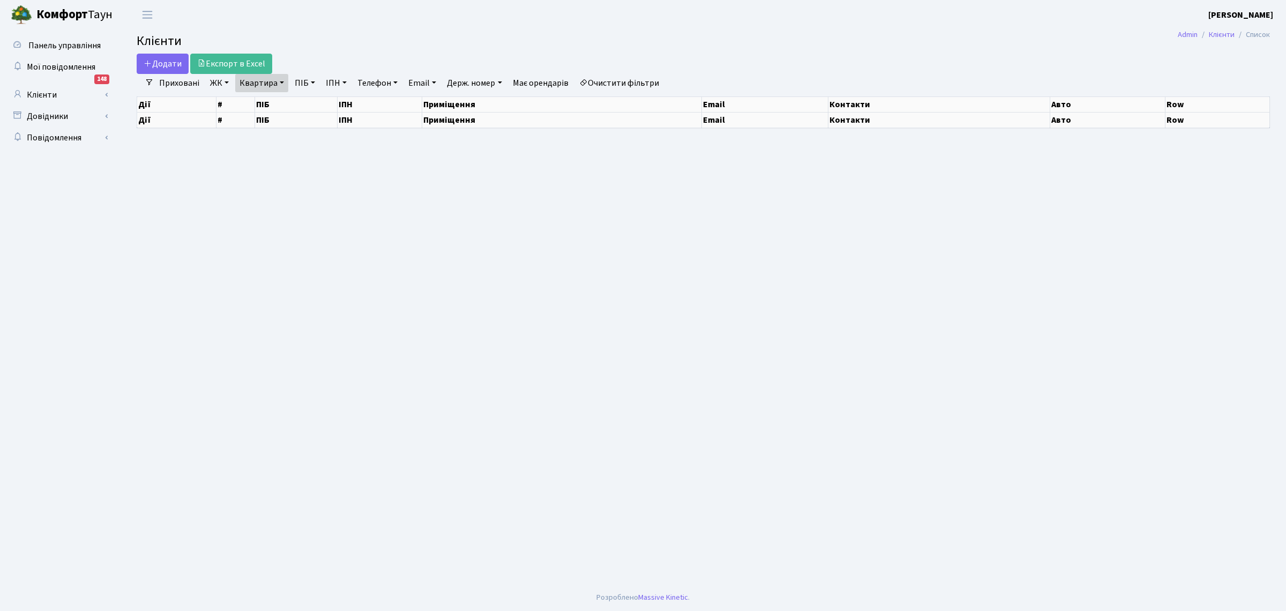
click at [264, 82] on link "Квартира" at bounding box center [261, 83] width 53 height 18
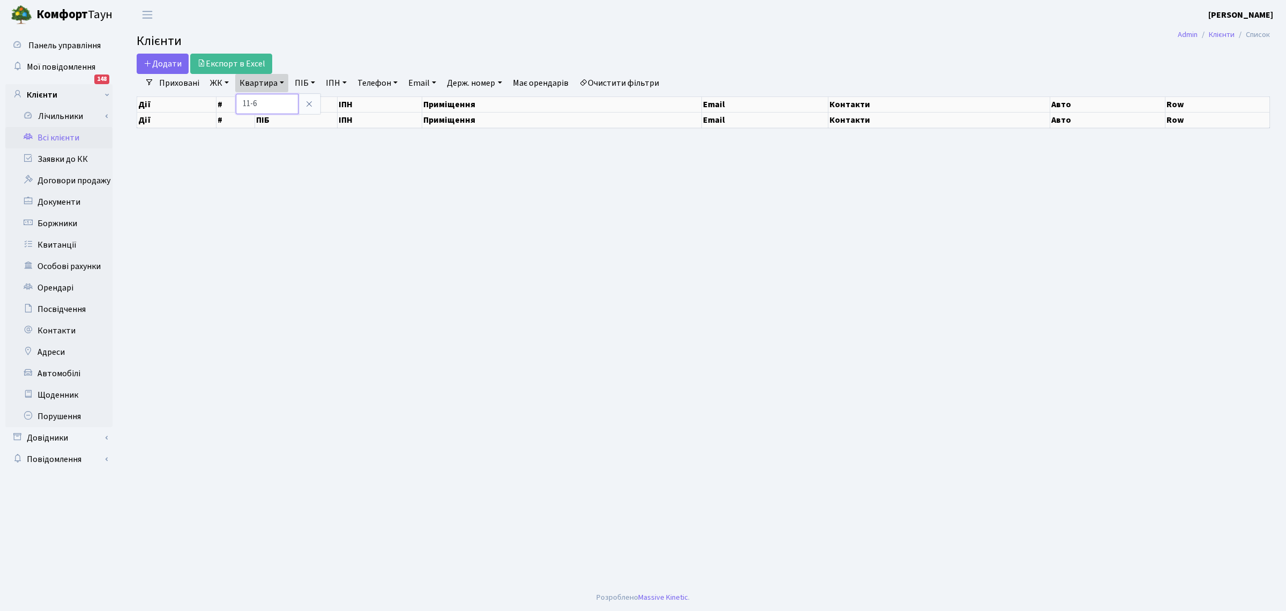
click at [265, 100] on input "11-6" at bounding box center [267, 104] width 63 height 20
select select "25"
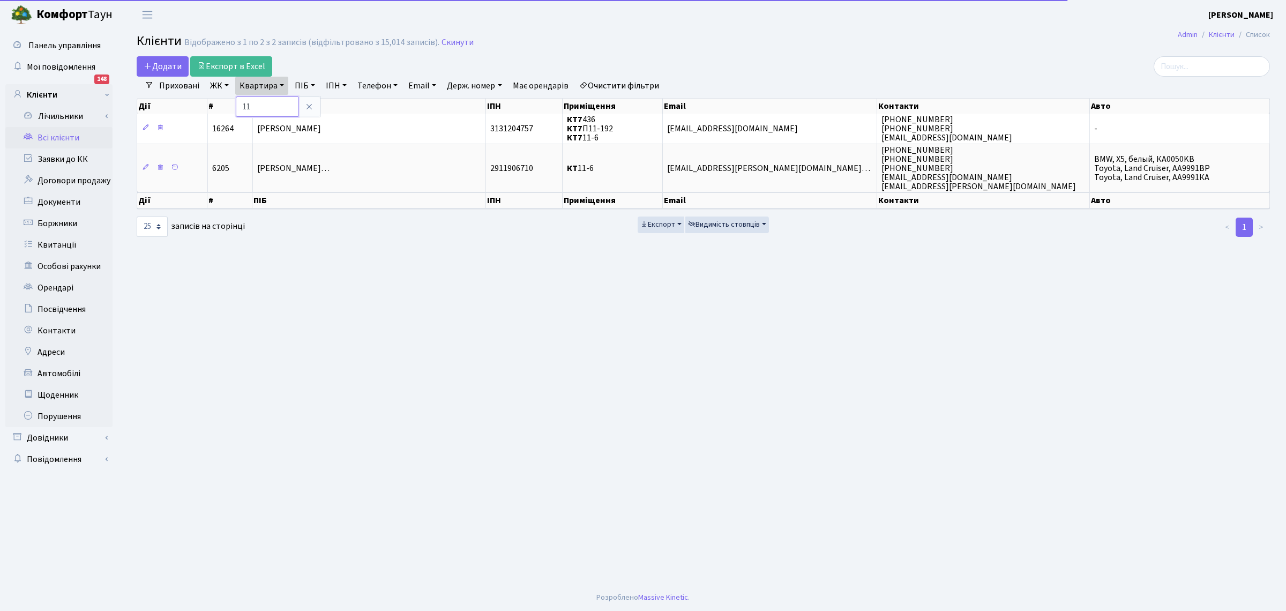
type input "1"
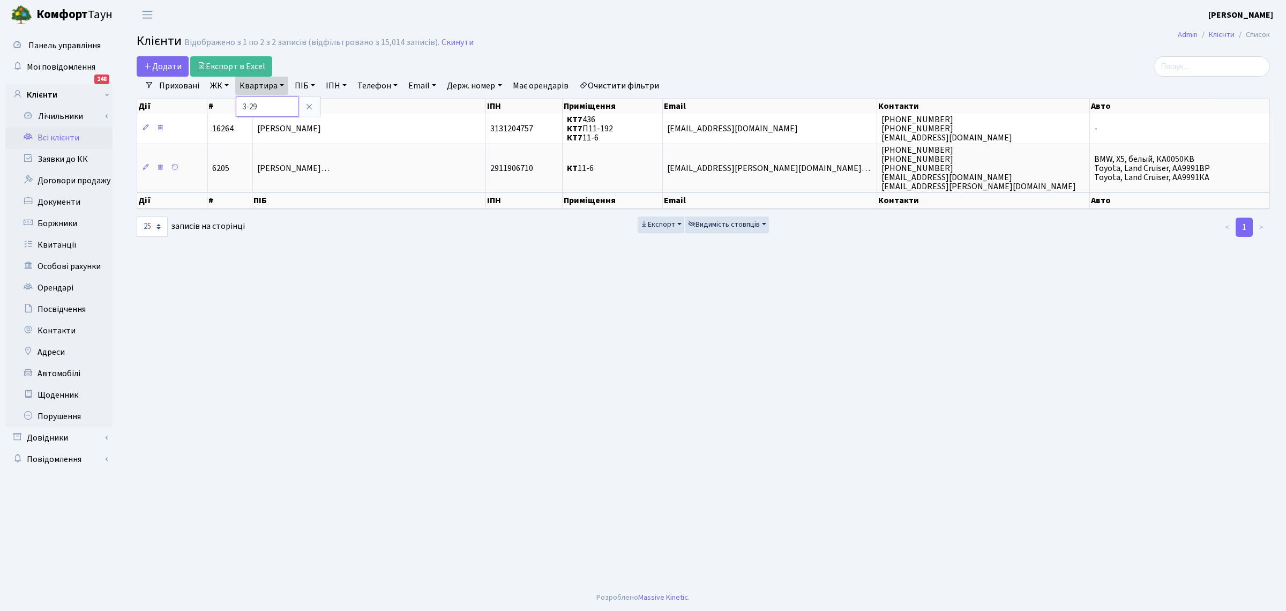
type input "3-29"
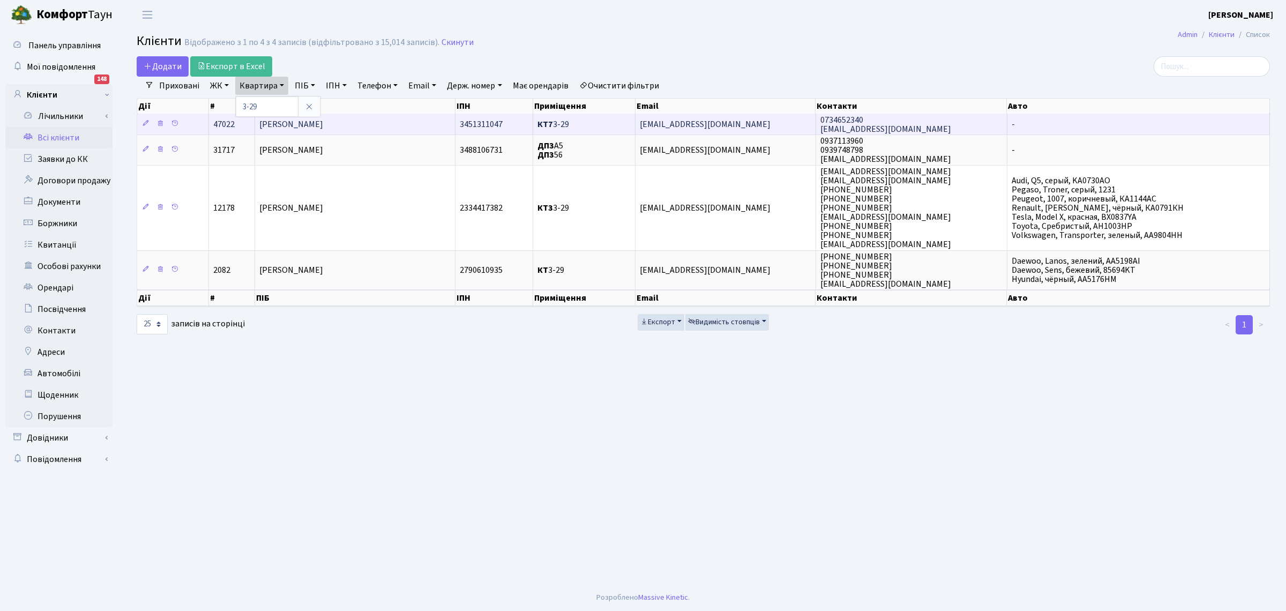
click at [323, 124] on span "[PERSON_NAME]" at bounding box center [291, 124] width 64 height 12
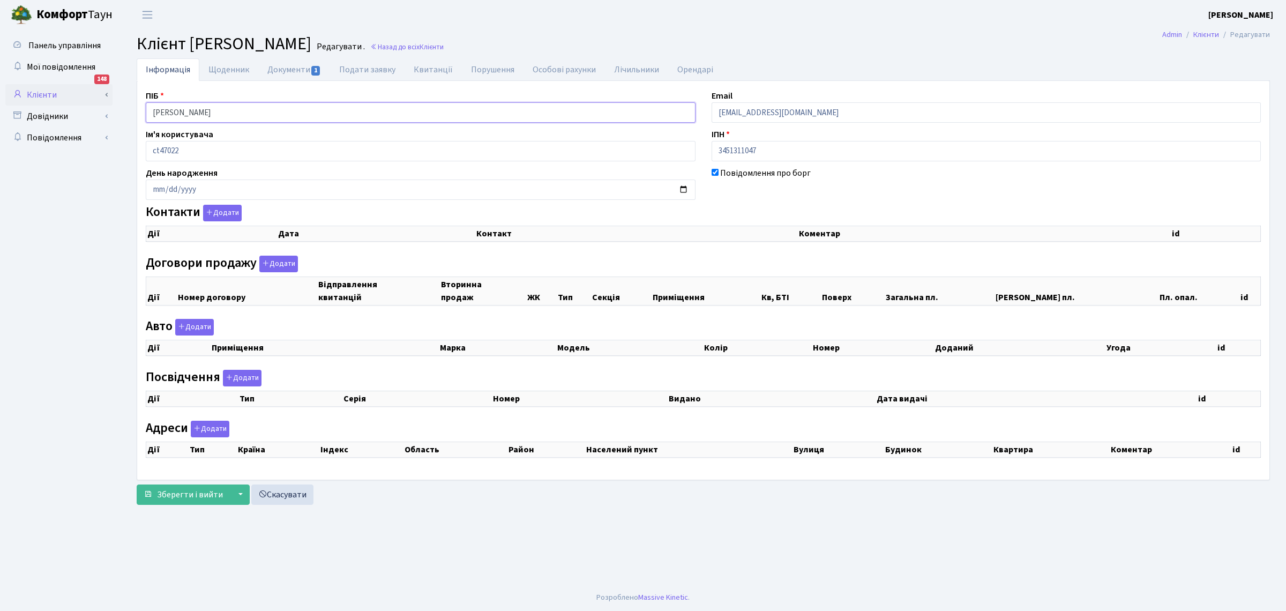
drag, startPoint x: 304, startPoint y: 114, endPoint x: 110, endPoint y: 95, distance: 194.4
click at [110, 95] on div "Панель управління Мої повідомлення 148 Клієнти Лічильники" at bounding box center [643, 306] width 1286 height 555
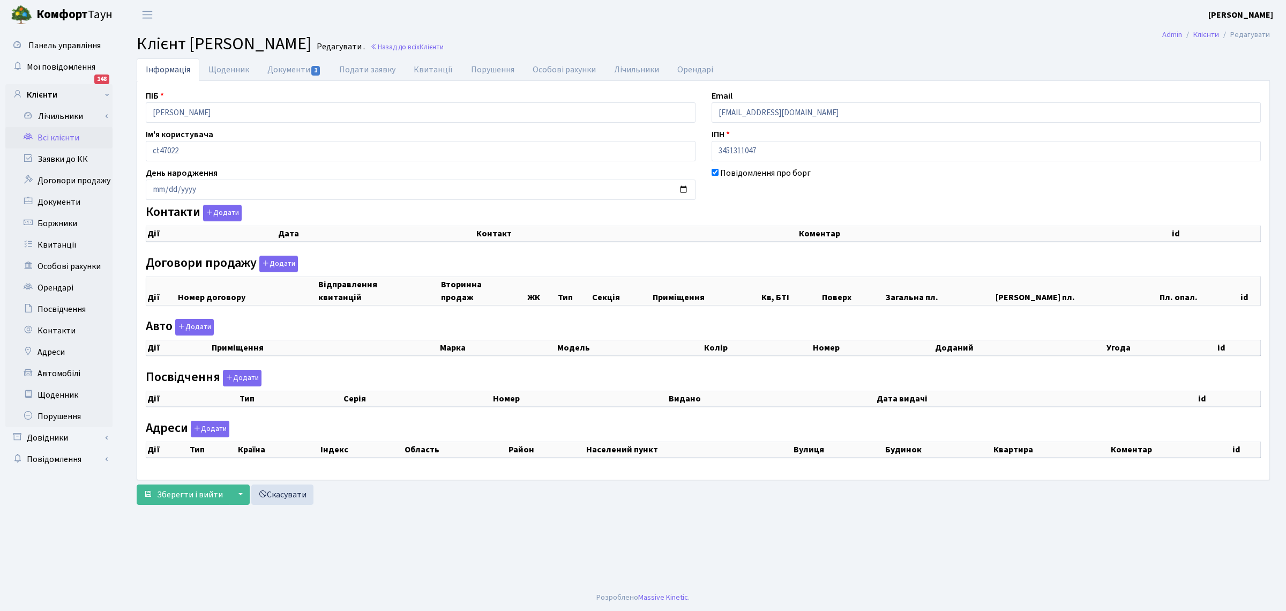
checkbox input "true"
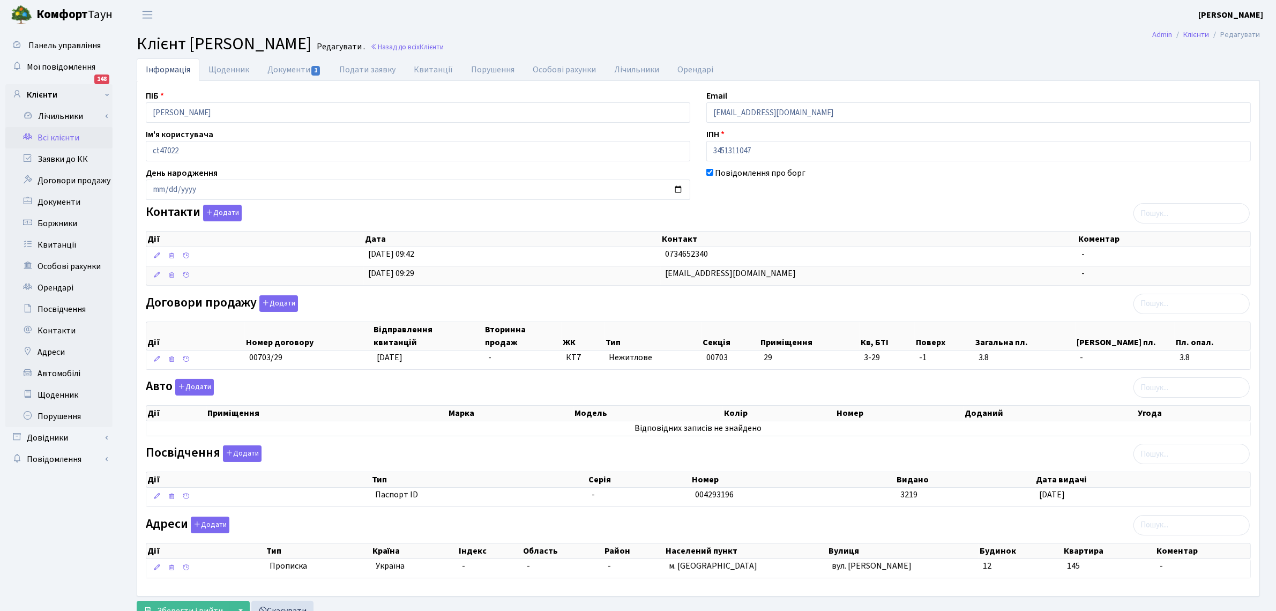
click at [49, 137] on link "Всі клієнти" at bounding box center [58, 137] width 107 height 21
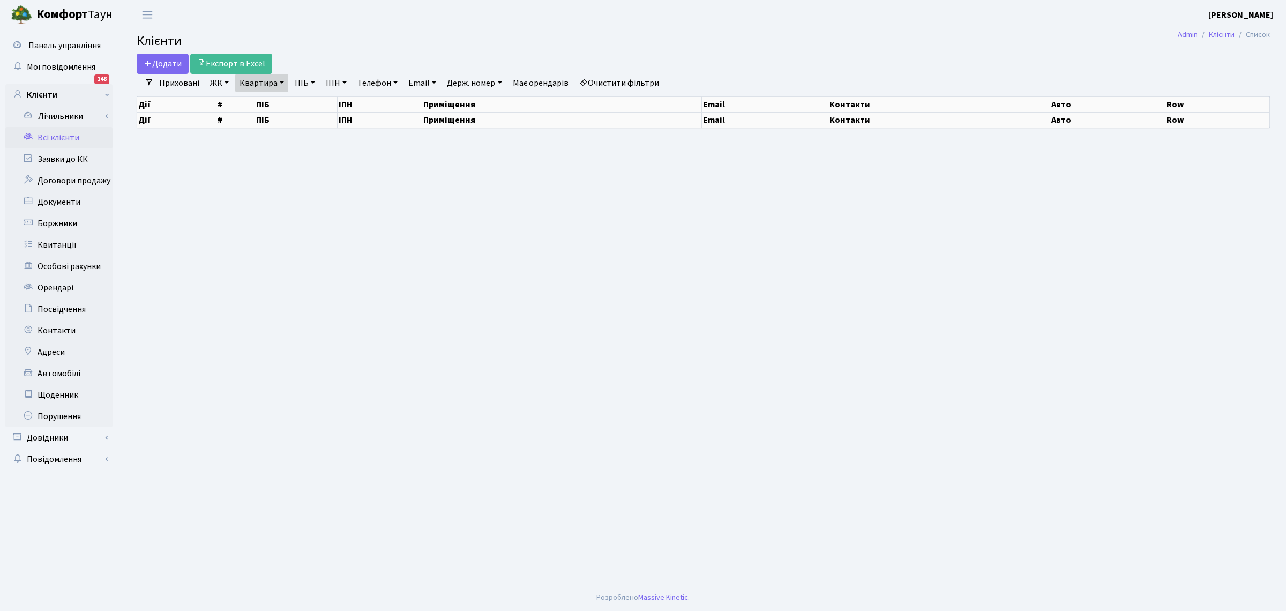
click at [605, 84] on link "Очистити фільтри" at bounding box center [619, 83] width 88 height 18
select select "25"
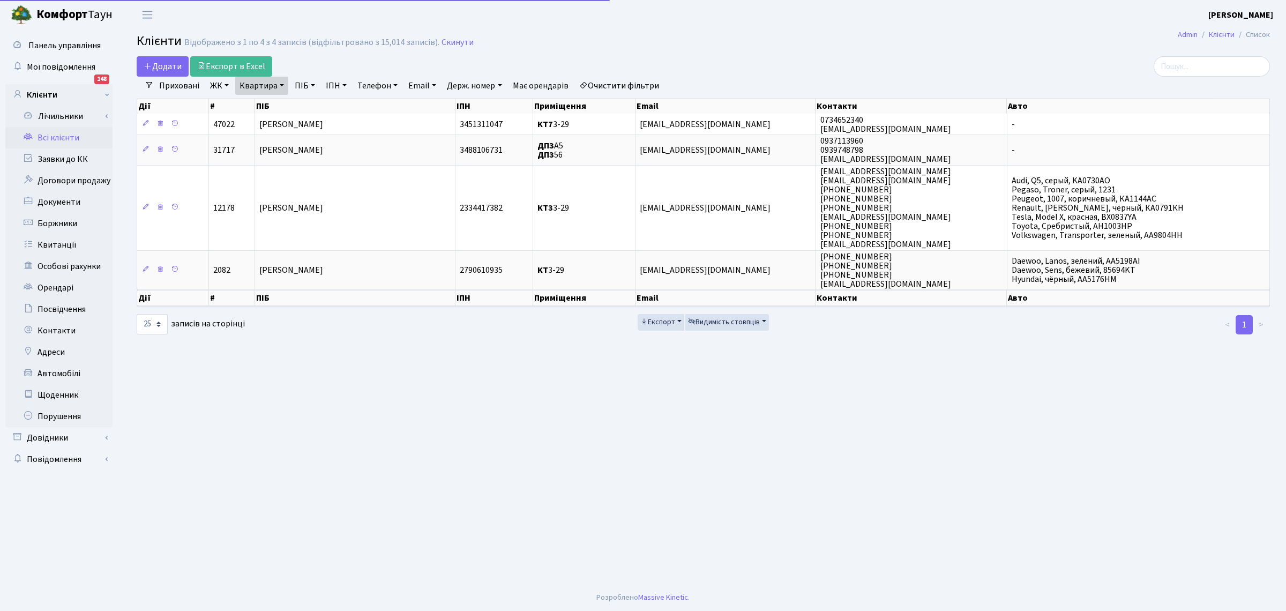
click at [266, 85] on link "Квартира" at bounding box center [261, 86] width 53 height 18
type input "9"
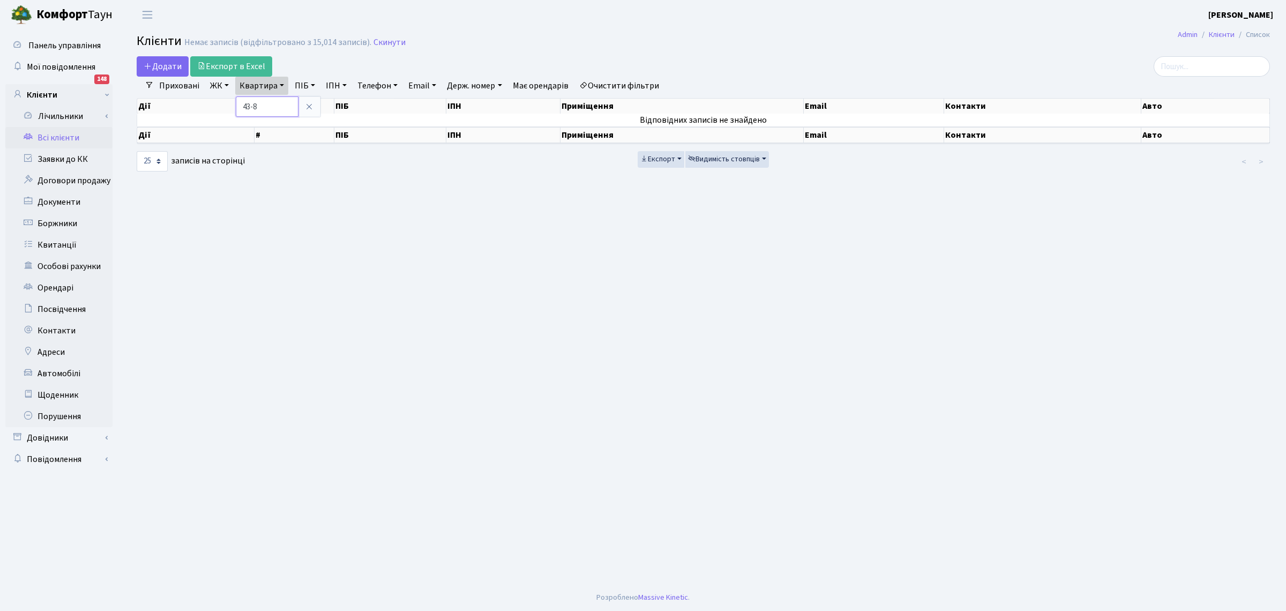
click at [247, 108] on input "43-8" at bounding box center [267, 106] width 63 height 20
type input "403-8"
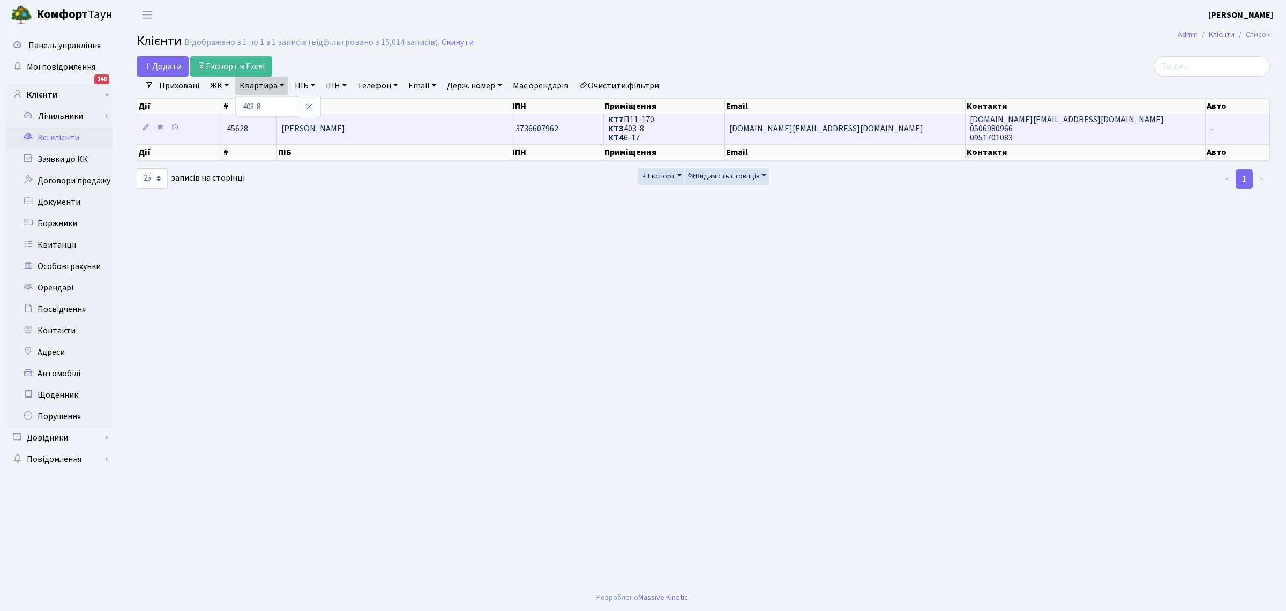
click at [319, 129] on span "Якущенко Марія Володимирівна" at bounding box center [313, 129] width 64 height 12
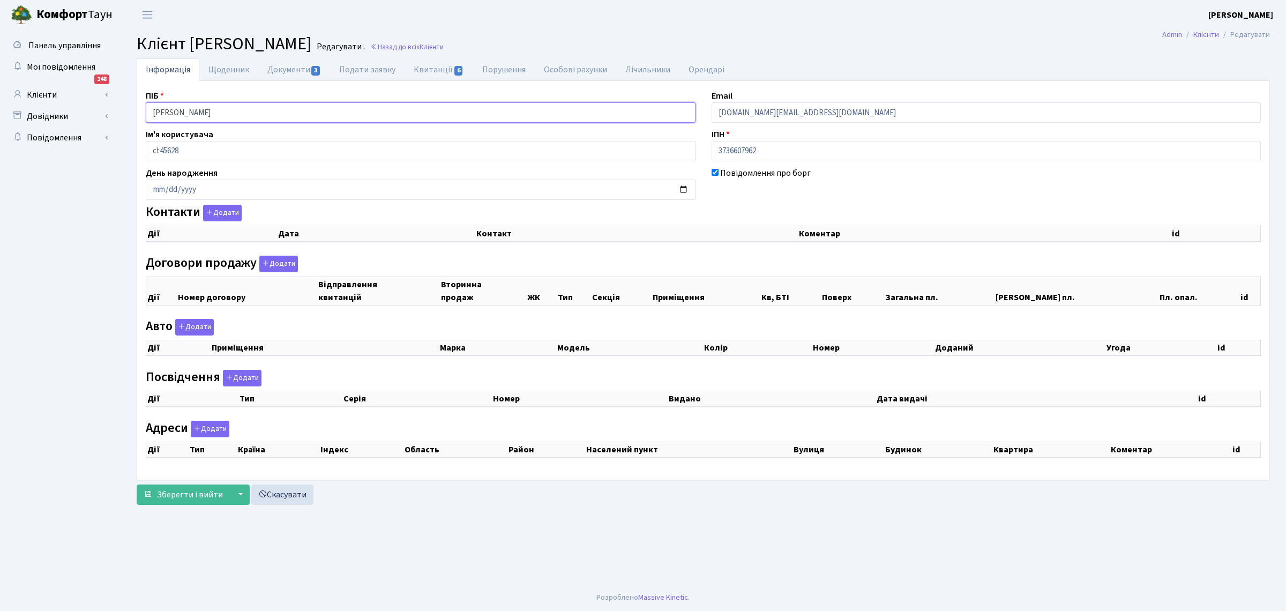
drag, startPoint x: 269, startPoint y: 116, endPoint x: 0, endPoint y: 75, distance: 271.6
click at [0, 75] on div "Панель управління Мої повідомлення 148 Клієнти Лічильники" at bounding box center [643, 306] width 1286 height 555
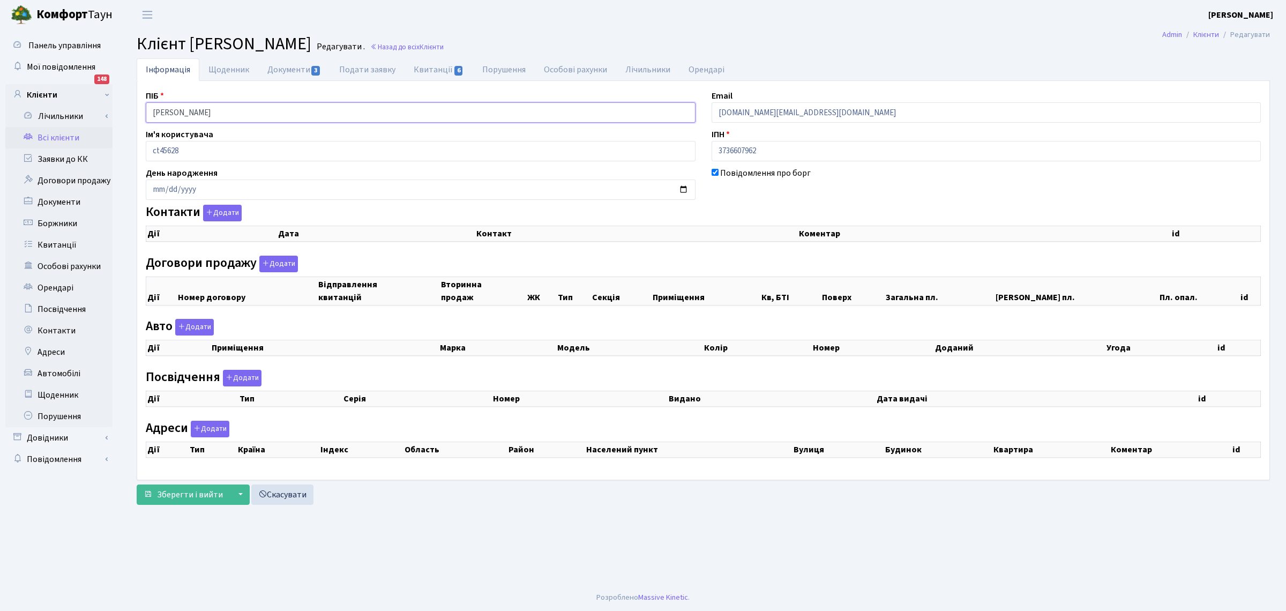
checkbox input "true"
select select "25"
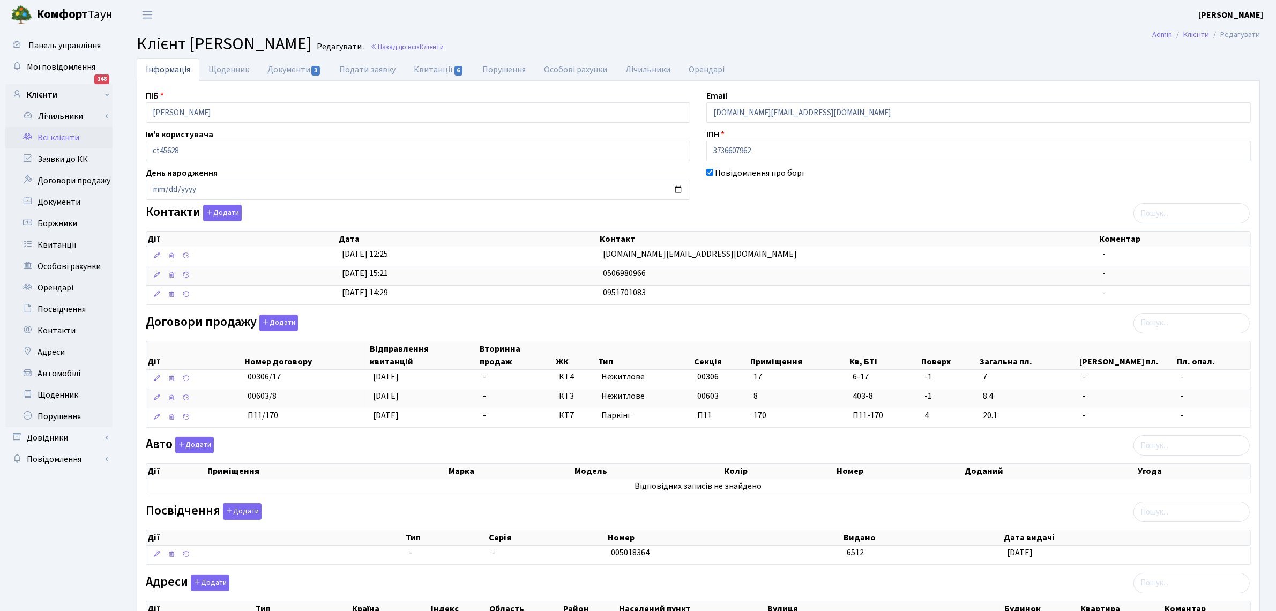
click at [56, 132] on link "Всі клієнти" at bounding box center [58, 137] width 107 height 21
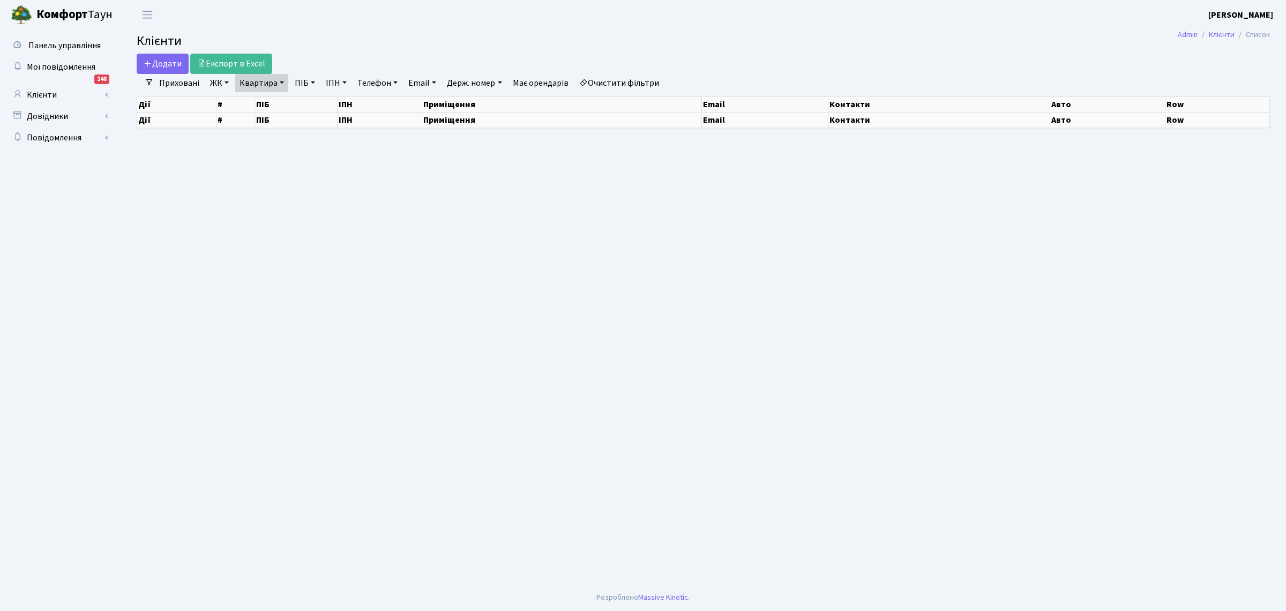
click at [258, 86] on link "Квартира" at bounding box center [261, 83] width 53 height 18
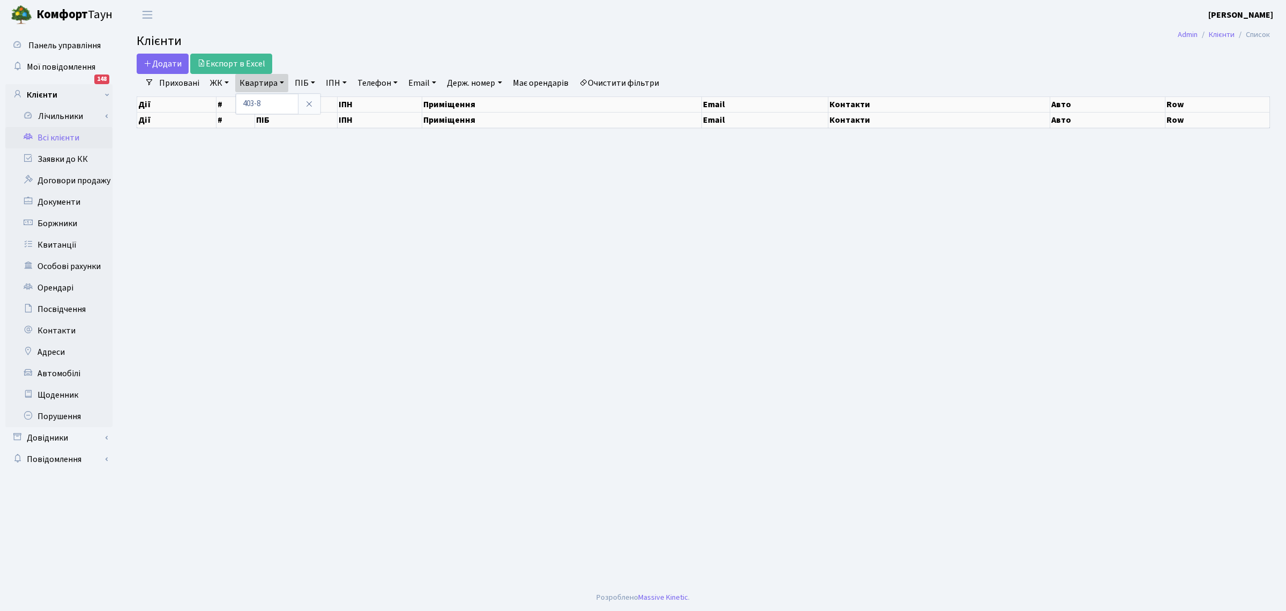
select select "25"
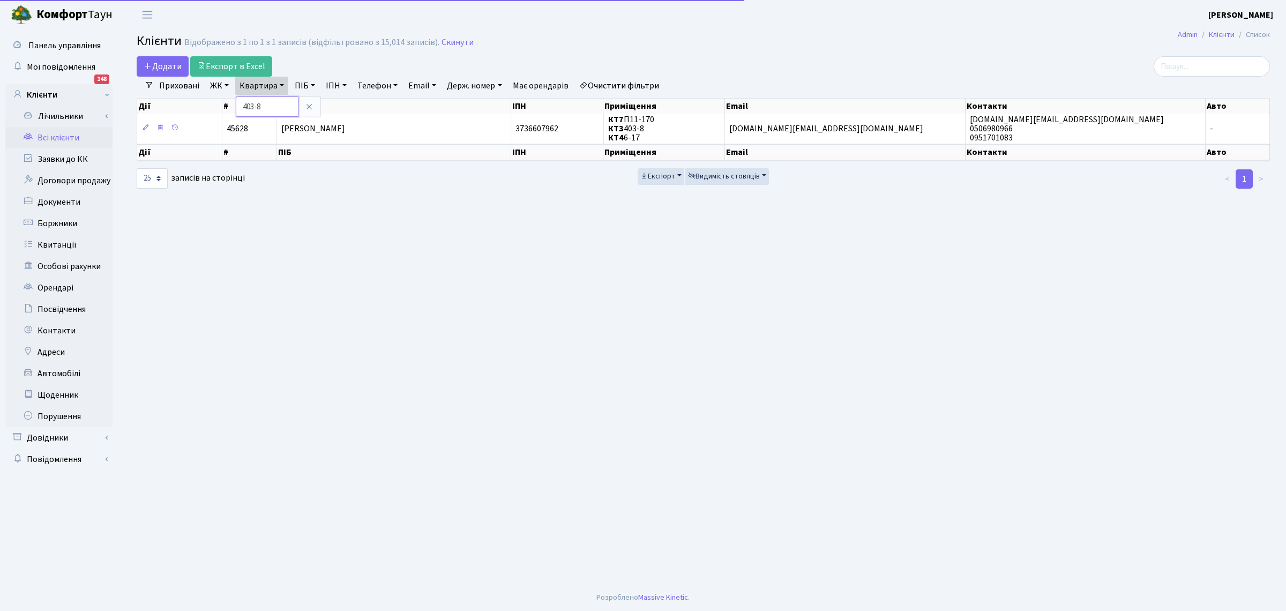
click at [263, 108] on input "403-8" at bounding box center [267, 106] width 63 height 20
type input "402-5"
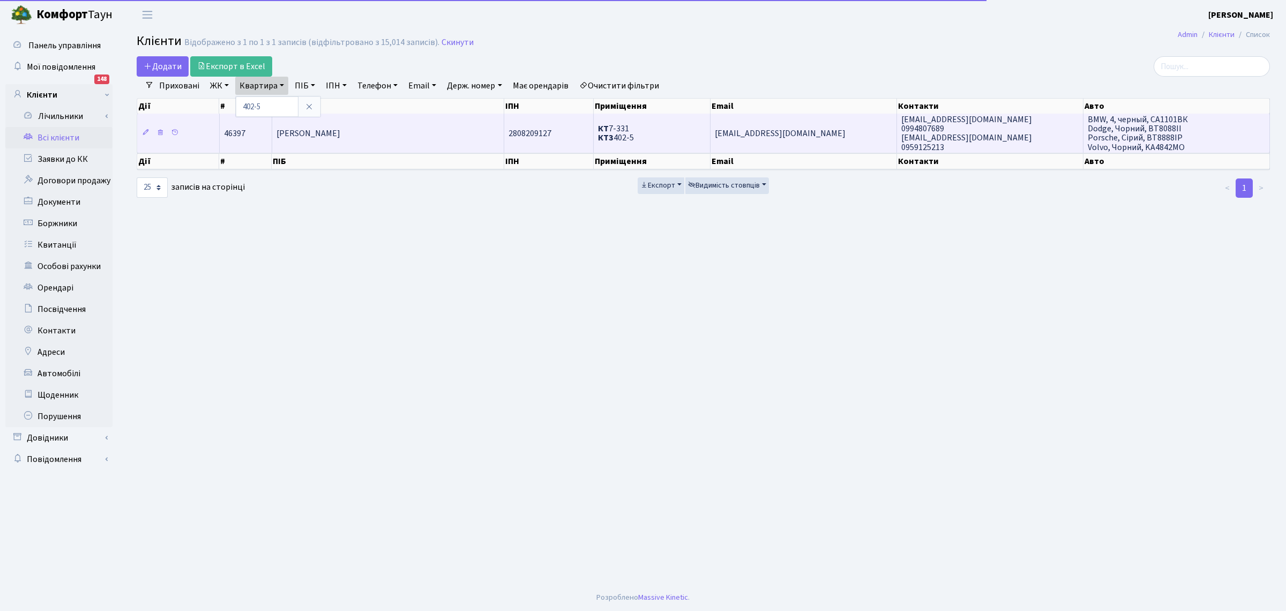
click at [338, 124] on td "[PERSON_NAME]" at bounding box center [388, 133] width 233 height 39
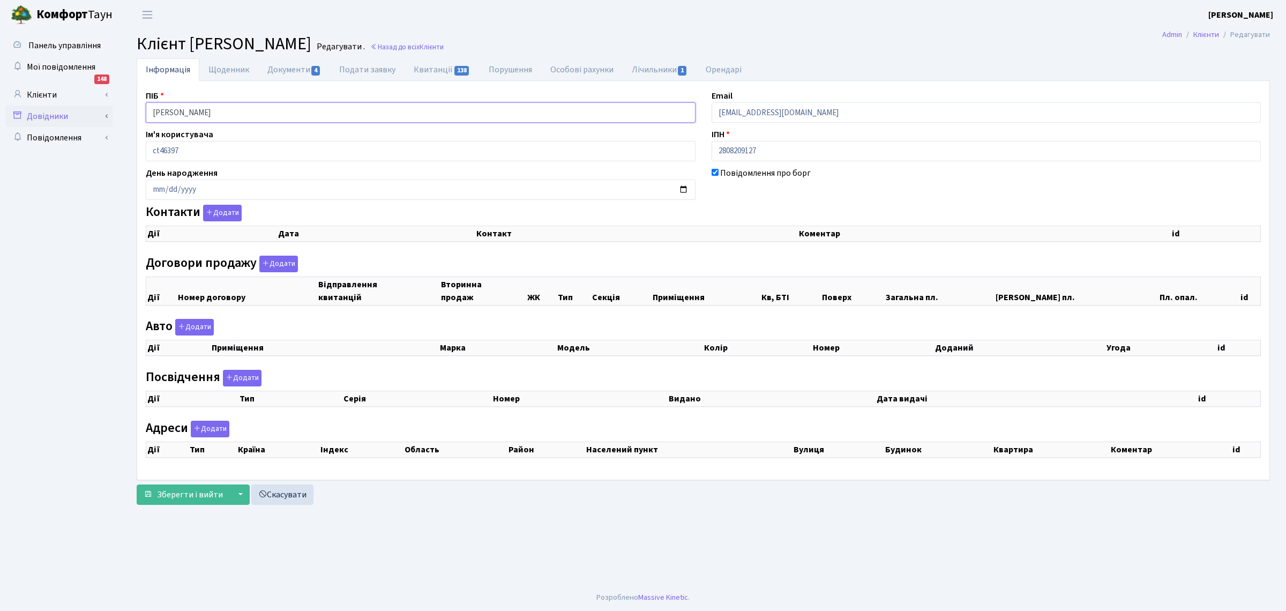
drag, startPoint x: 281, startPoint y: 107, endPoint x: 9, endPoint y: 116, distance: 272.4
click at [9, 116] on div "Панель управління Мої повідомлення 148 Клієнти Лічильники" at bounding box center [643, 306] width 1286 height 555
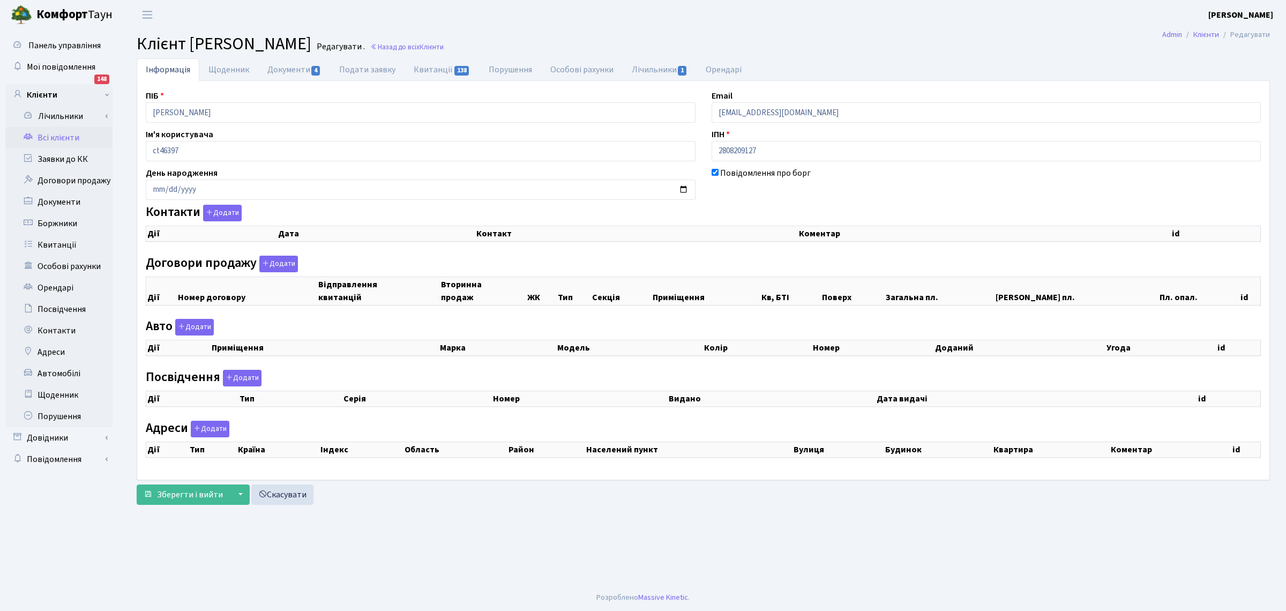
checkbox input "true"
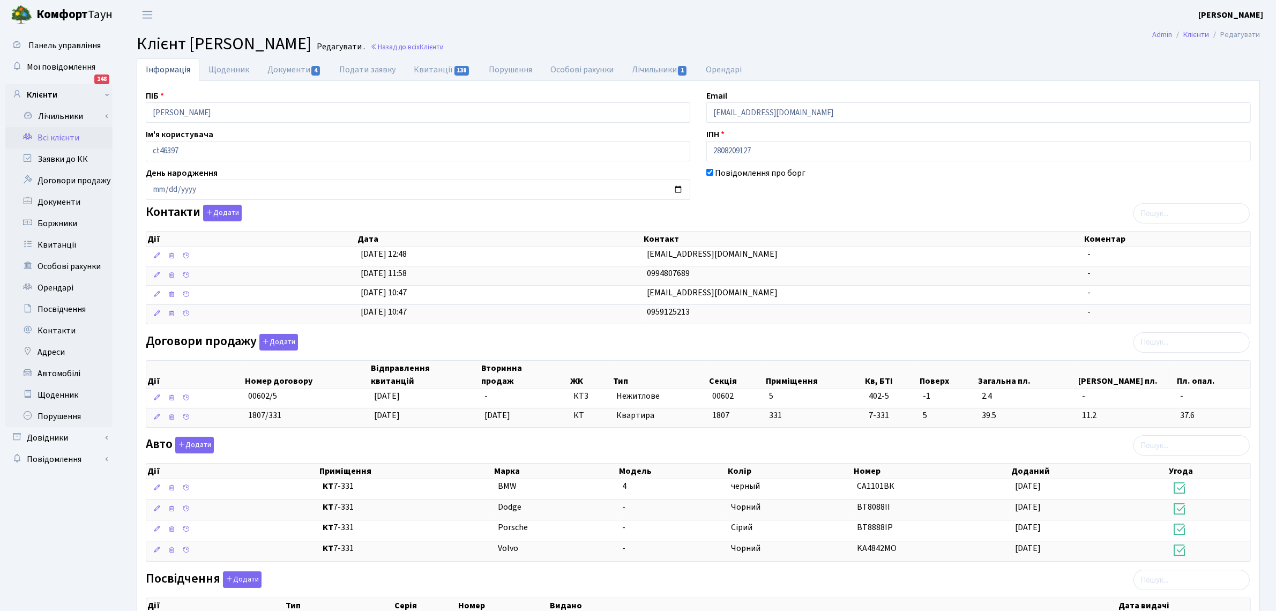
click at [49, 132] on link "Всі клієнти" at bounding box center [58, 137] width 107 height 21
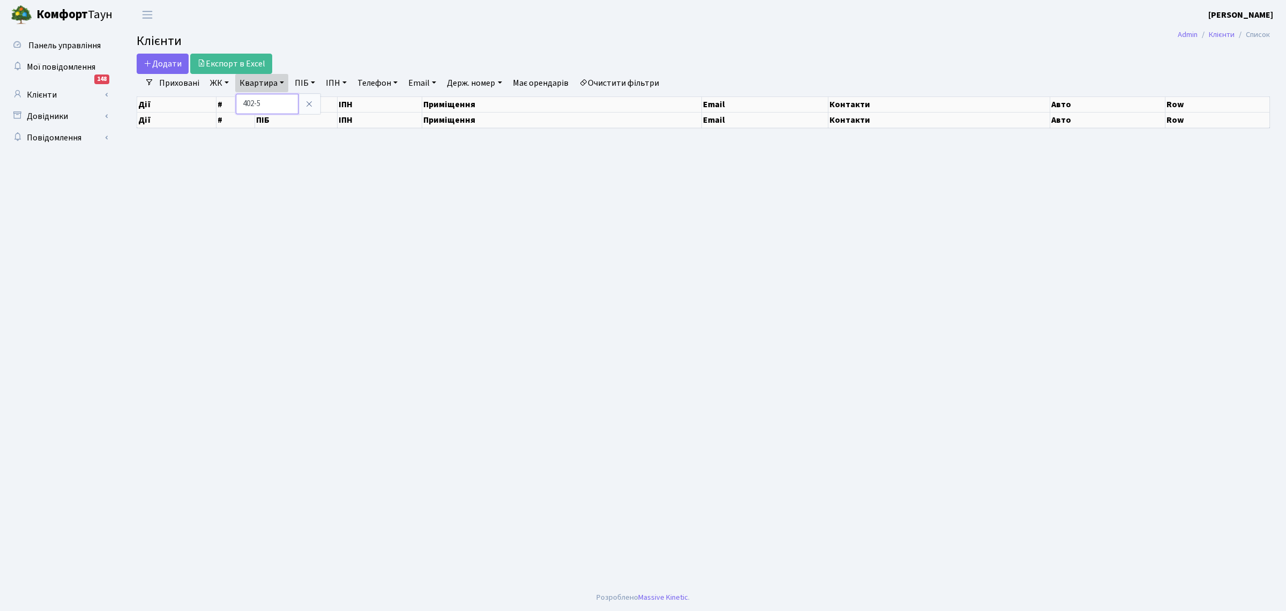
click at [275, 105] on input "402-5" at bounding box center [267, 104] width 63 height 20
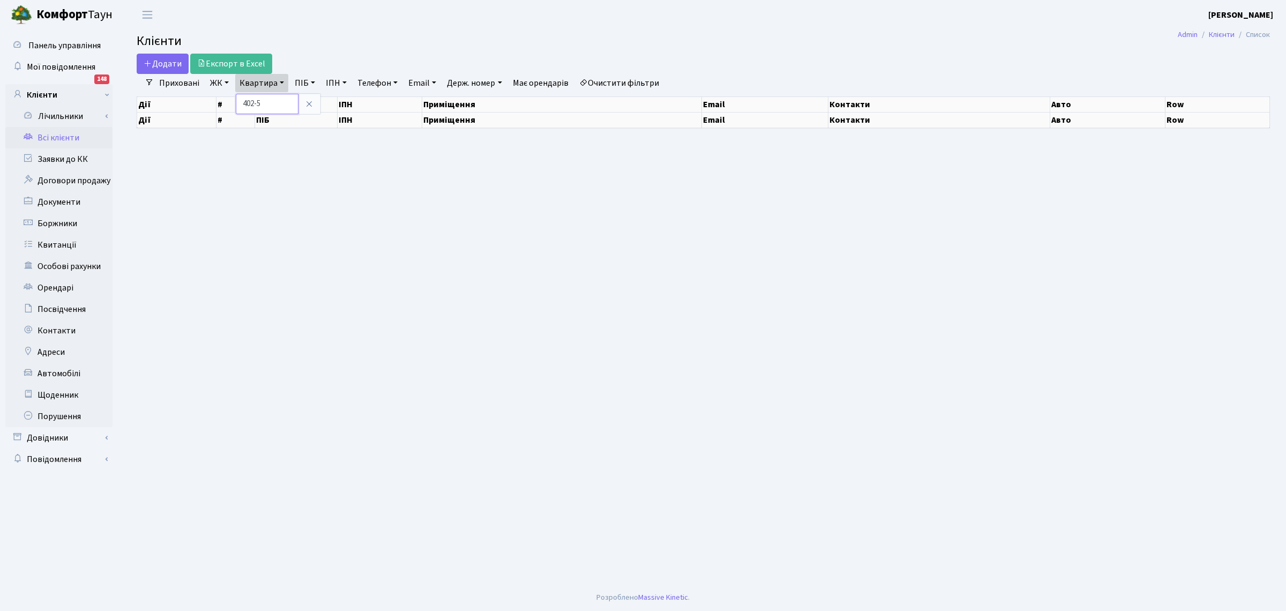
select select "25"
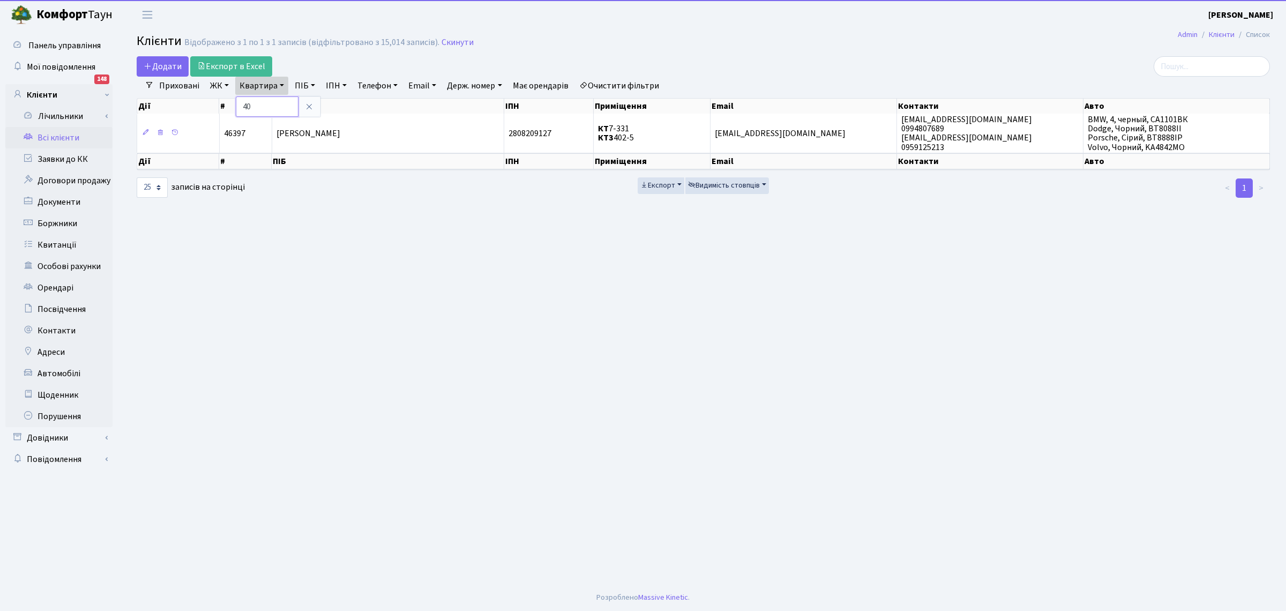
type input "4"
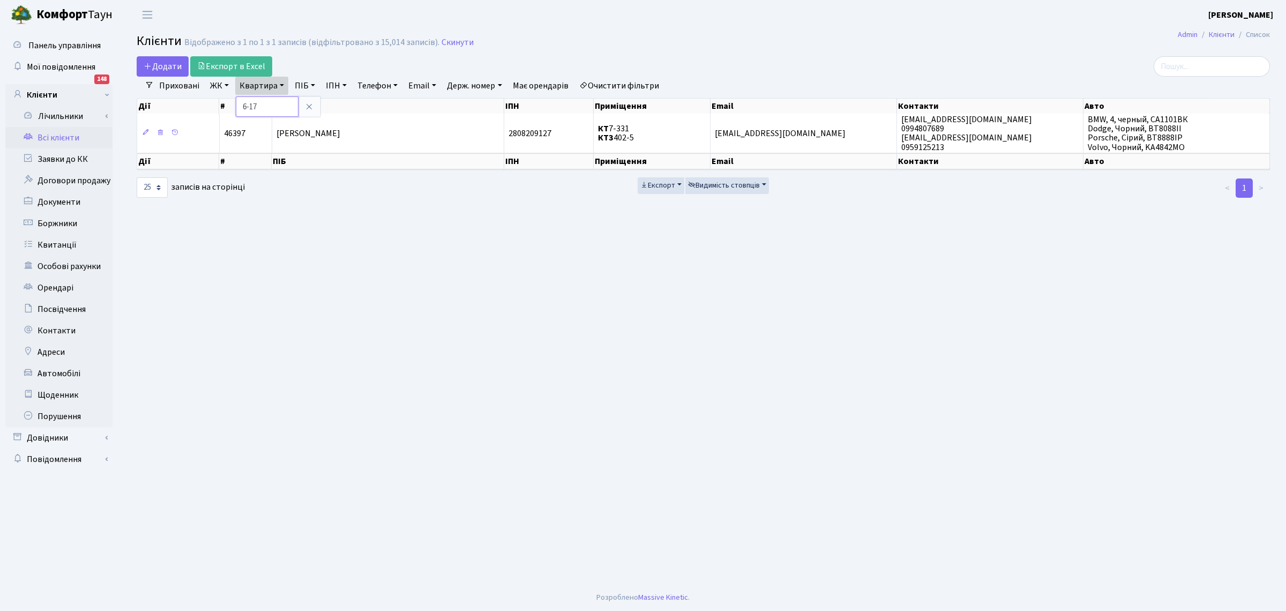
type input "6-17"
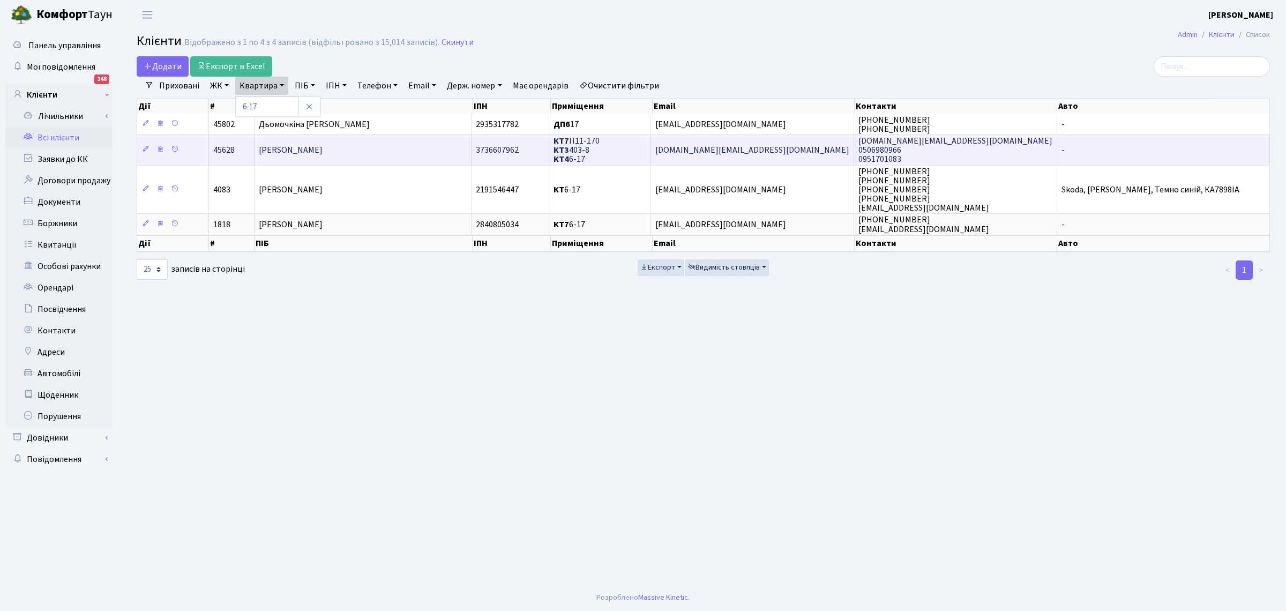
click at [281, 151] on span "[PERSON_NAME]" at bounding box center [291, 150] width 64 height 12
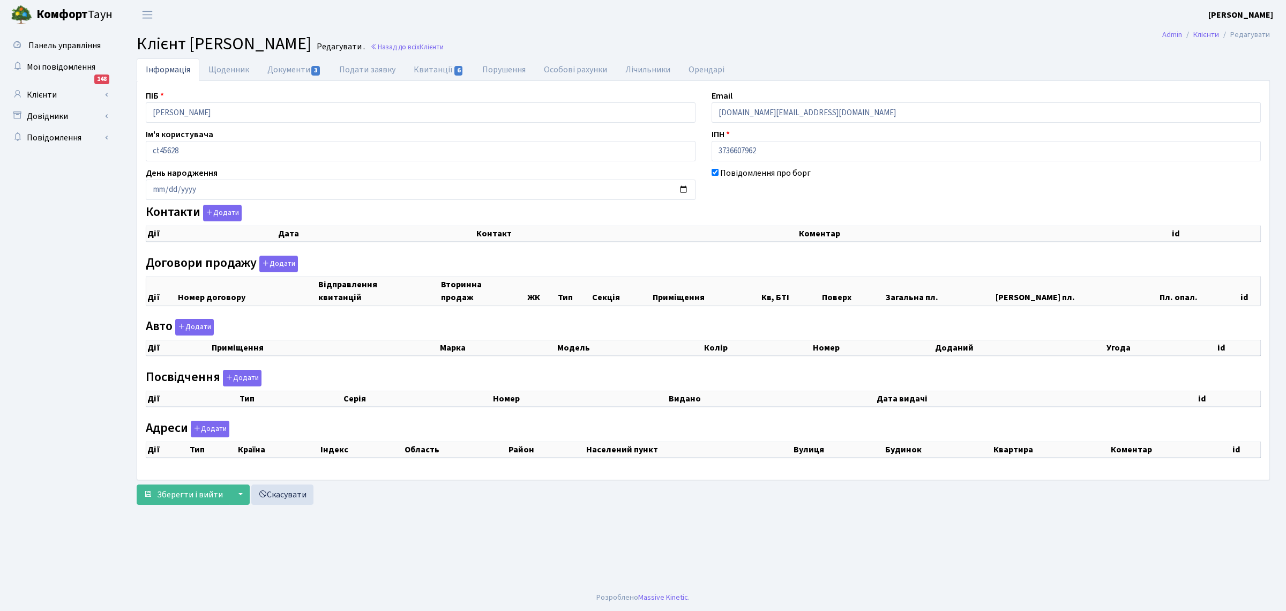
drag, startPoint x: 255, startPoint y: 102, endPoint x: 260, endPoint y: 111, distance: 11.0
click at [254, 105] on div "ПІБ [PERSON_NAME]" at bounding box center [421, 106] width 566 height 33
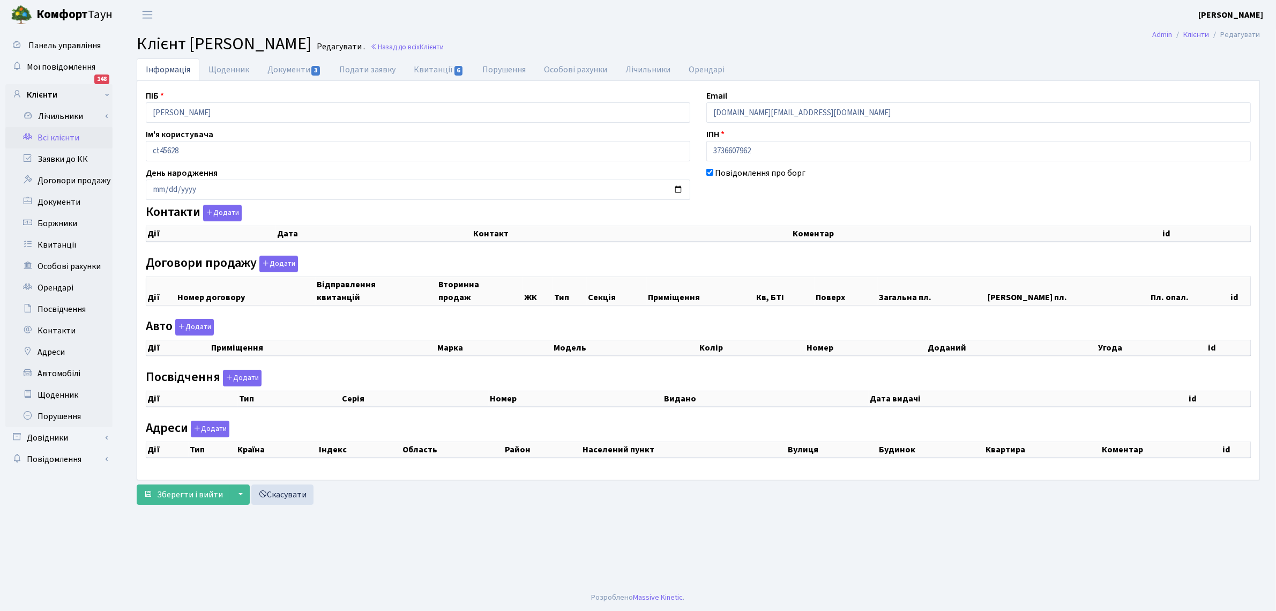
checkbox input "true"
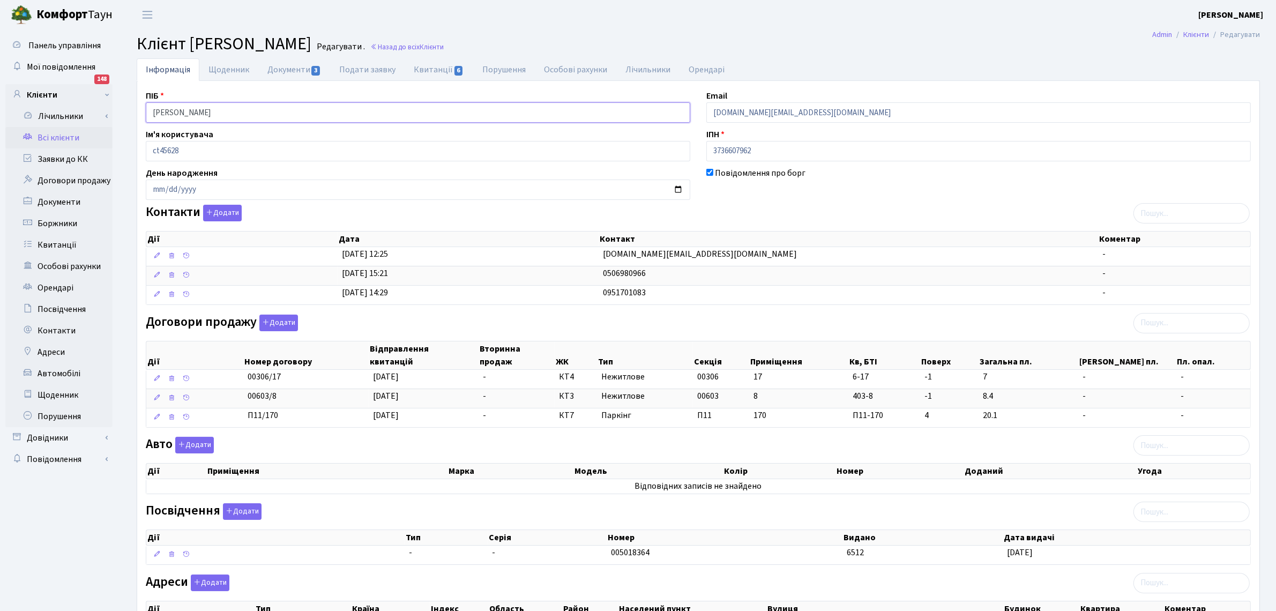
drag, startPoint x: 291, startPoint y: 116, endPoint x: 4, endPoint y: 67, distance: 290.9
click at [4, 67] on div "Панель управління Мої повідомлення 148 Клієнти Лічильники" at bounding box center [638, 356] width 1276 height 655
click at [57, 137] on link "Всі клієнти" at bounding box center [58, 137] width 107 height 21
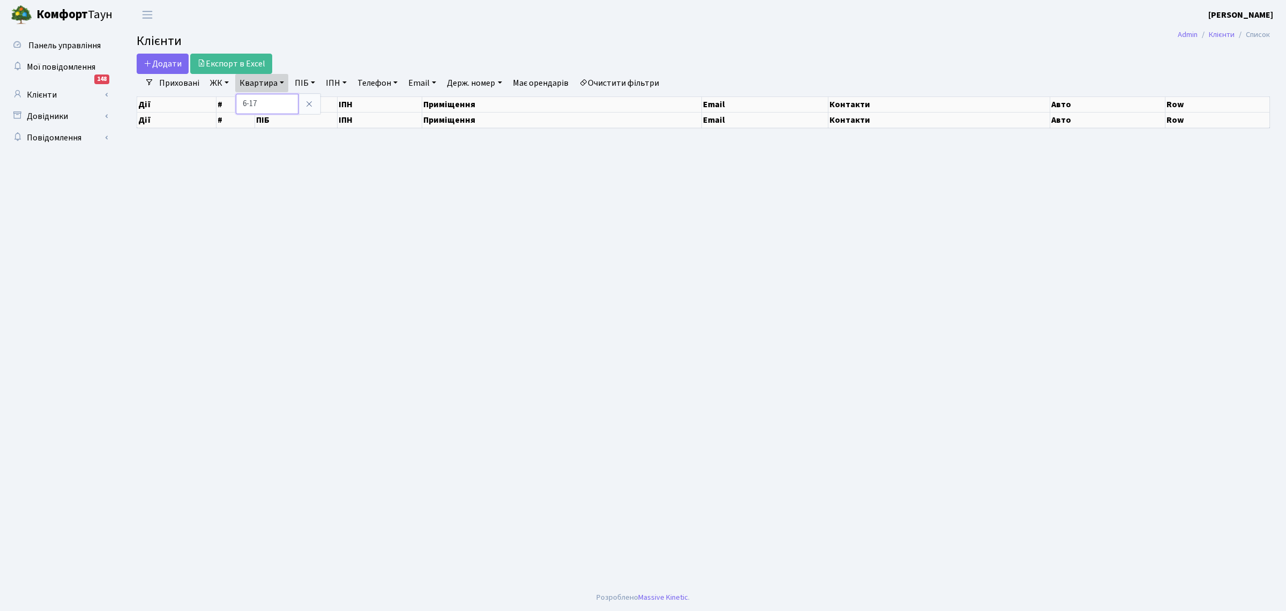
click at [286, 111] on input "6-17" at bounding box center [267, 104] width 63 height 20
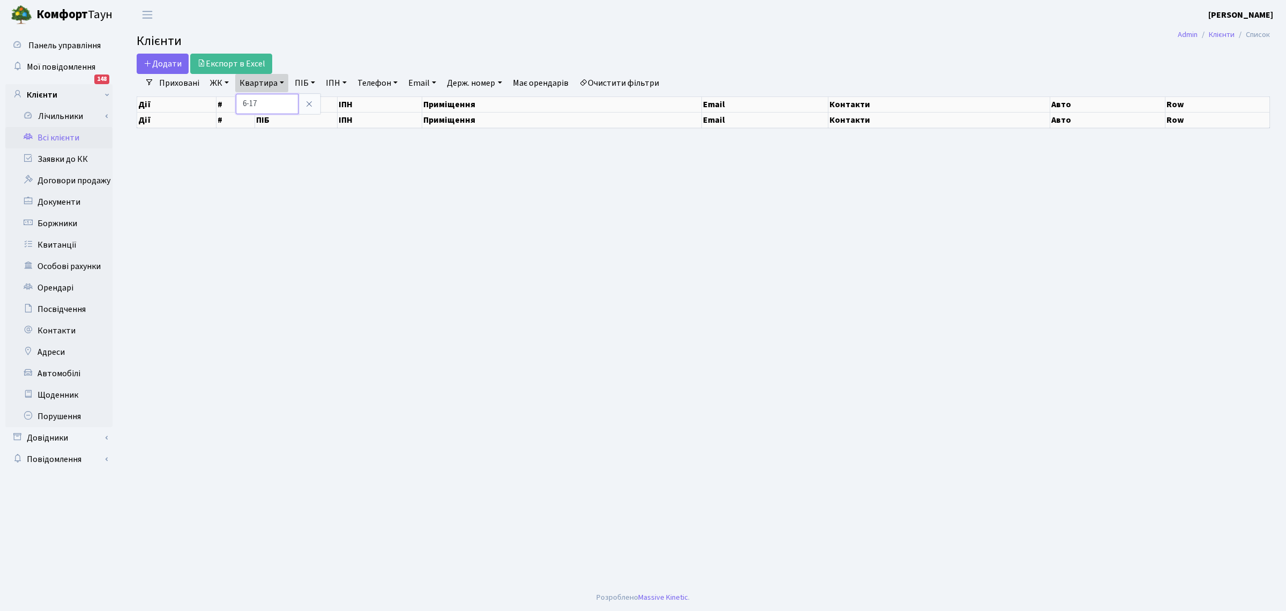
select select "25"
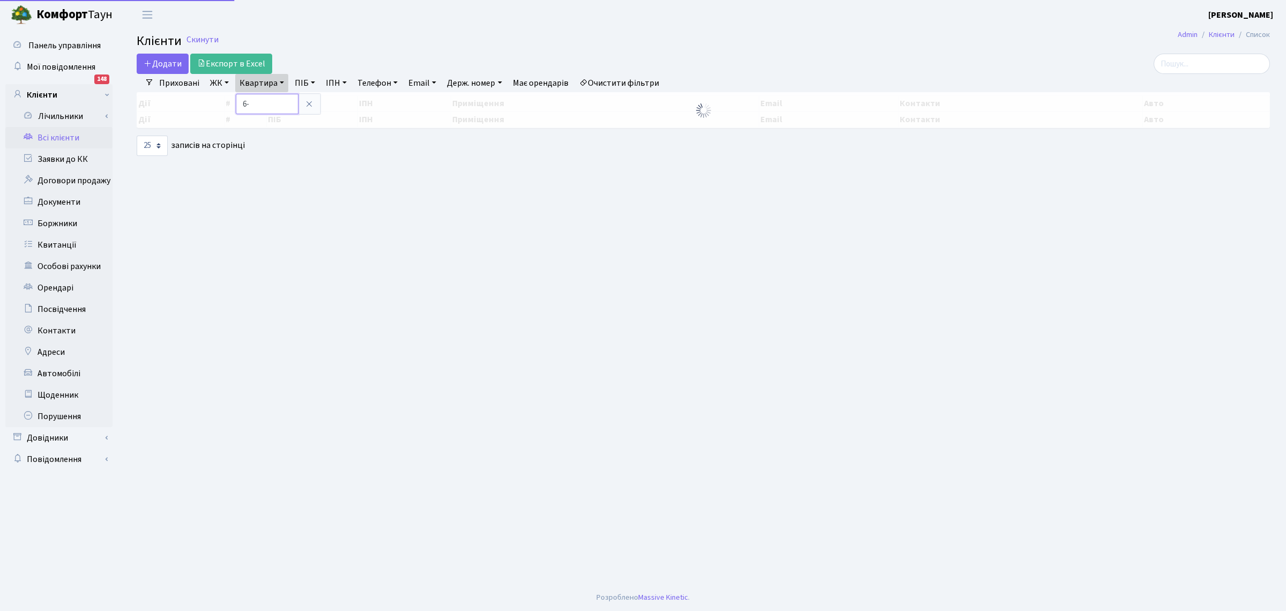
type input "6"
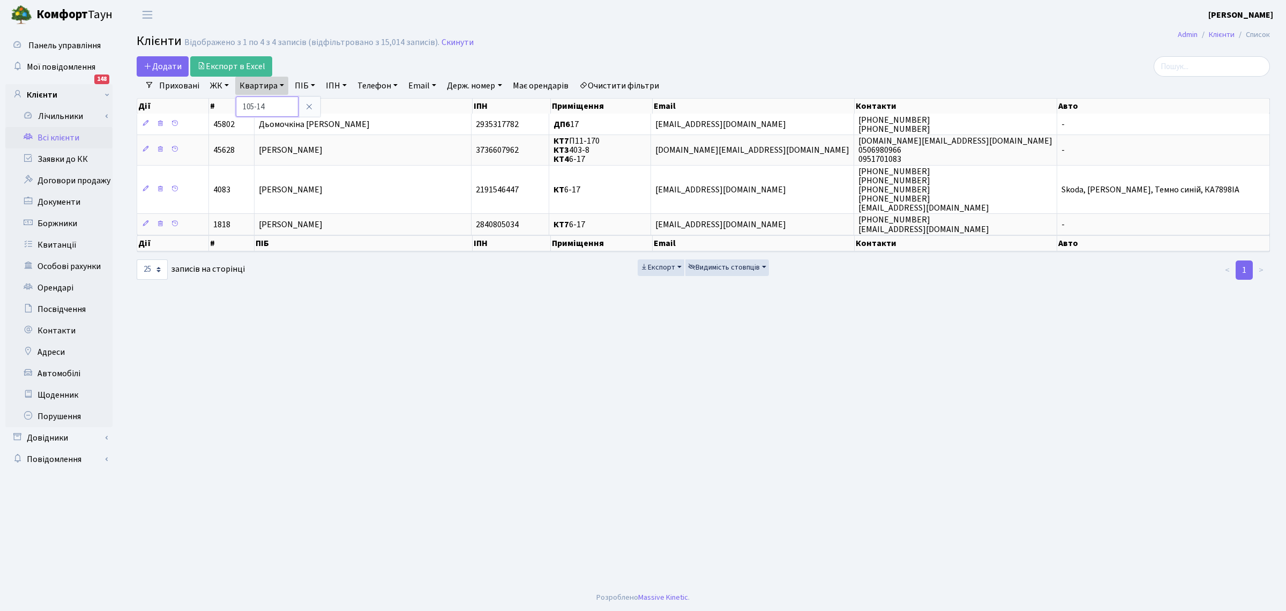
type input "105-14"
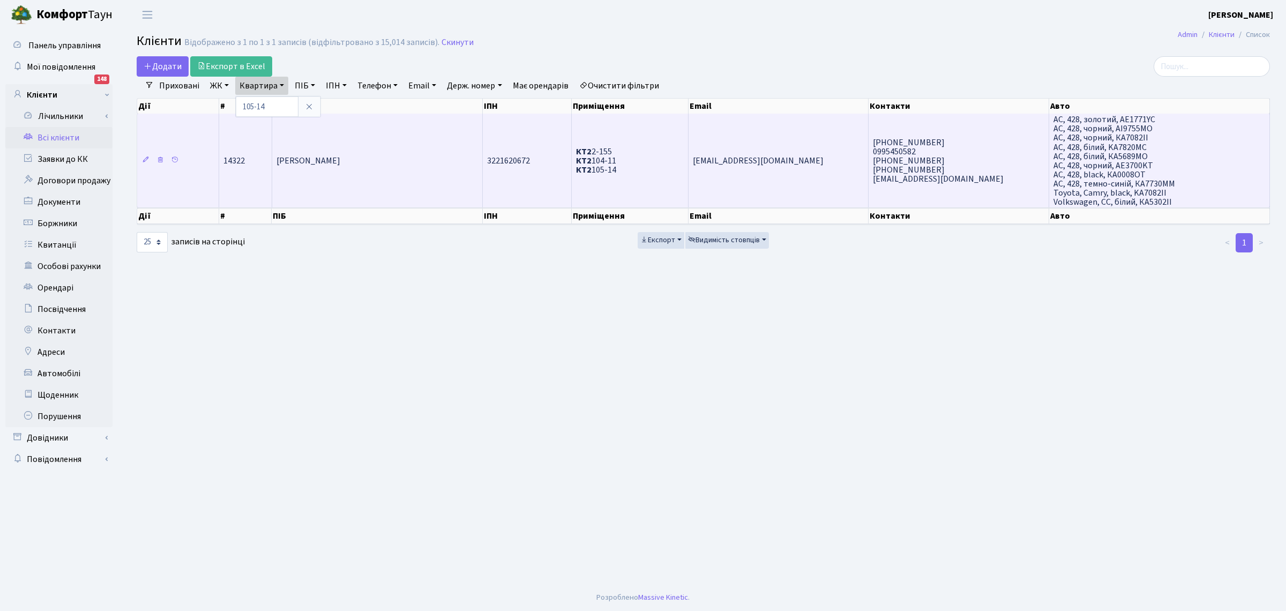
click at [302, 158] on span "[PERSON_NAME]" at bounding box center [309, 161] width 64 height 12
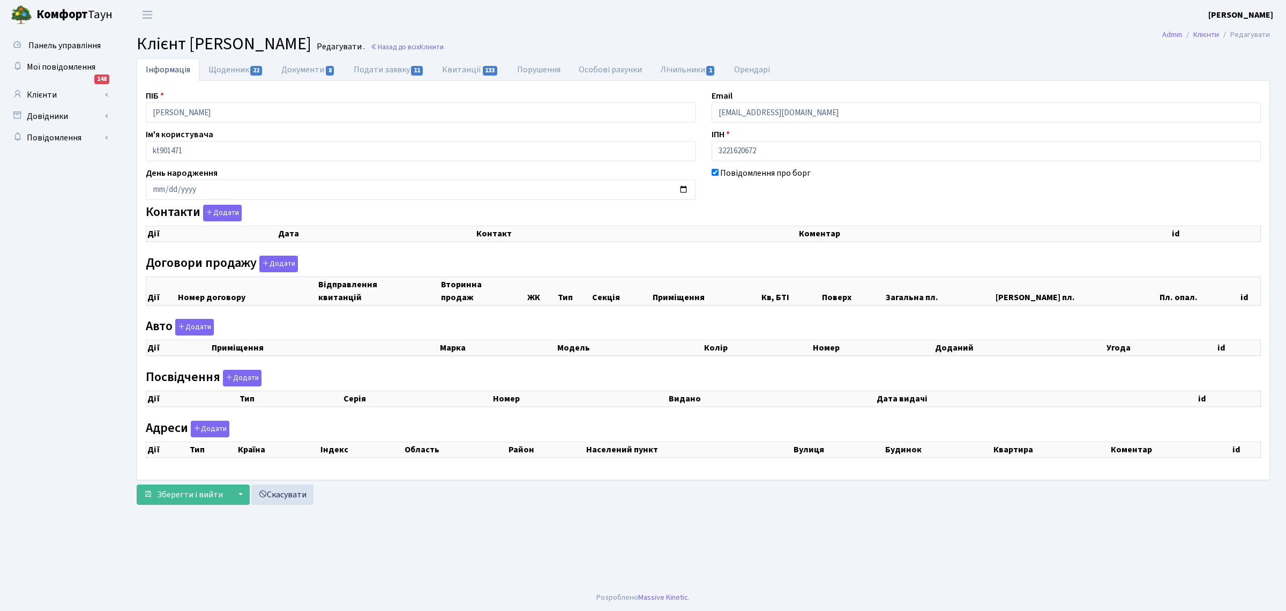
click at [4, 94] on div "Панель управління Мої повідомлення 148 Клієнти Лічильники" at bounding box center [643, 306] width 1286 height 555
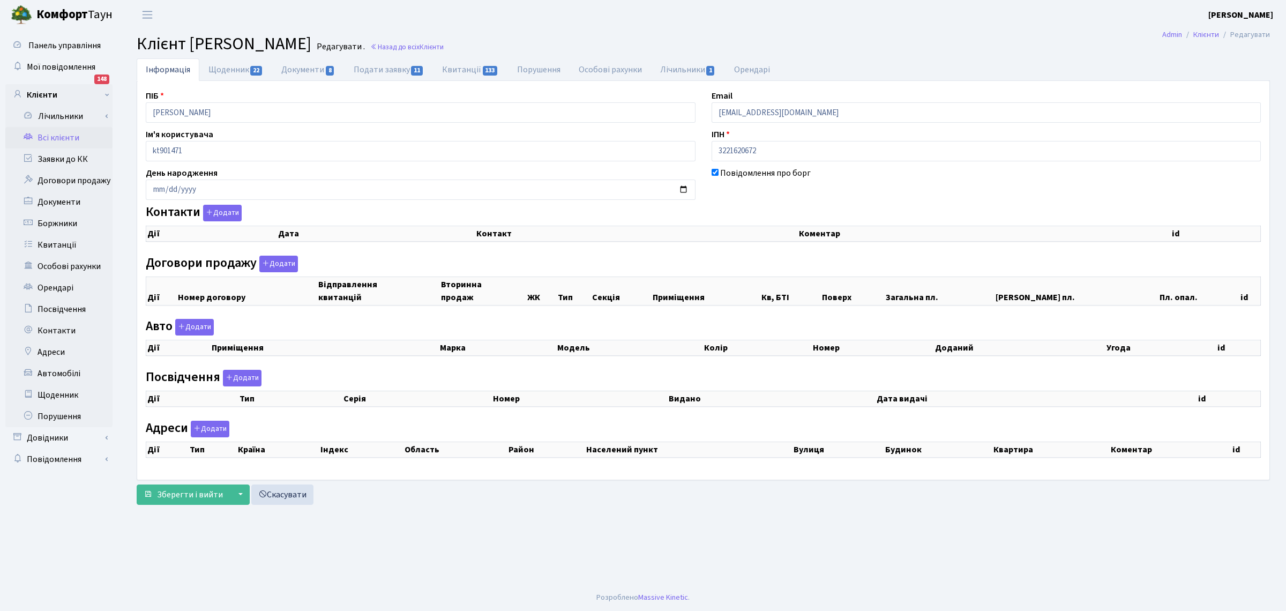
select select "25"
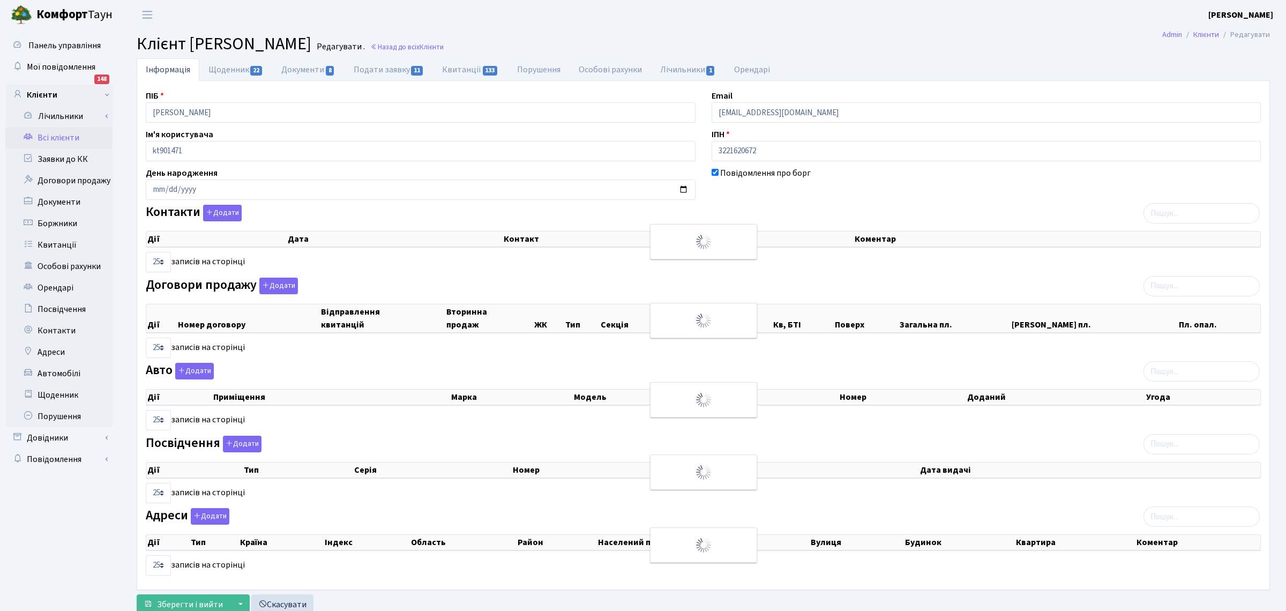
checkbox input "true"
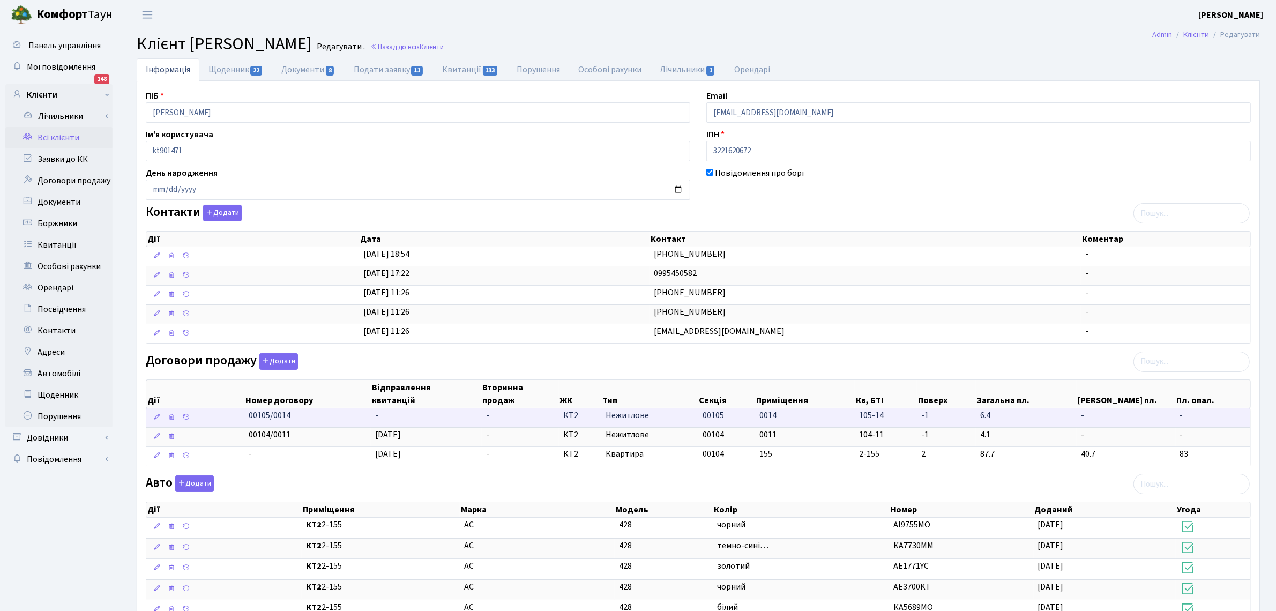
click at [383, 419] on td "-" at bounding box center [426, 417] width 110 height 19
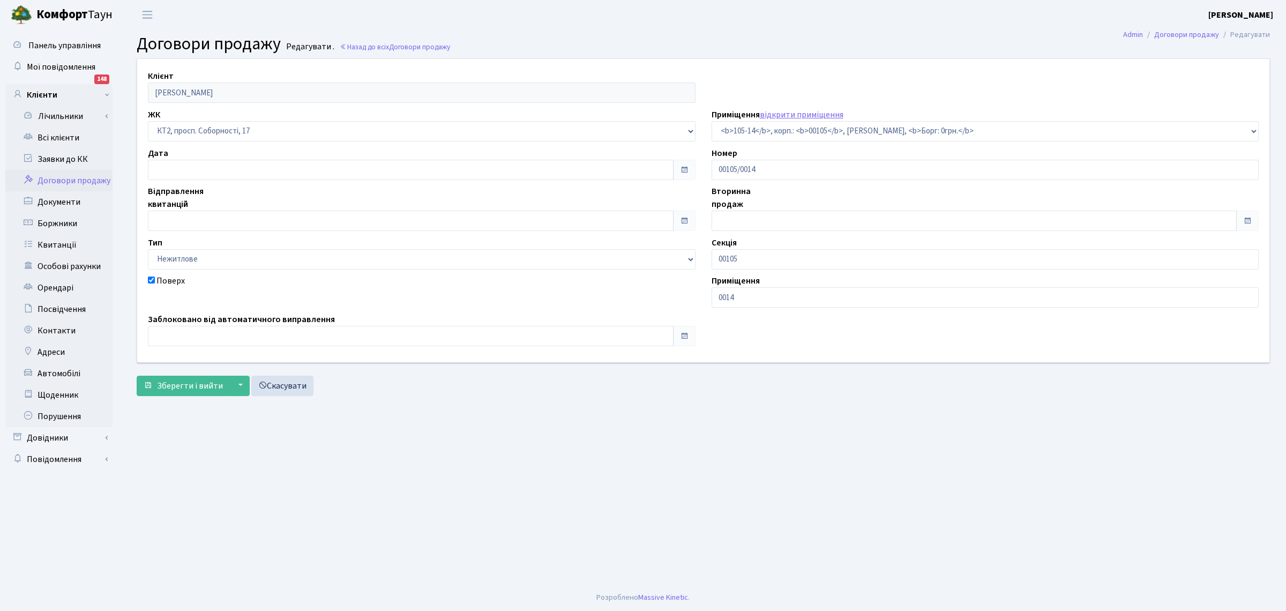
select select "16082"
checkbox input "true"
click at [174, 227] on input "text" at bounding box center [411, 221] width 526 height 20
click at [156, 184] on td "29" at bounding box center [159, 183] width 16 height 16
type input "[DATE]"
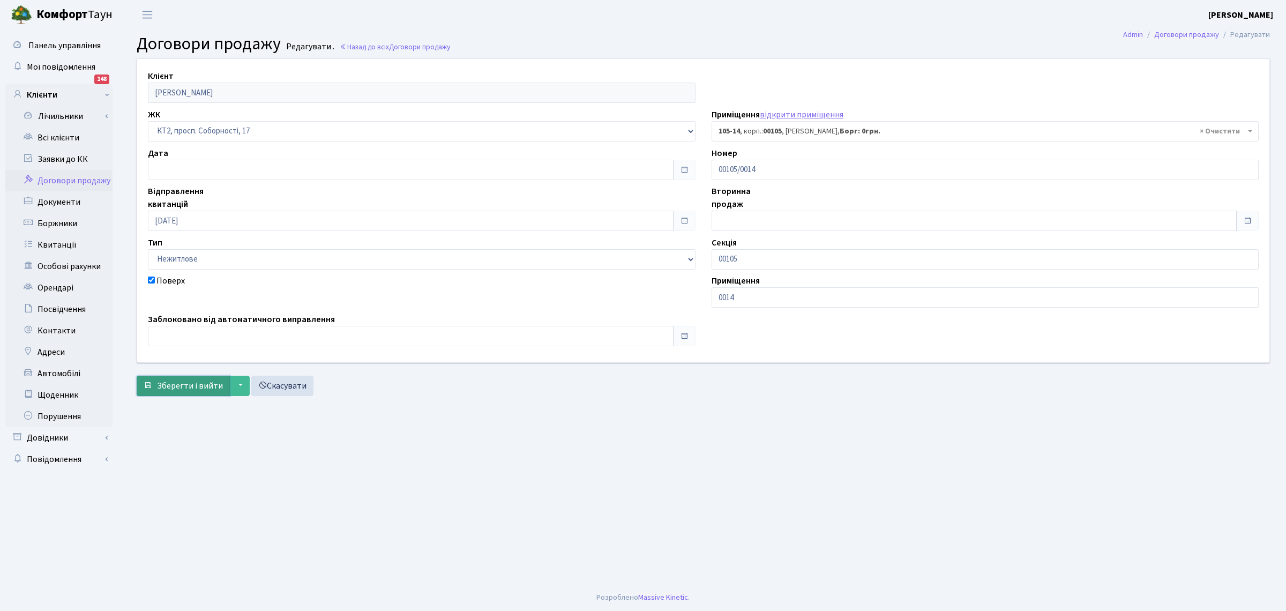
click at [162, 389] on span "Зберегти і вийти" at bounding box center [190, 386] width 66 height 12
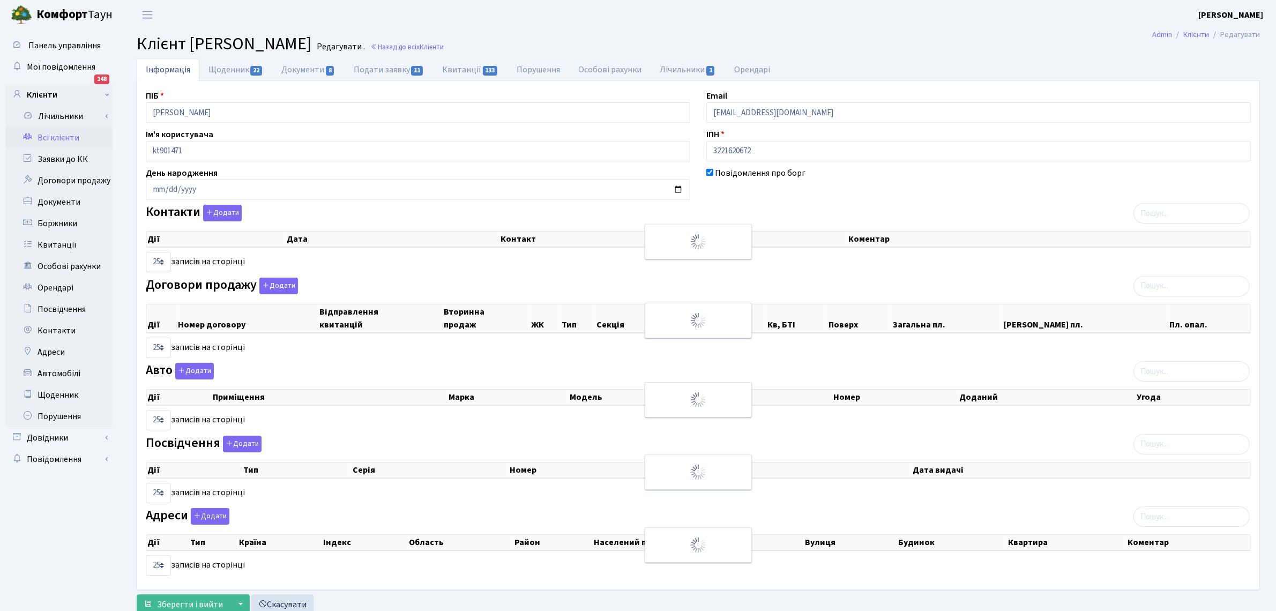
checkbox input "true"
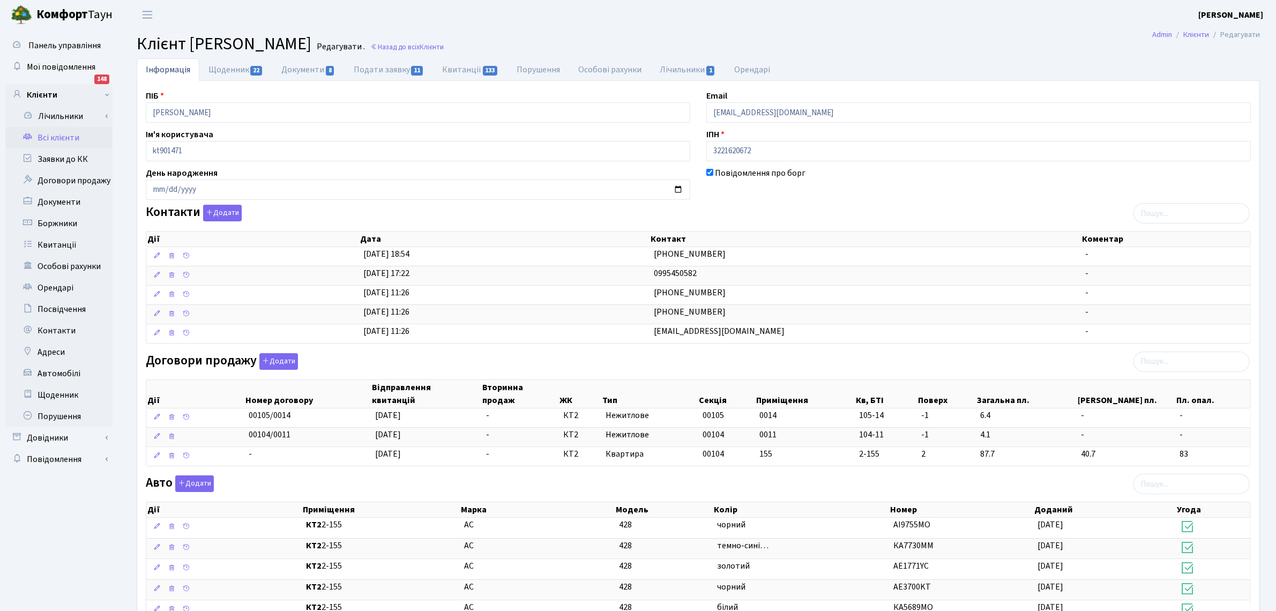
click at [57, 137] on link "Всі клієнти" at bounding box center [58, 137] width 107 height 21
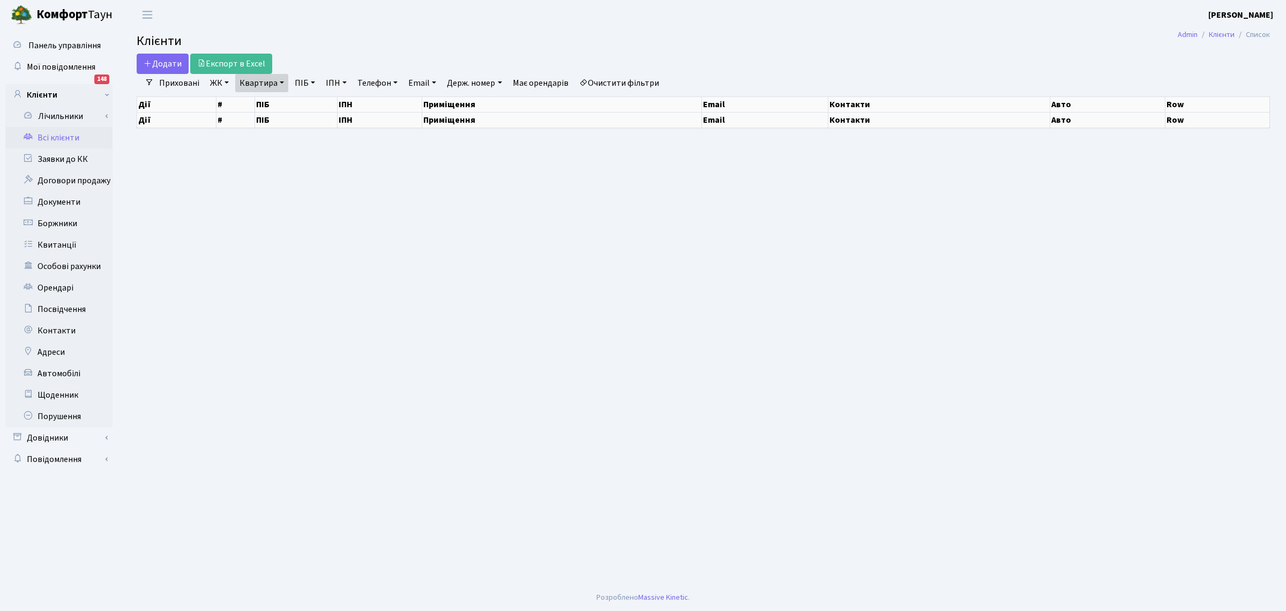
select select "25"
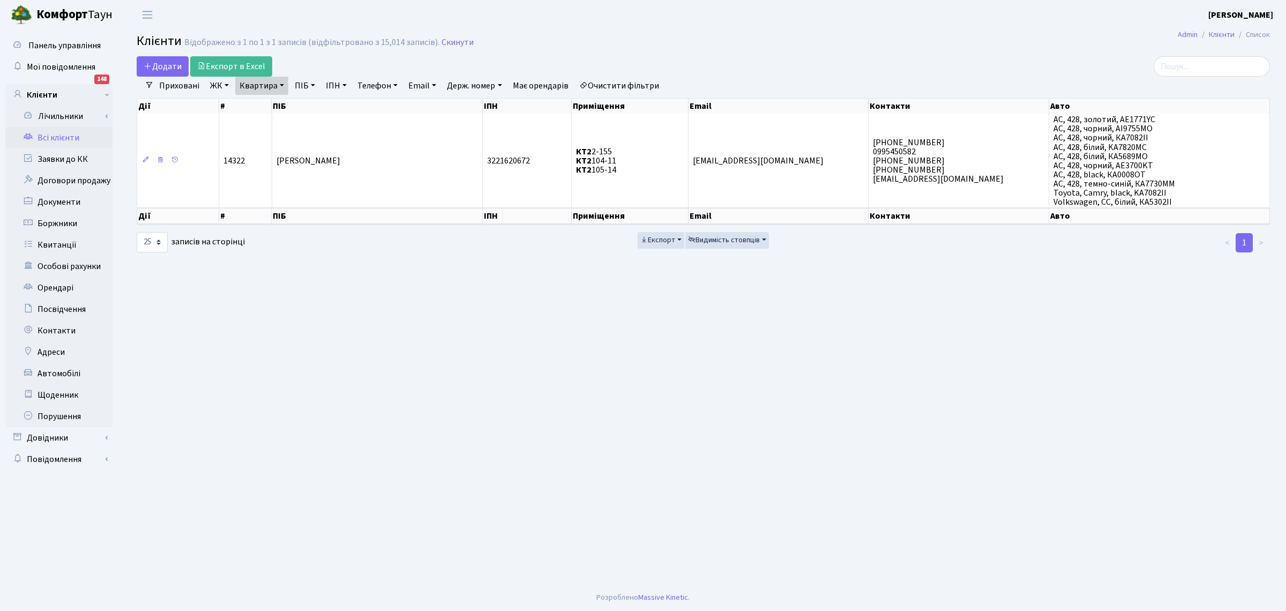
click at [248, 81] on link "Квартира" at bounding box center [261, 86] width 53 height 18
type input "4"
type input "112-20"
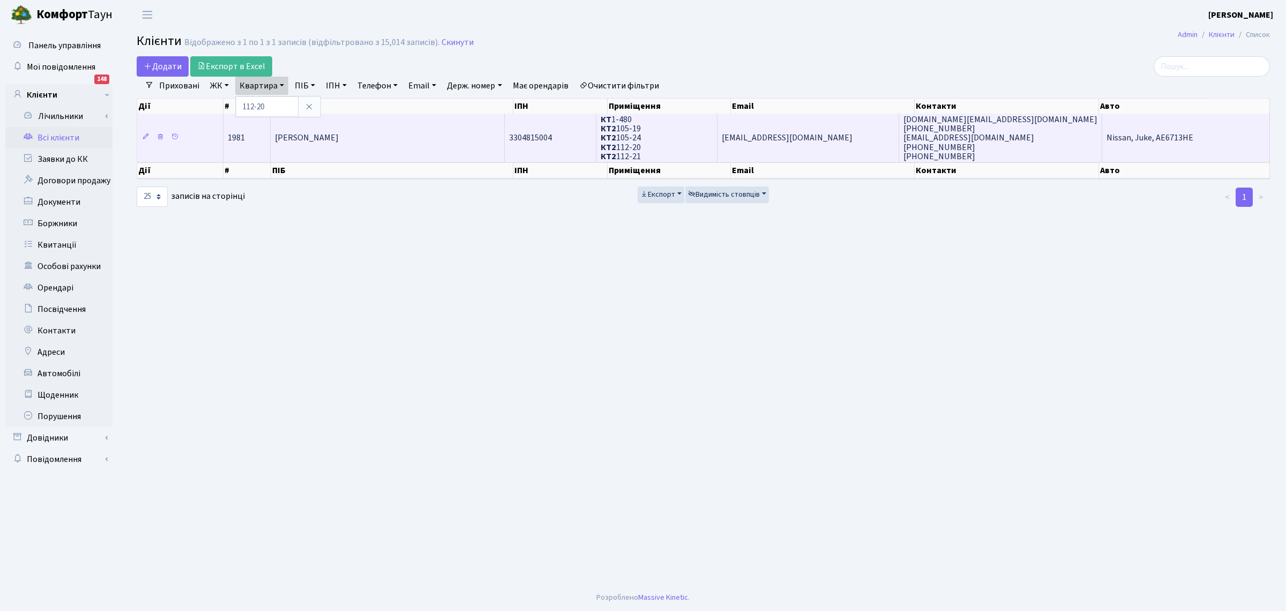
click at [339, 137] on span "[PERSON_NAME]" at bounding box center [307, 138] width 64 height 12
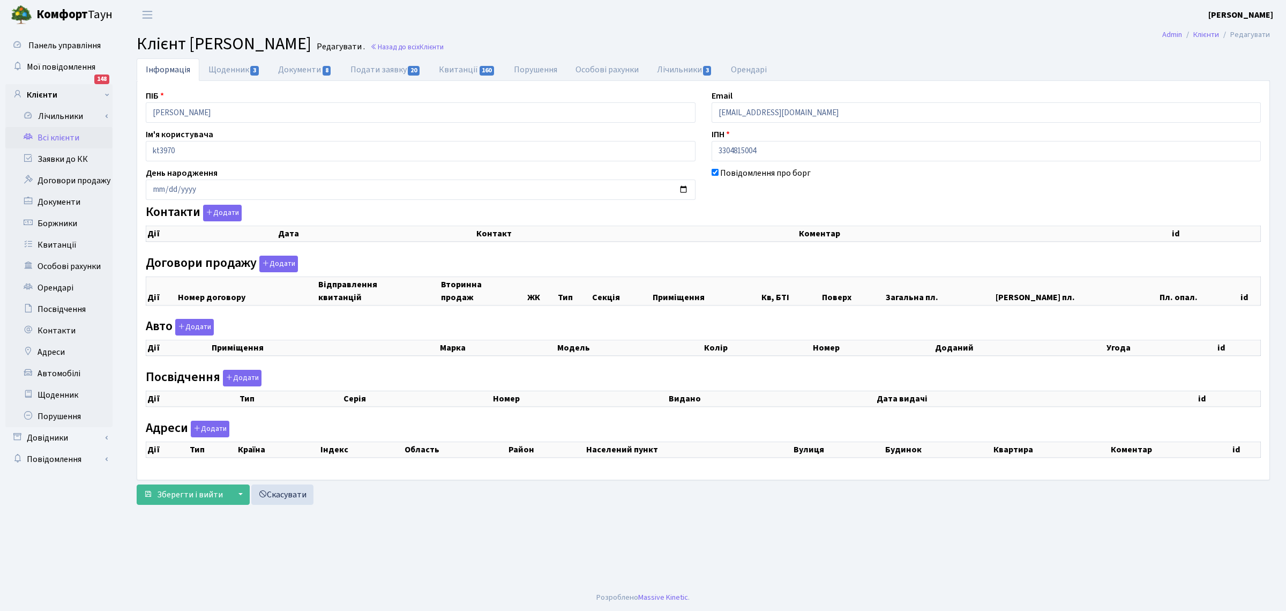
checkbox input "true"
select select "25"
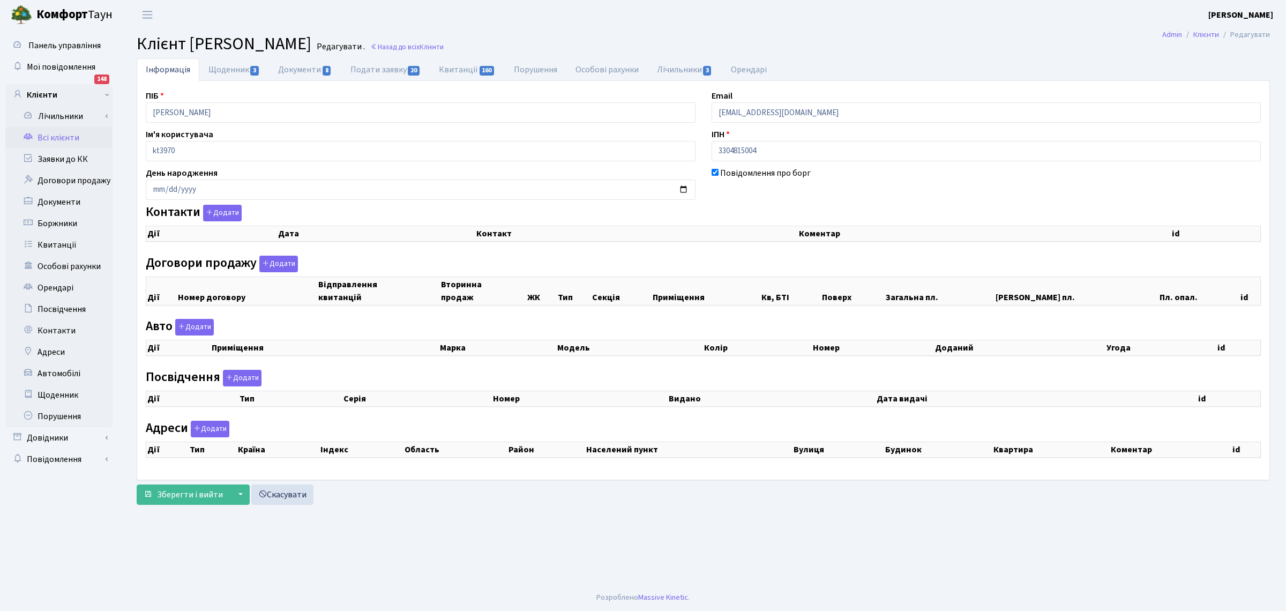
select select "25"
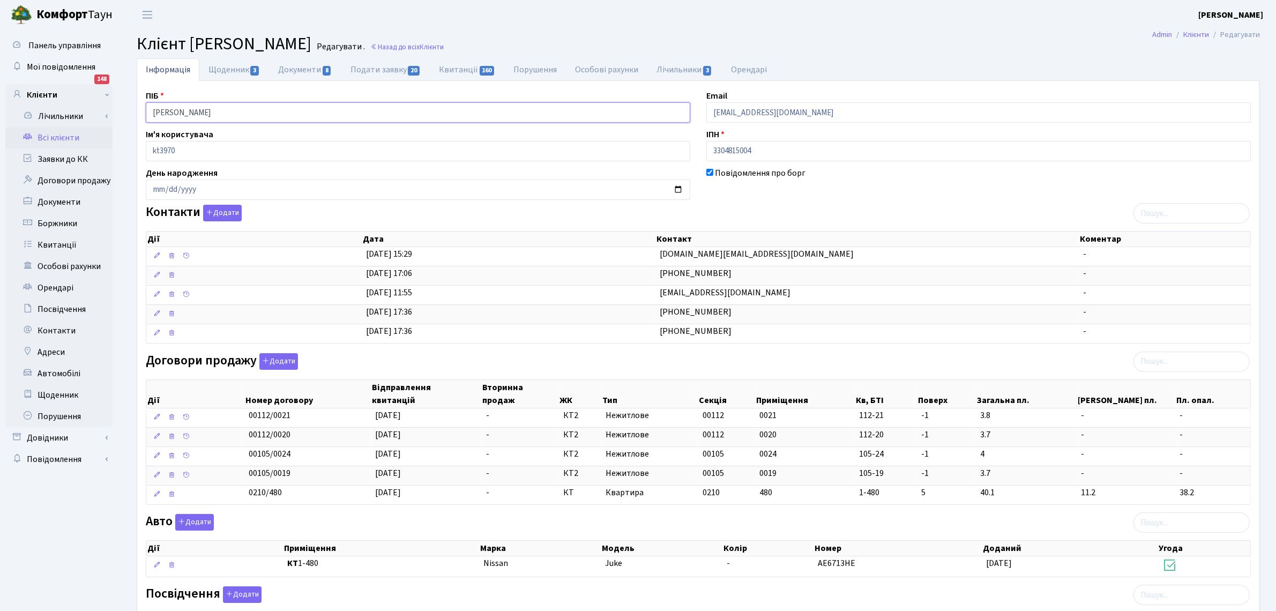
drag, startPoint x: 291, startPoint y: 114, endPoint x: 0, endPoint y: 68, distance: 294.1
click at [0, 68] on div "Панель управління Мої повідомлення 148 Клієнти Лічильники" at bounding box center [638, 398] width 1276 height 738
click at [39, 135] on link "Всі клієнти" at bounding box center [58, 137] width 107 height 21
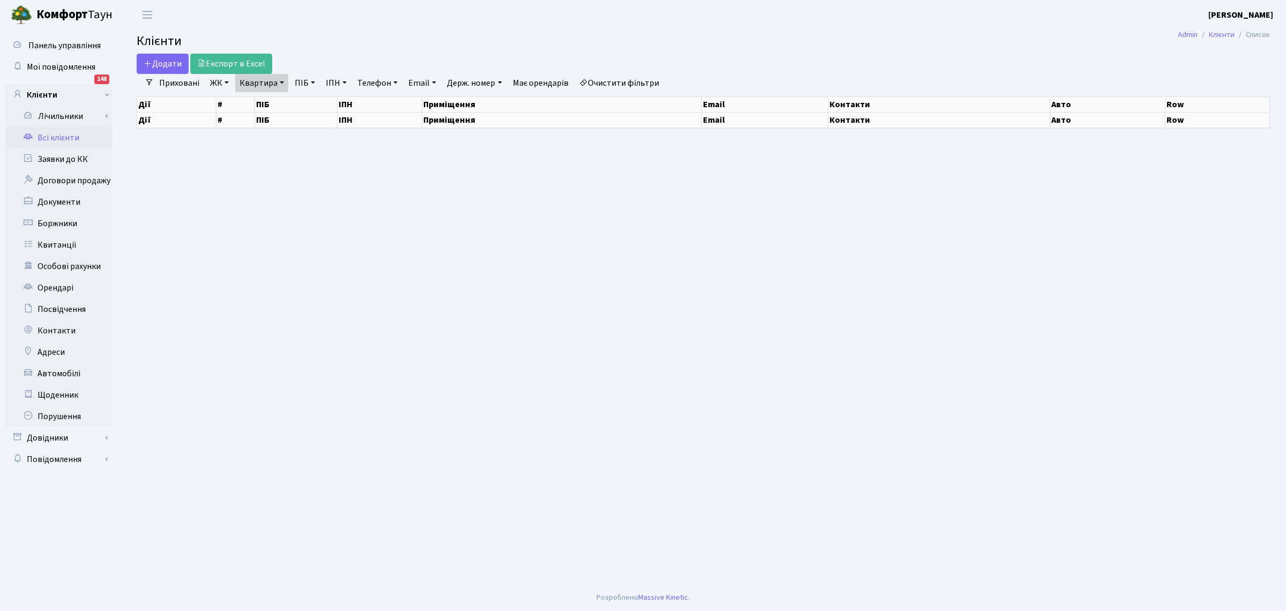
select select "25"
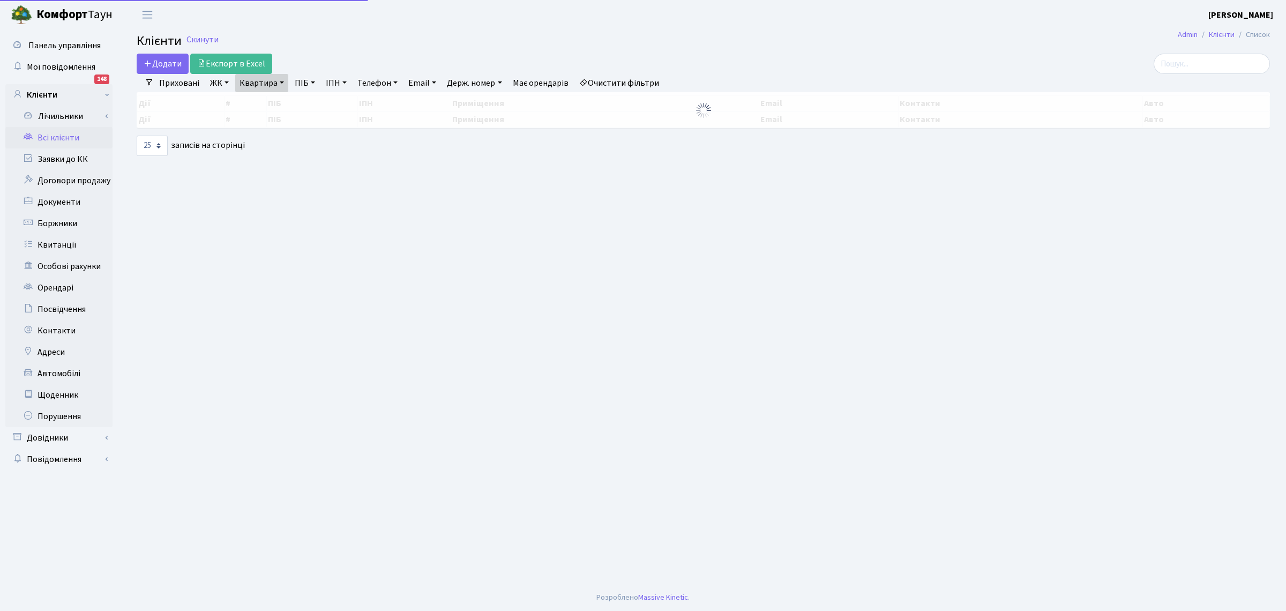
click at [250, 82] on link "Квартира" at bounding box center [261, 83] width 53 height 18
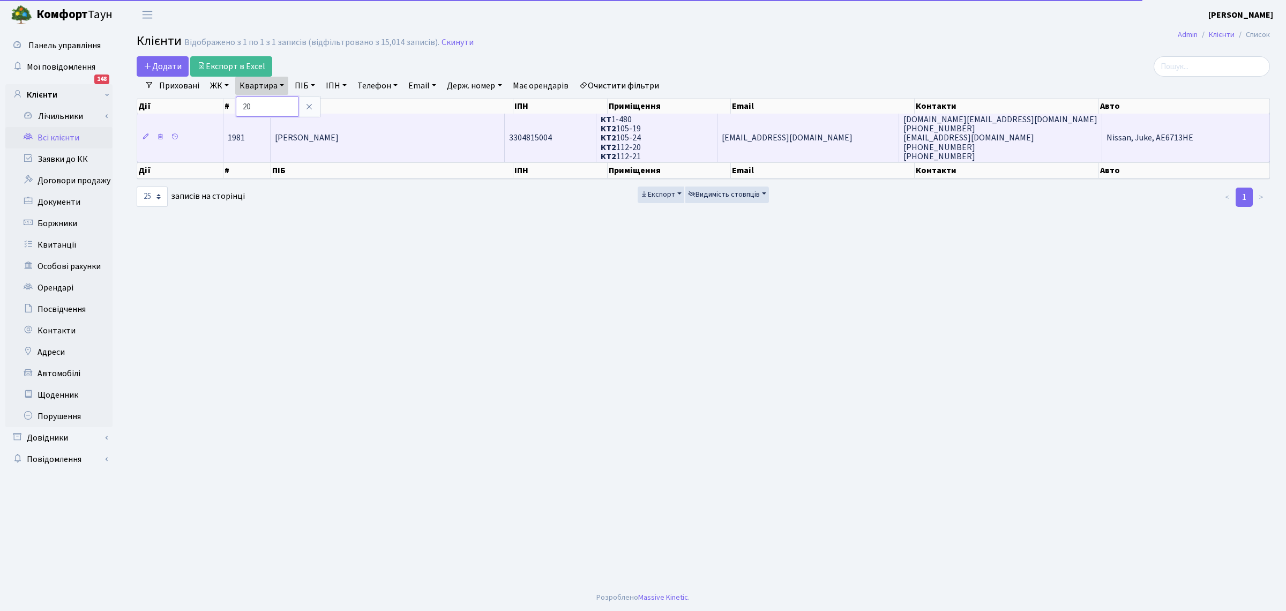
type input "0"
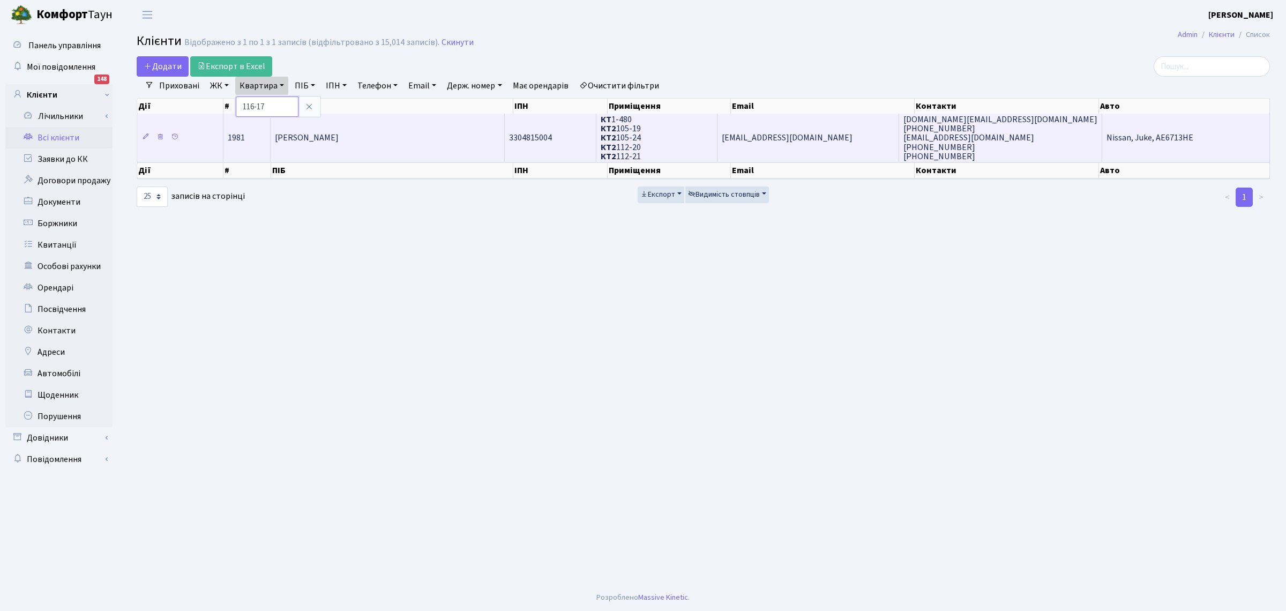
type input "116-17"
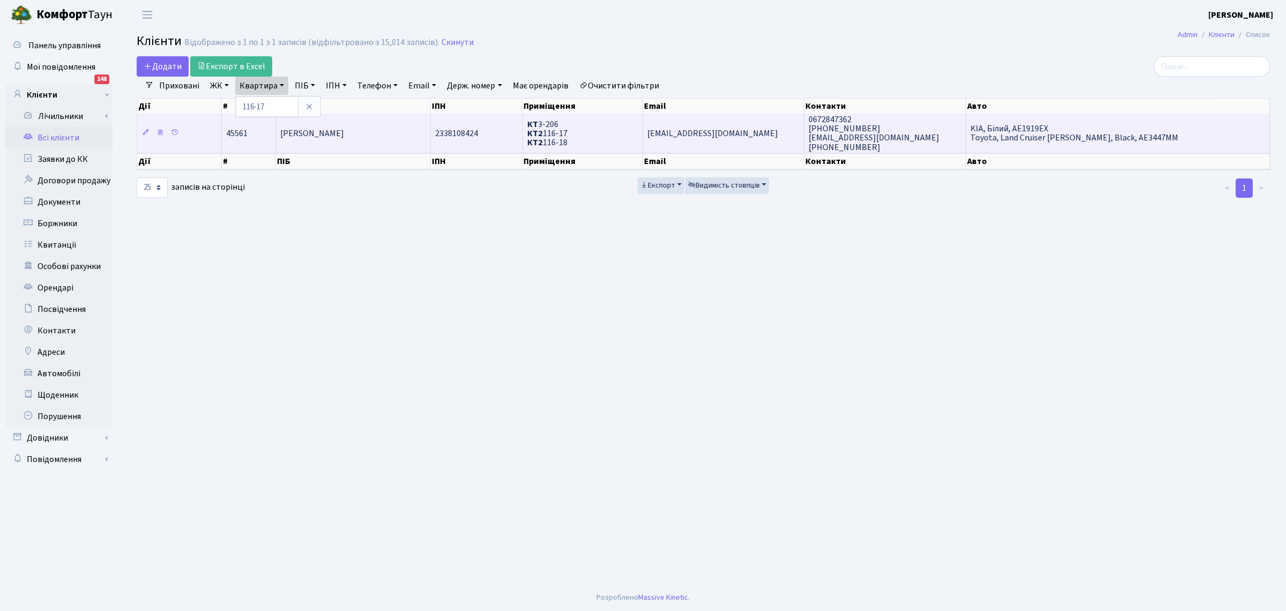
click at [330, 134] on span "Філяк Ольга Іванівна" at bounding box center [312, 134] width 64 height 12
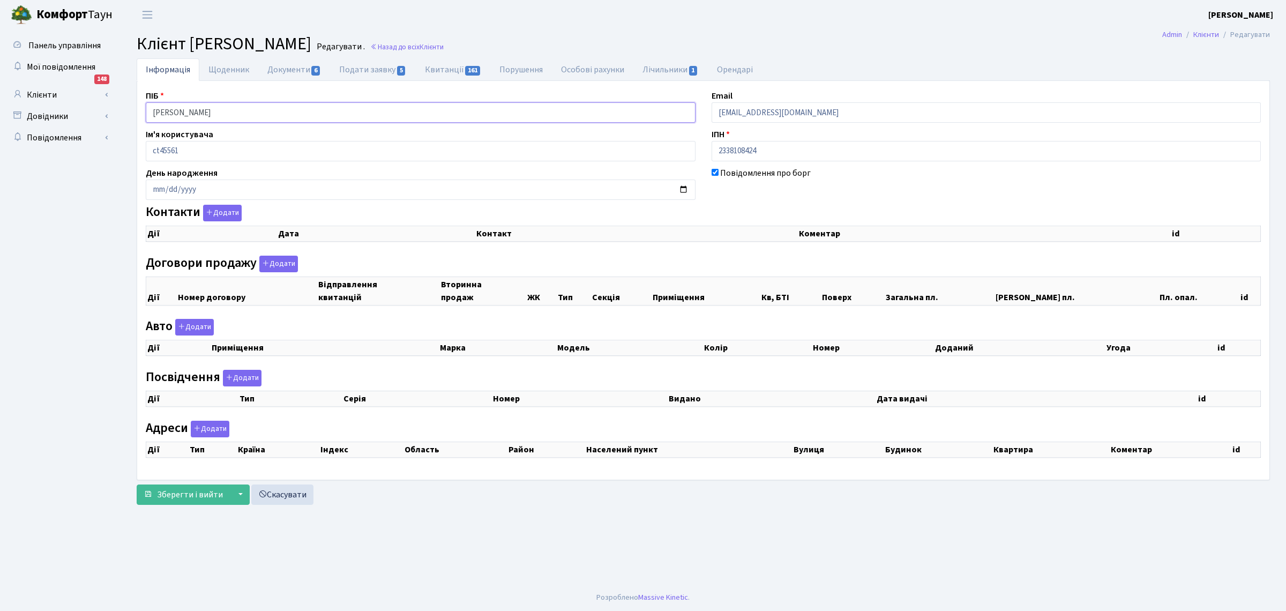
click at [272, 106] on input "Філяк Ольга Іванівна" at bounding box center [421, 112] width 550 height 20
drag, startPoint x: 243, startPoint y: 122, endPoint x: 8, endPoint y: 22, distance: 255.1
click at [0, 57] on div "Панель управління Мої повідомлення 148 Клієнти Лічильники" at bounding box center [643, 306] width 1286 height 555
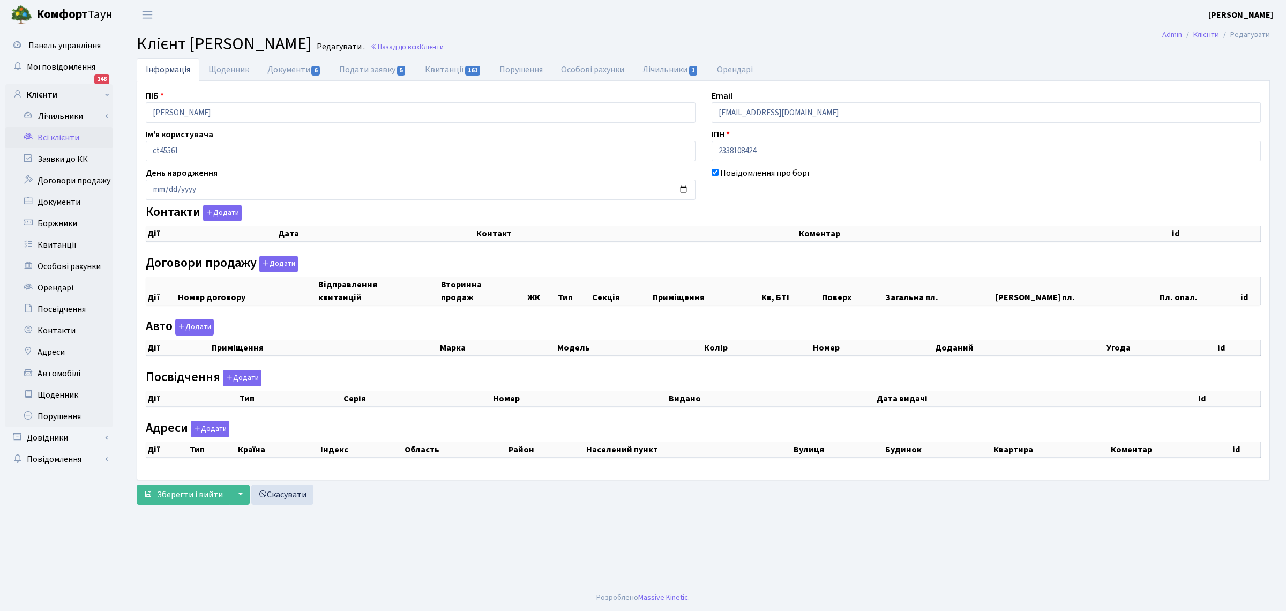
checkbox input "true"
